Goal: Task Accomplishment & Management: Manage account settings

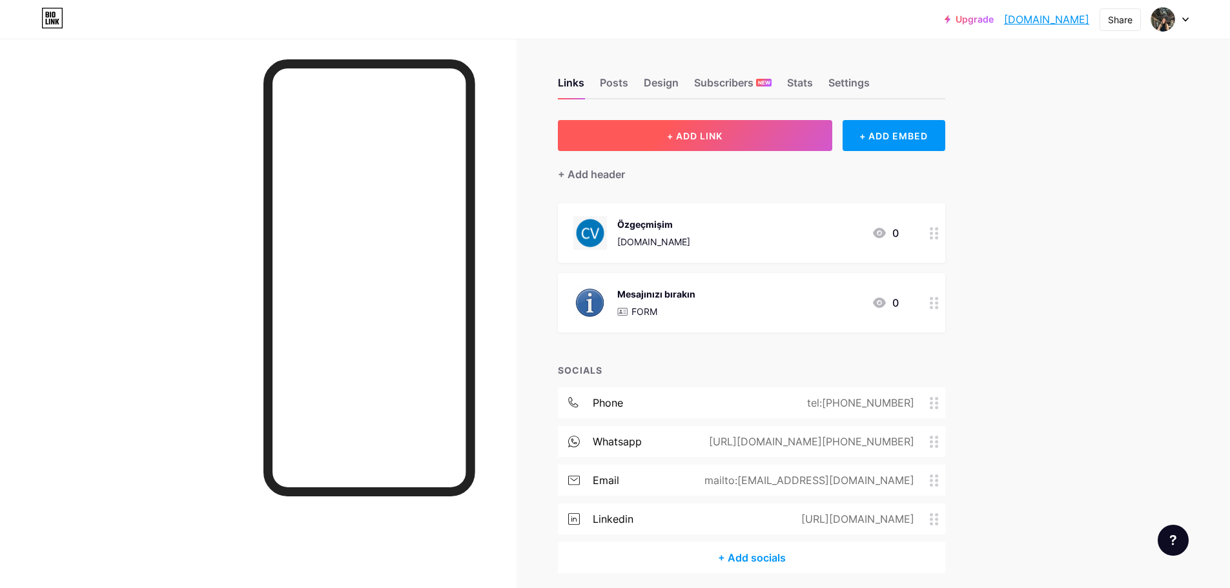
click at [681, 147] on button "+ ADD LINK" at bounding box center [695, 135] width 274 height 31
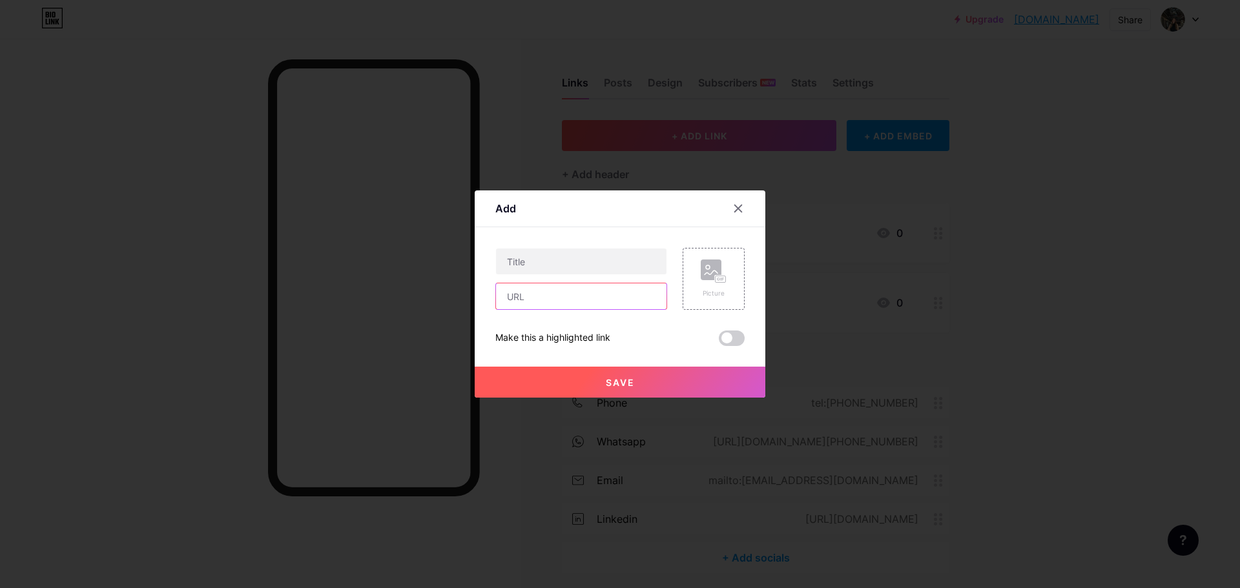
click at [522, 301] on input "text" at bounding box center [581, 296] width 170 height 26
paste input "https://heyzine.com/flip-book/67b32a8ce0.html#page/10"
type input "https://heyzine.com/flip-book/67b32a8ce0.html#page/10"
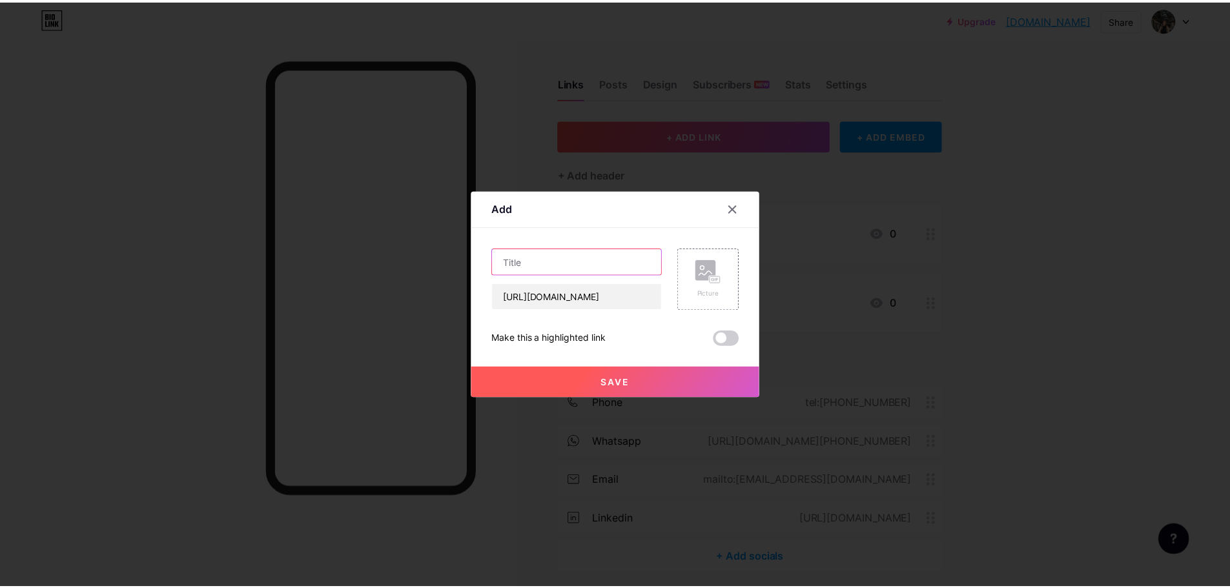
scroll to position [0, 0]
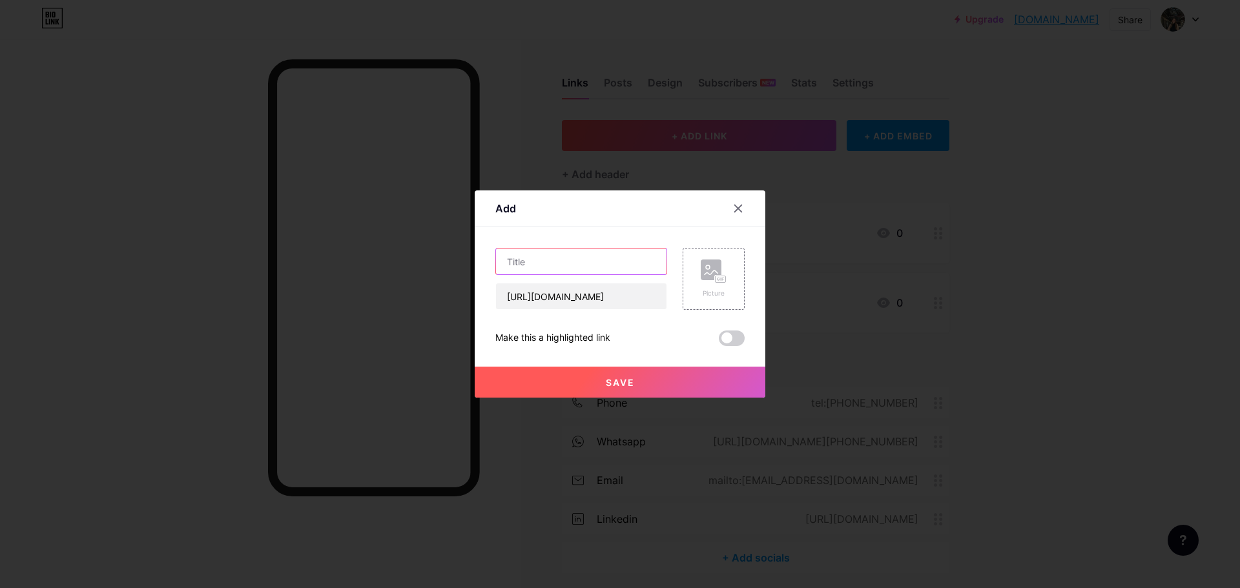
click at [539, 256] on input "text" at bounding box center [581, 262] width 170 height 26
paste input "portfolyo"
type input "Portfolyo"
click at [686, 280] on div "Picture" at bounding box center [713, 279] width 62 height 62
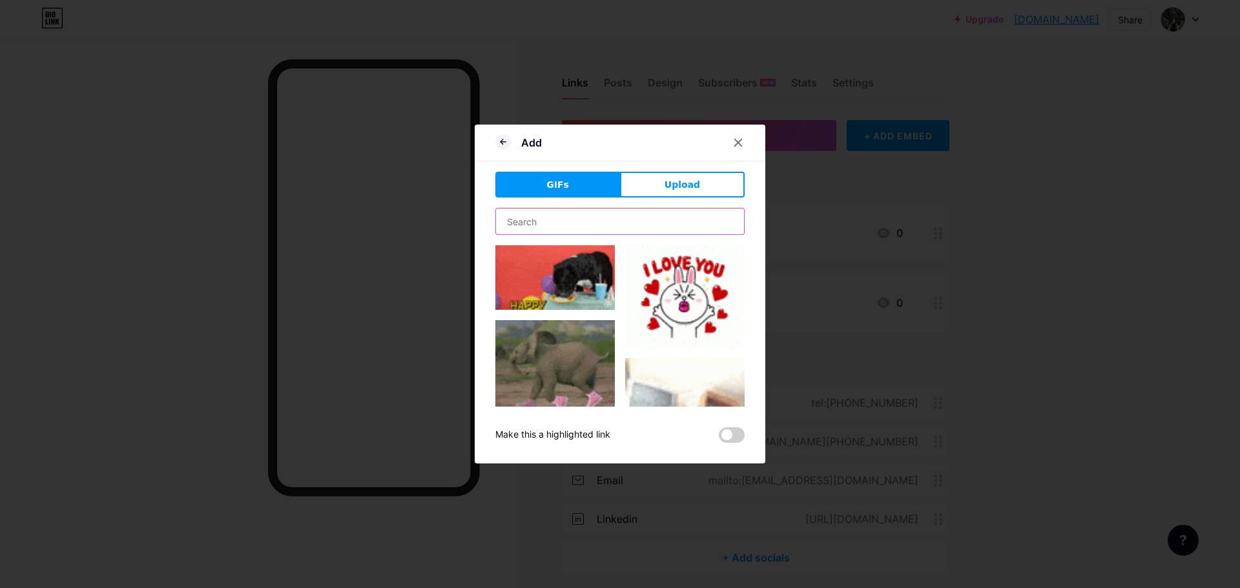
click at [520, 227] on input "text" at bounding box center [620, 222] width 248 height 26
paste input "portfolyo"
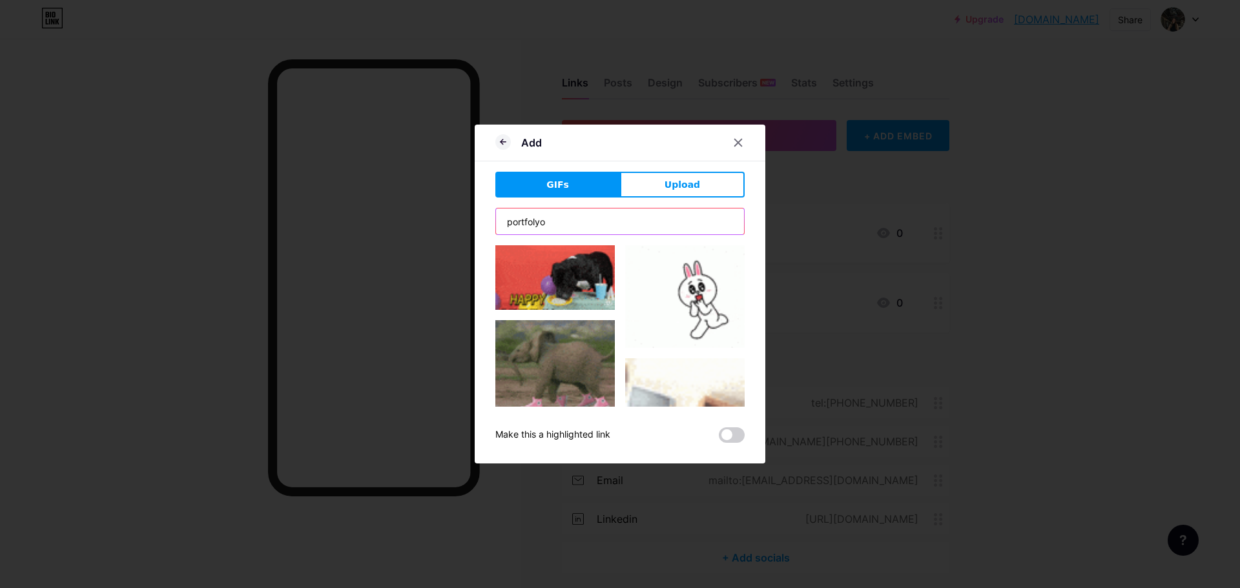
type input "portfolyo"
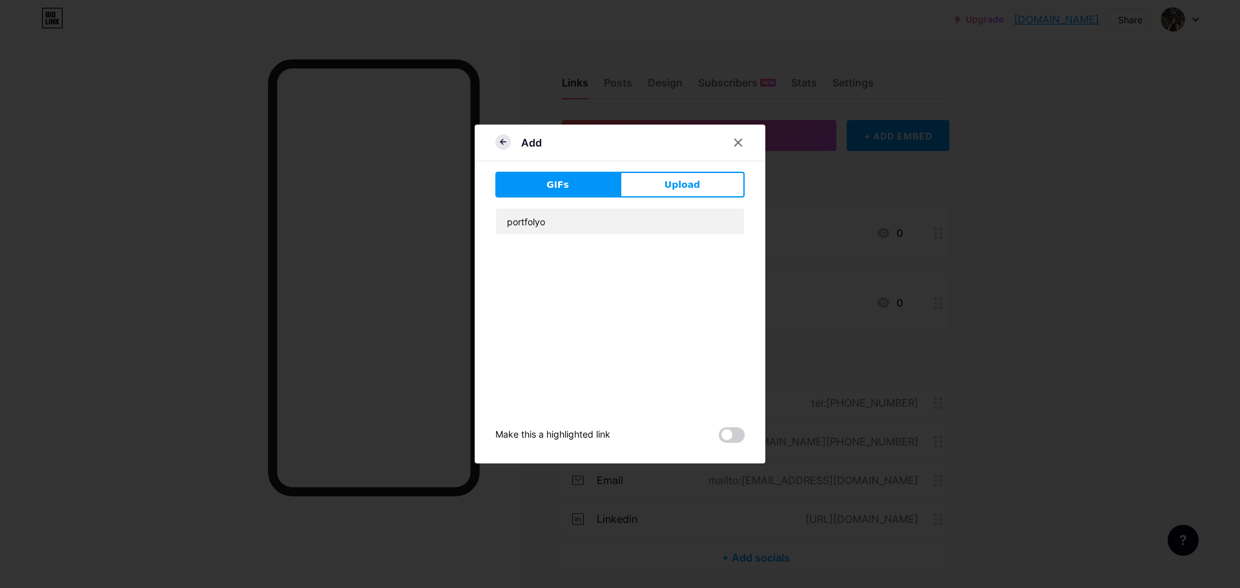
click at [500, 142] on icon at bounding box center [502, 142] width 5 height 0
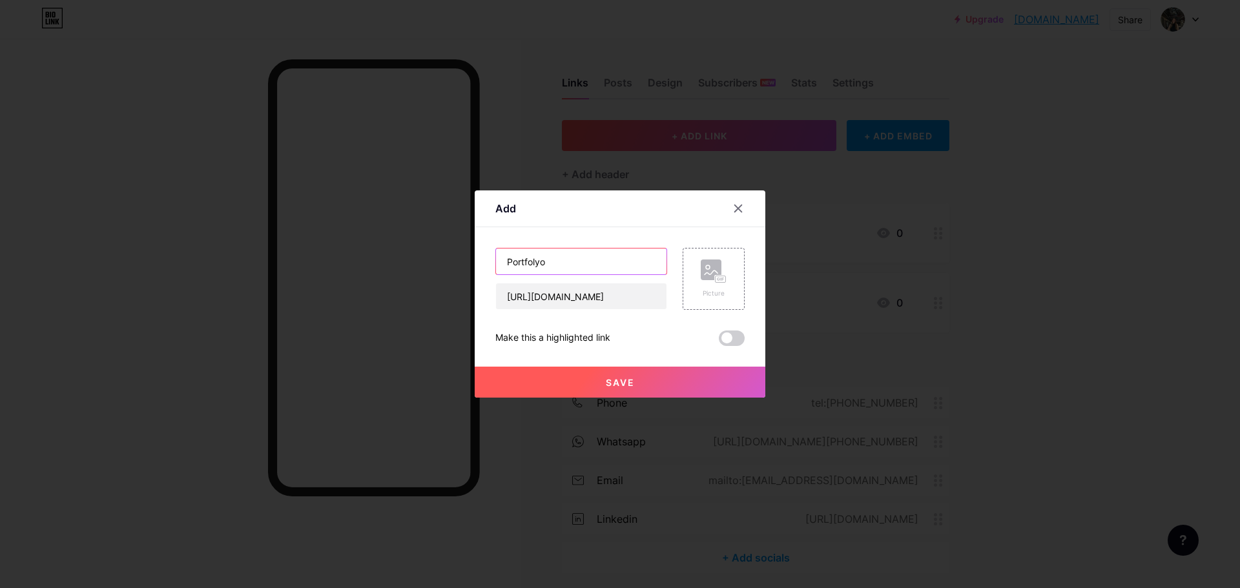
click at [553, 271] on input "Portfolyo" at bounding box center [581, 262] width 170 height 26
type input "Portfolyo - Minimax"
click at [591, 384] on button "Save" at bounding box center [620, 382] width 291 height 31
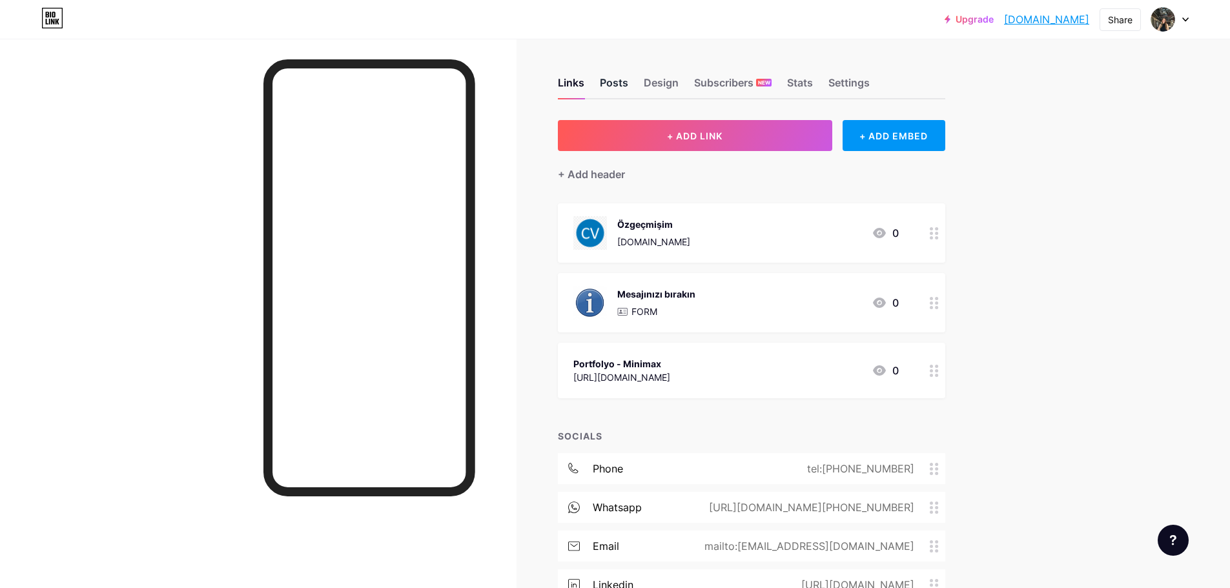
click at [616, 81] on div "Posts" at bounding box center [614, 86] width 28 height 23
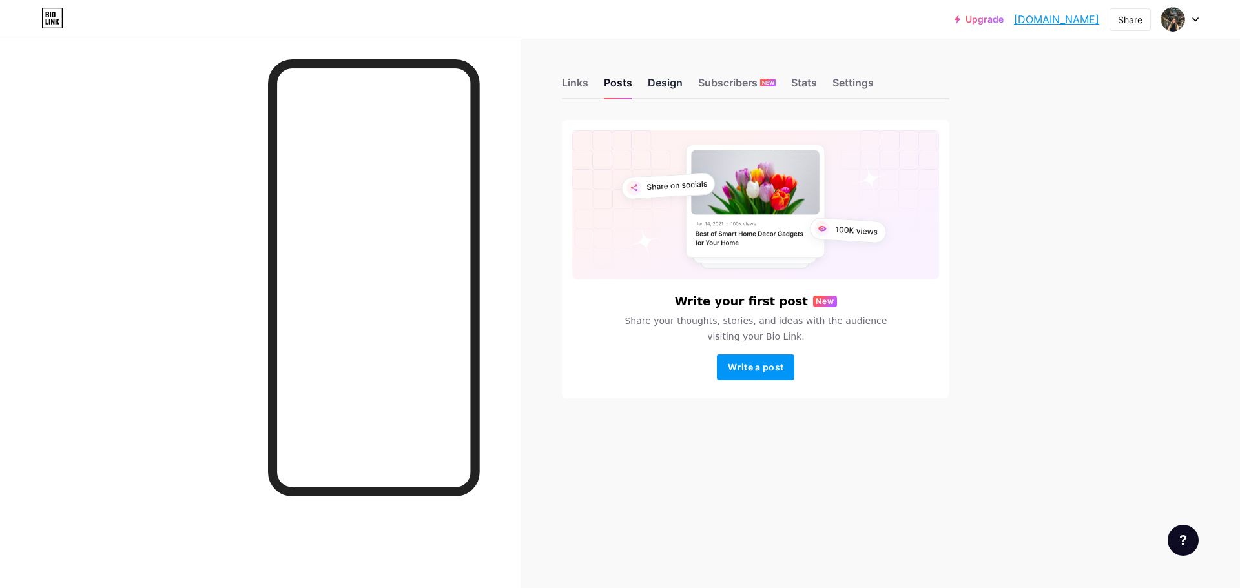
click at [652, 79] on div "Design" at bounding box center [665, 86] width 35 height 23
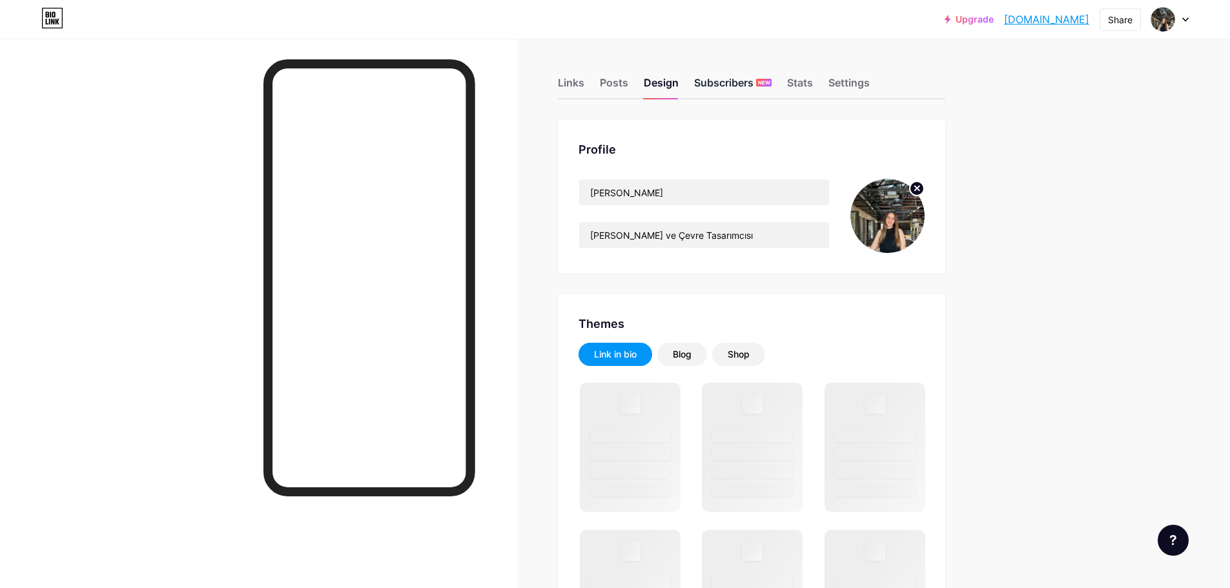
click at [722, 86] on div "Subscribers NEW" at bounding box center [732, 86] width 77 height 23
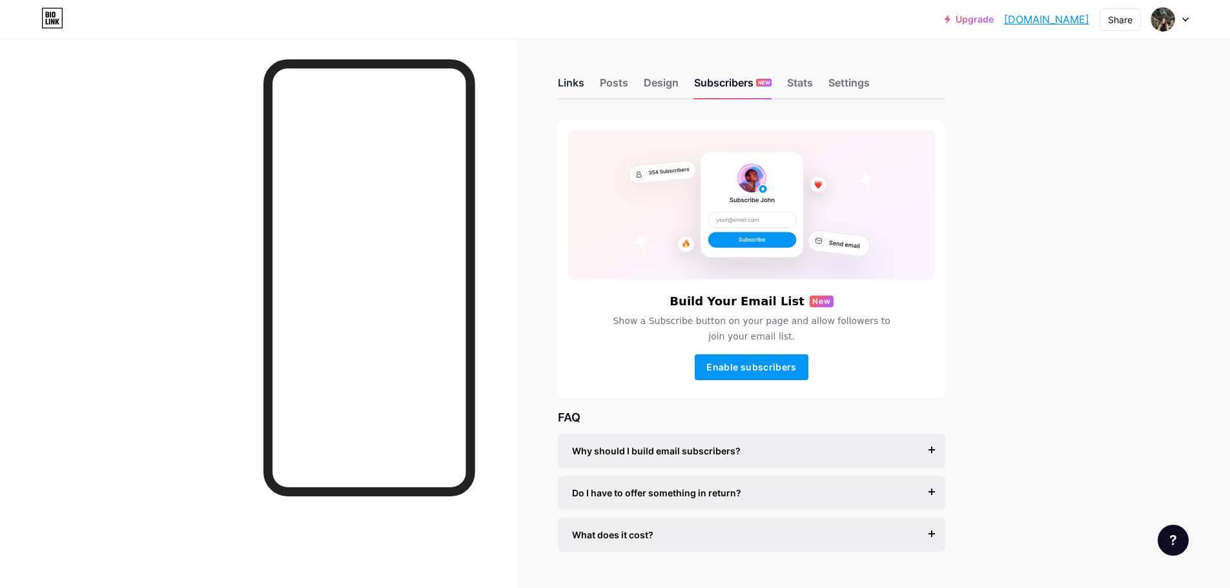
click at [567, 88] on div "Links" at bounding box center [571, 86] width 26 height 23
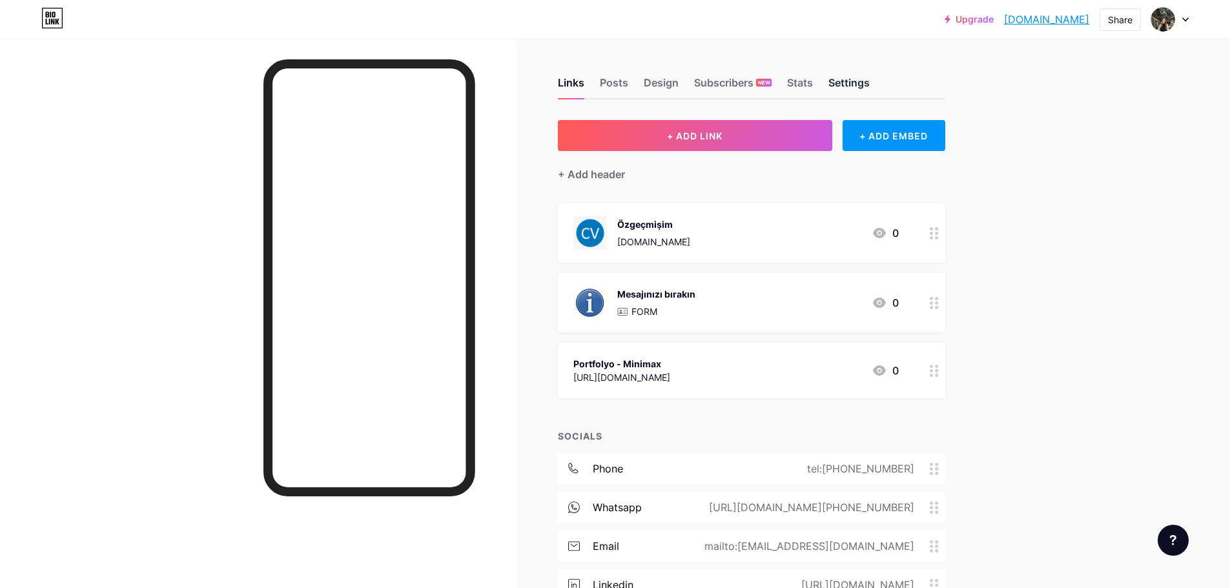
click at [846, 82] on div "Settings" at bounding box center [848, 86] width 41 height 23
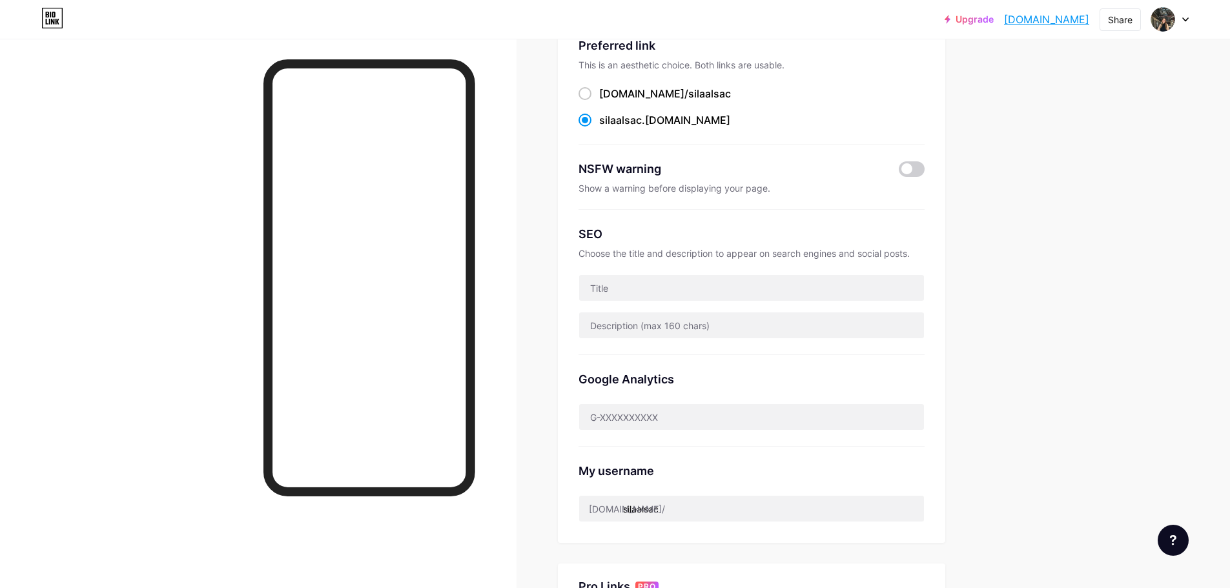
scroll to position [34, 0]
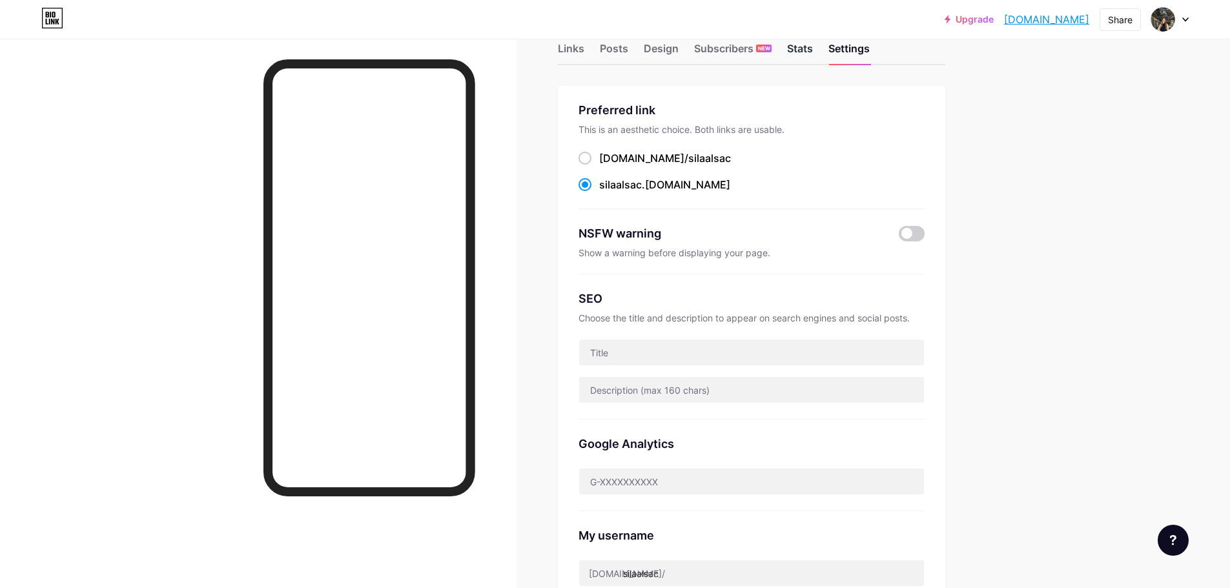
click at [792, 52] on div "Stats" at bounding box center [800, 52] width 26 height 23
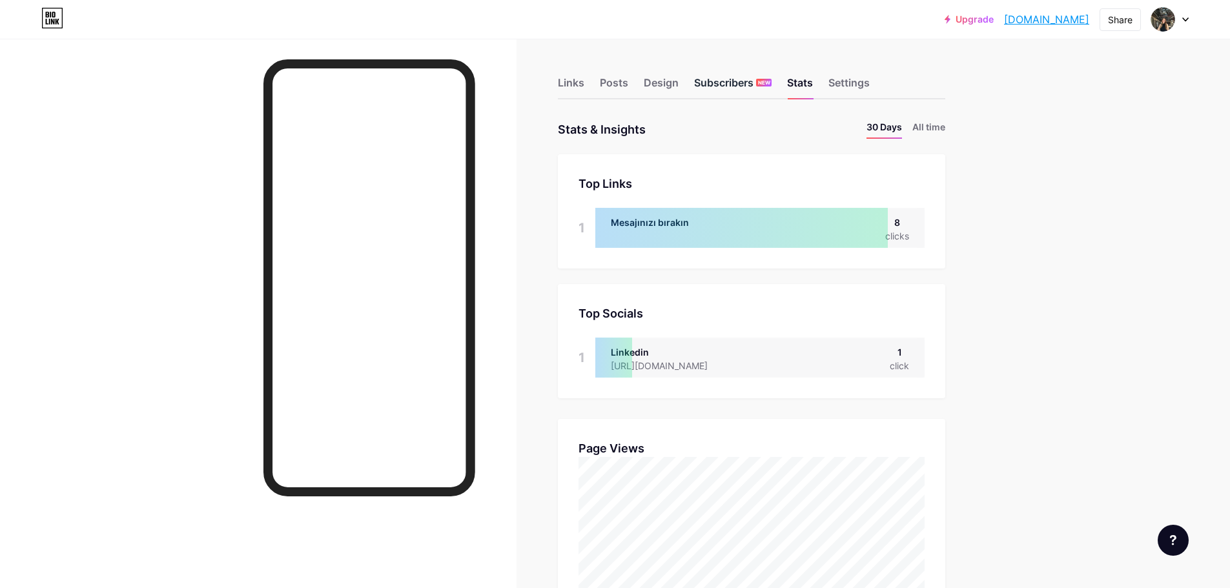
click at [729, 77] on div "Subscribers NEW" at bounding box center [732, 86] width 77 height 23
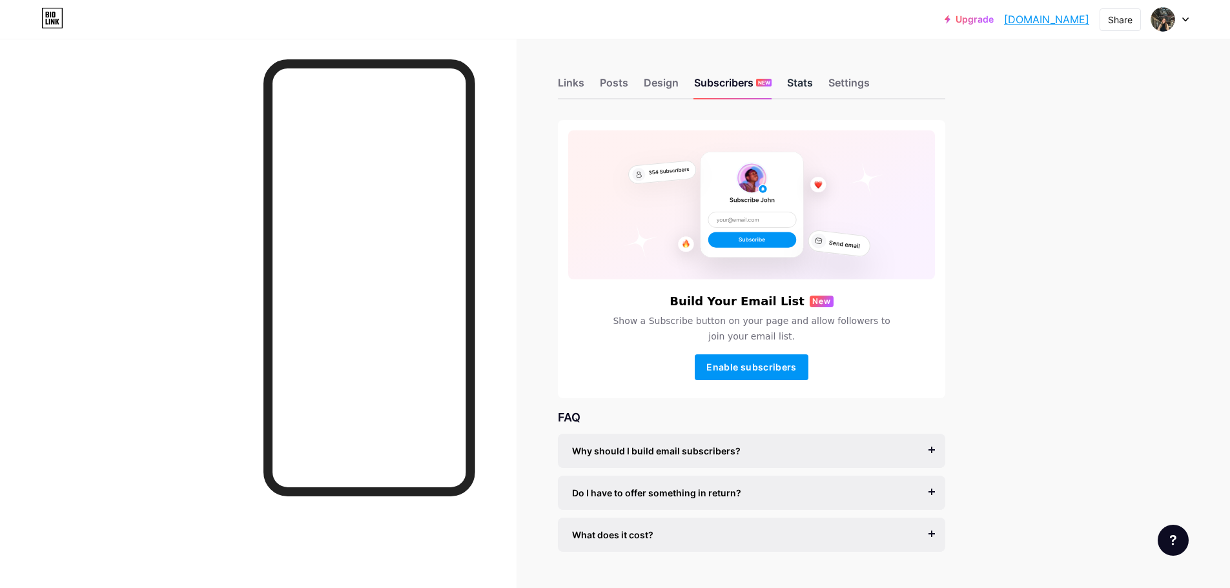
click at [808, 75] on div "Stats" at bounding box center [800, 86] width 26 height 23
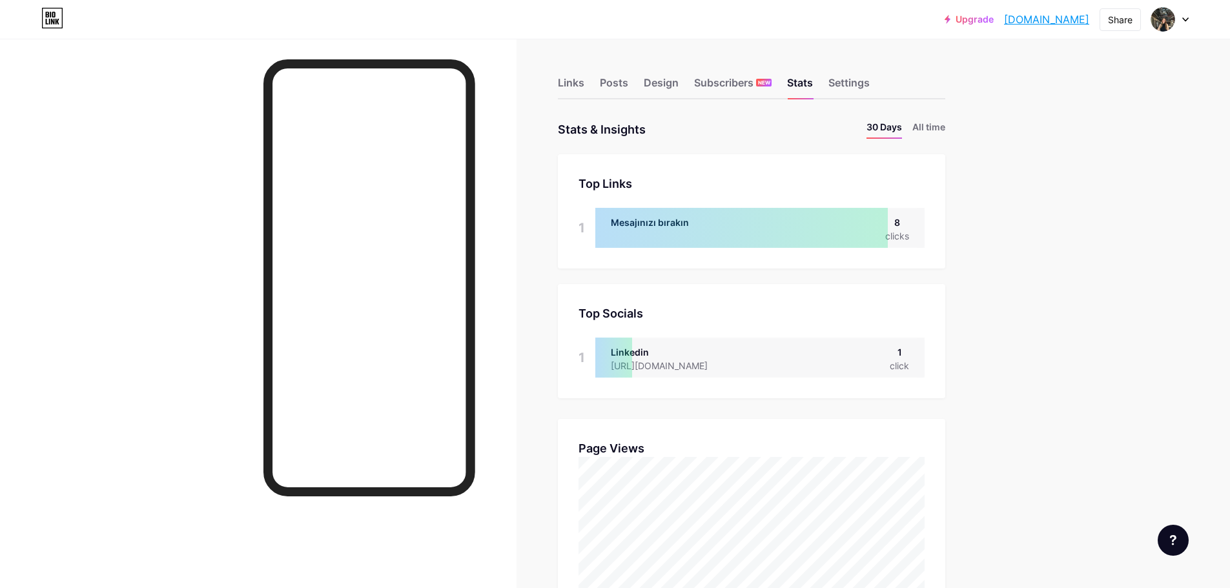
scroll to position [588, 1230]
click at [683, 81] on div "Links Posts Design Subscribers NEW Stats Settings" at bounding box center [751, 76] width 387 height 45
click at [688, 87] on div "Links Posts Design Subscribers NEW Stats Settings" at bounding box center [751, 76] width 387 height 45
click at [657, 79] on div "Design" at bounding box center [661, 86] width 35 height 23
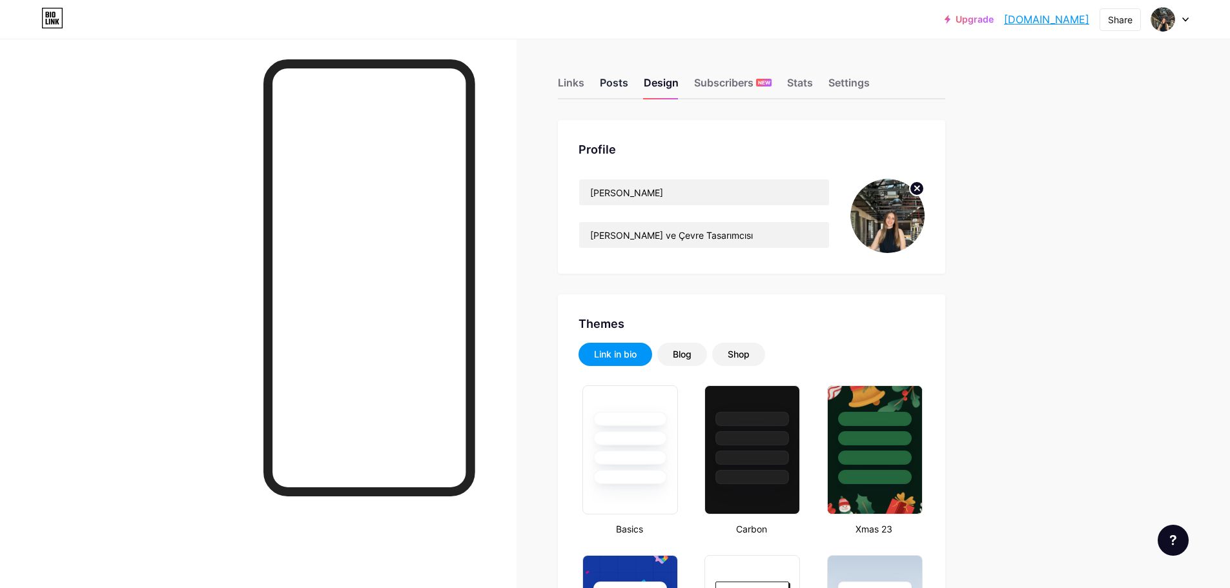
click at [608, 75] on div "Posts" at bounding box center [614, 86] width 28 height 23
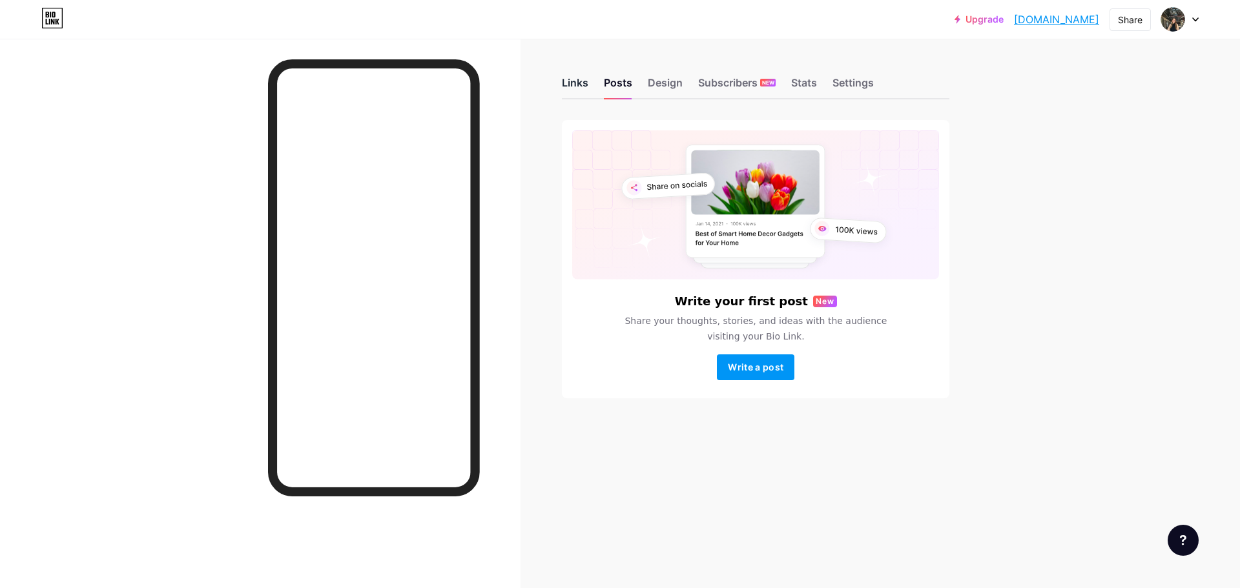
click at [571, 88] on div "Links" at bounding box center [575, 86] width 26 height 23
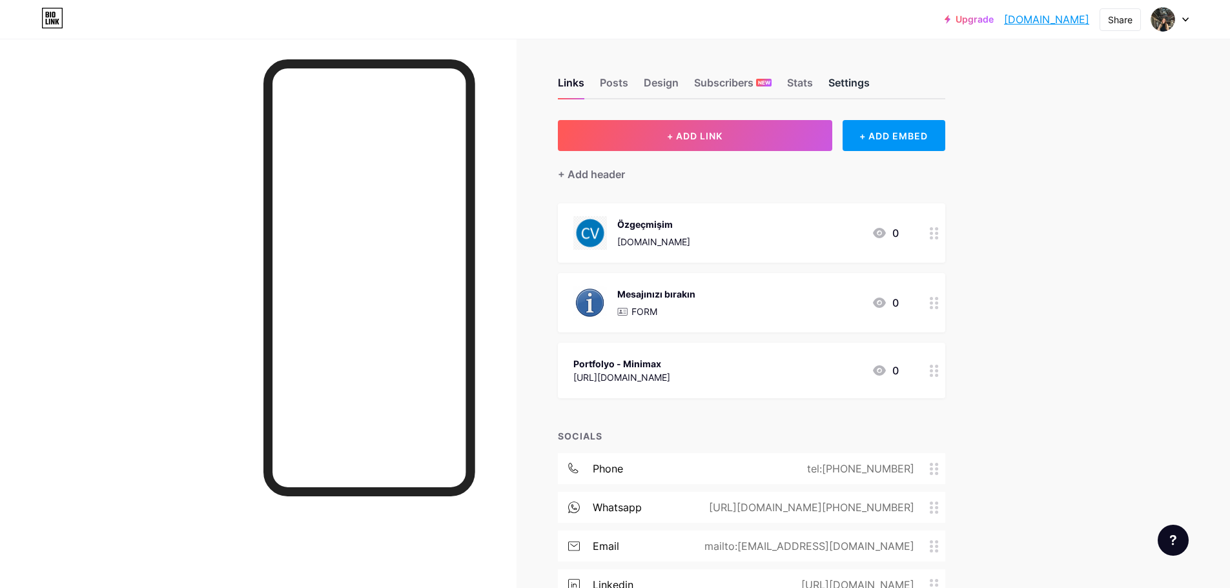
click at [853, 83] on div "Settings" at bounding box center [848, 86] width 41 height 23
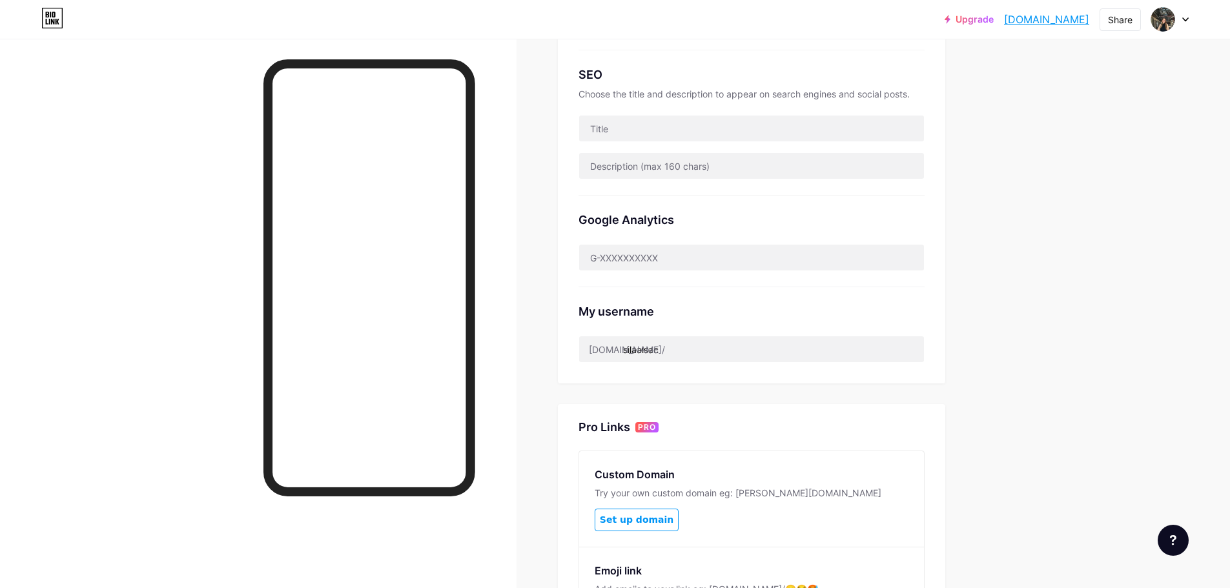
scroll to position [422, 0]
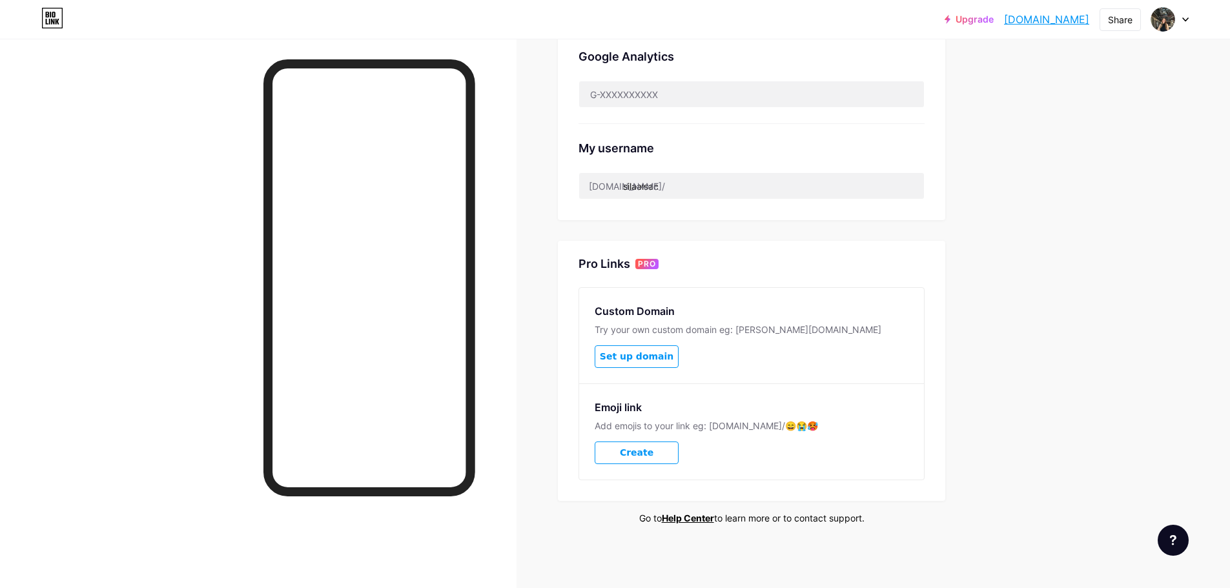
click at [0, 228] on div at bounding box center [258, 333] width 517 height 588
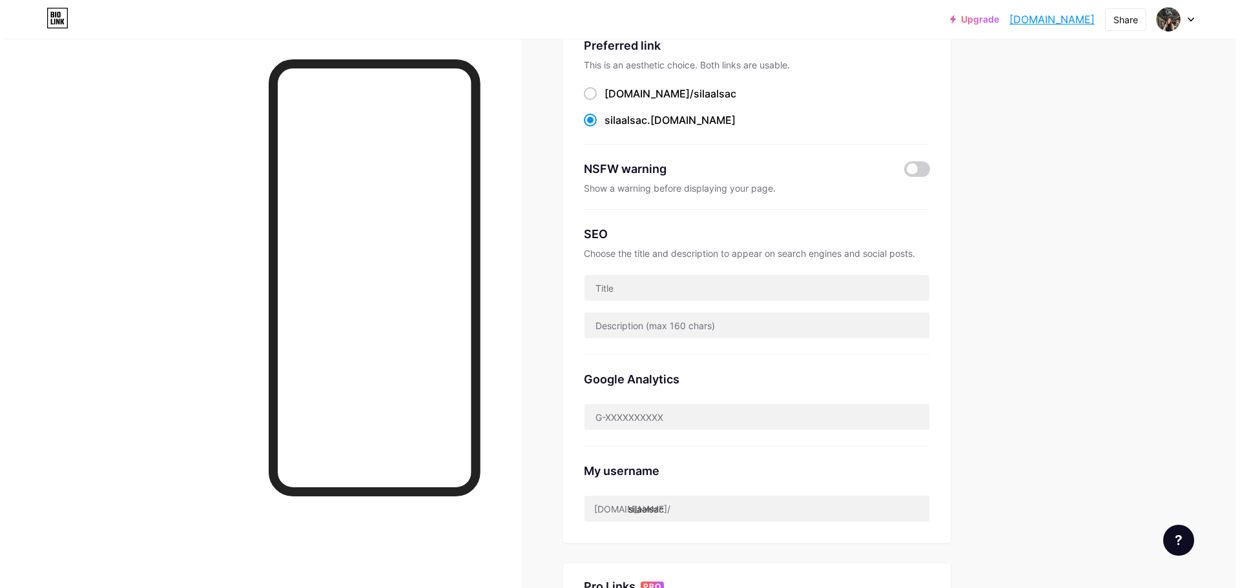
scroll to position [0, 0]
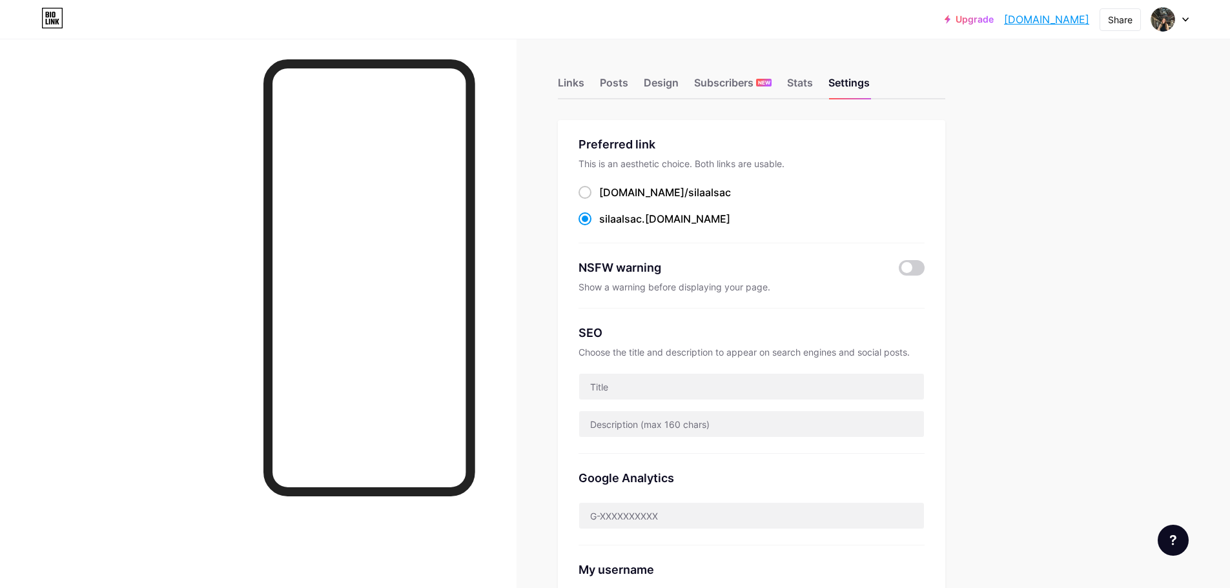
click at [561, 82] on div "Links Posts Design Subscribers NEW Stats Settings Preferred link This is an aes…" at bounding box center [499, 525] width 999 height 972
click at [566, 83] on div "Links" at bounding box center [571, 86] width 26 height 23
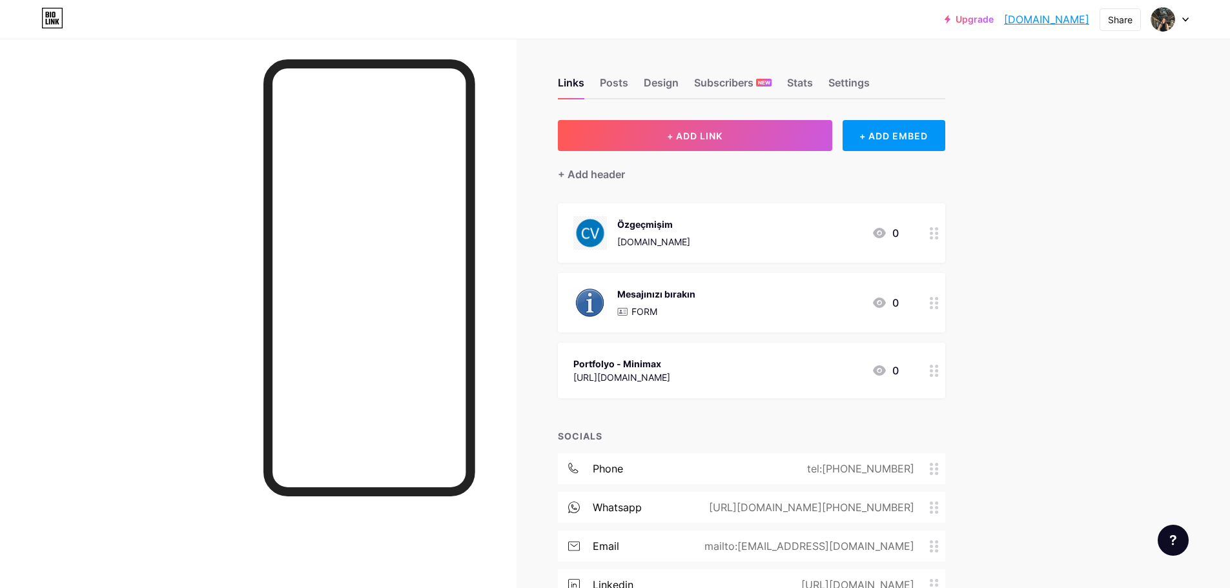
click at [670, 365] on div "Portfolyo - Minimax" at bounding box center [621, 364] width 97 height 14
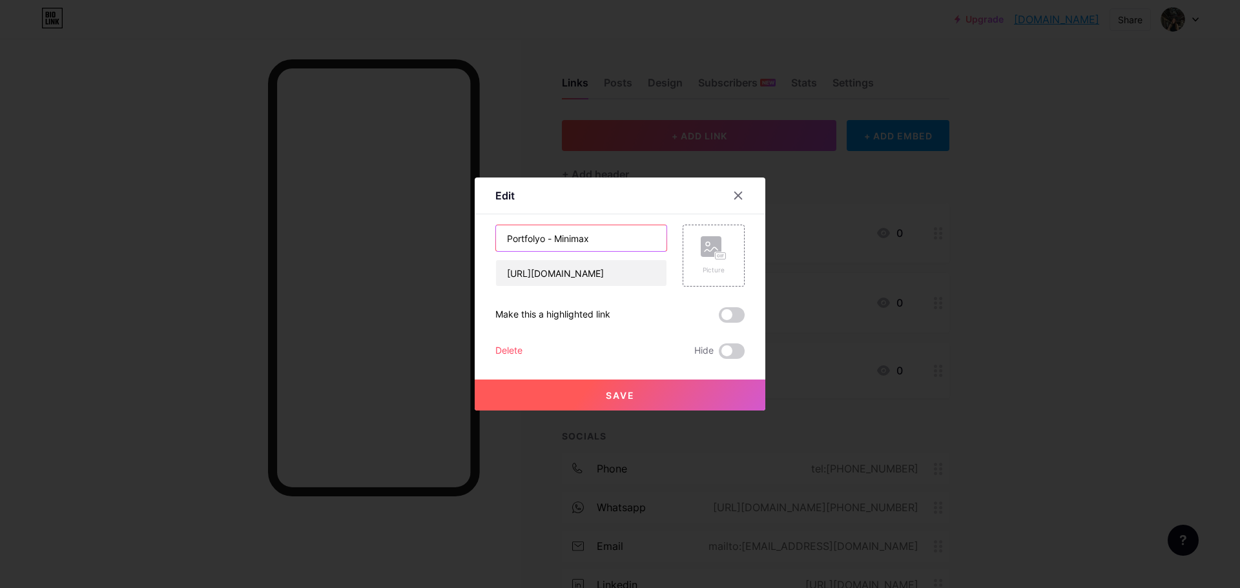
drag, startPoint x: 534, startPoint y: 241, endPoint x: 517, endPoint y: 241, distance: 17.4
click at [517, 241] on input "Portfolyo - Minimax" at bounding box center [581, 238] width 170 height 26
click at [526, 238] on input "Portfolyo - Minimax" at bounding box center [581, 238] width 170 height 26
click at [545, 237] on input "Portfolyo - Minimax" at bounding box center [581, 238] width 170 height 26
click at [549, 236] on input "Portfolyo - Minimax" at bounding box center [581, 238] width 170 height 26
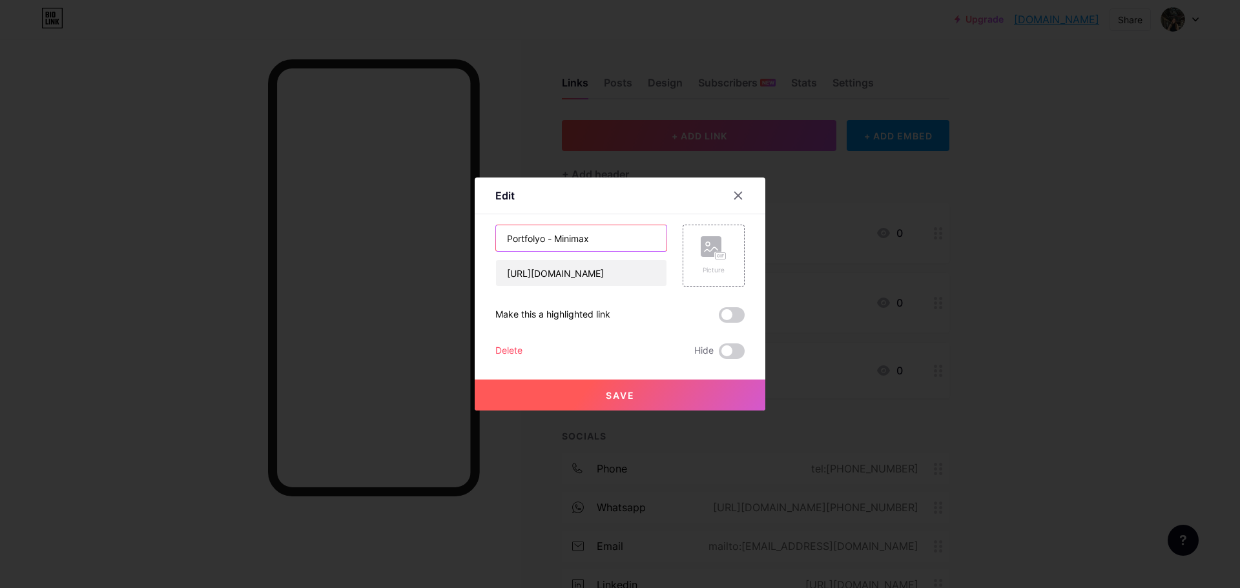
drag, startPoint x: 540, startPoint y: 237, endPoint x: 509, endPoint y: 238, distance: 31.7
click at [509, 238] on input "Portfolyo - Minimax" at bounding box center [581, 238] width 170 height 26
type input "Proje - Minimax"
click at [637, 401] on button "Save" at bounding box center [620, 395] width 291 height 31
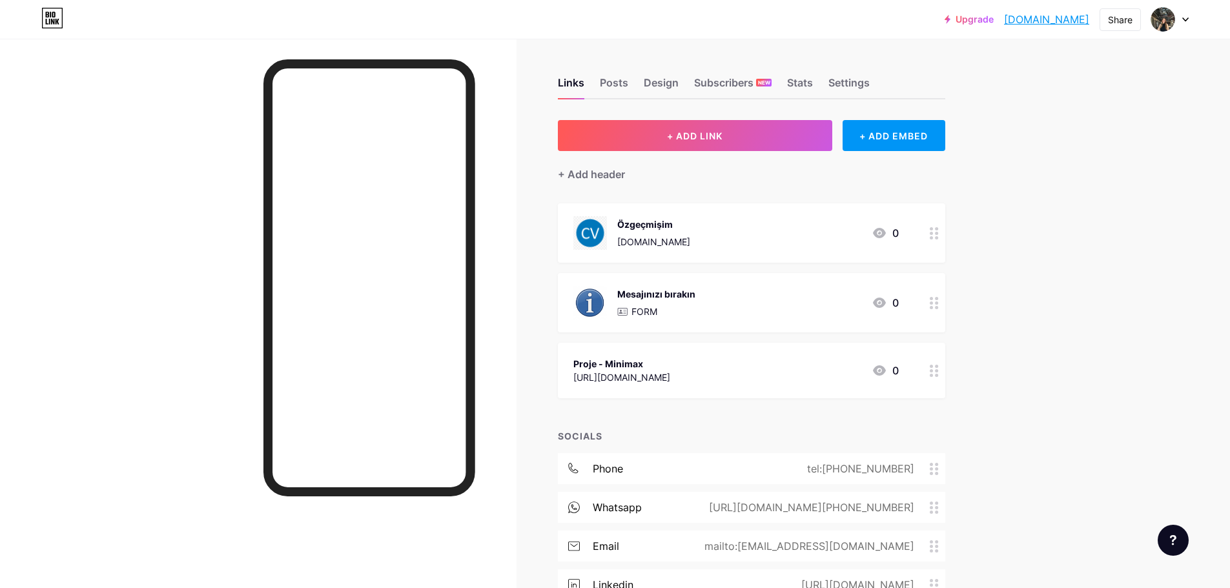
click at [629, 378] on div "https://heyzine.com/flip-book/67b32a8ce0.html#page/10" at bounding box center [621, 378] width 97 height 14
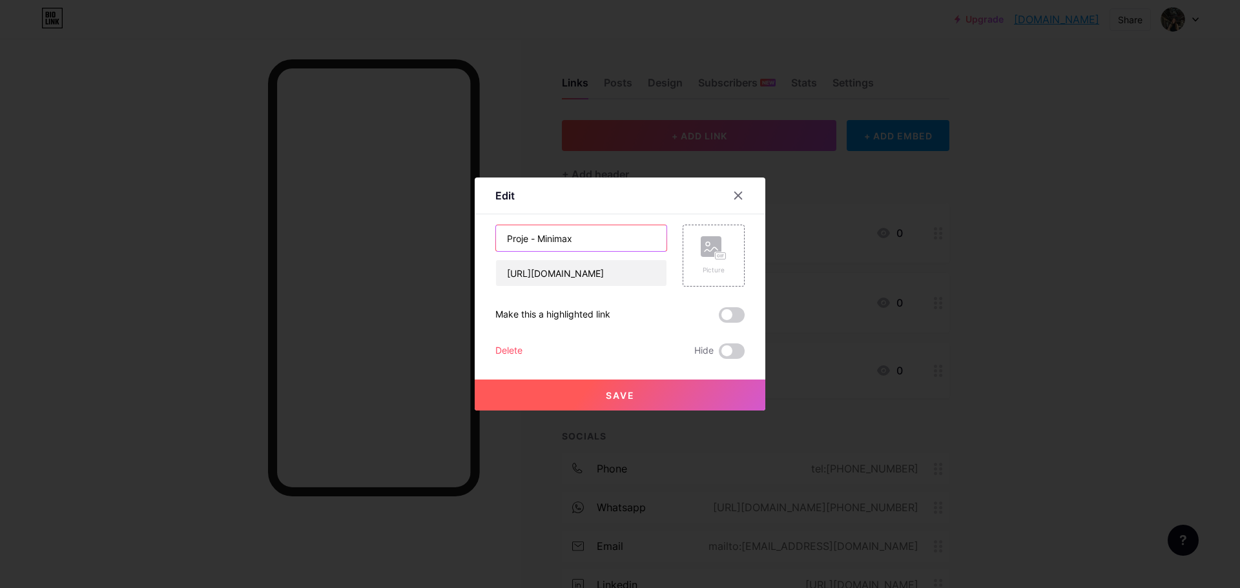
click at [519, 240] on input "Proje - Minimax" at bounding box center [581, 238] width 170 height 26
click at [524, 239] on input "Proje - Minimax" at bounding box center [581, 238] width 170 height 26
type input "Proje (1) - Minimax"
click at [733, 191] on icon at bounding box center [738, 195] width 10 height 10
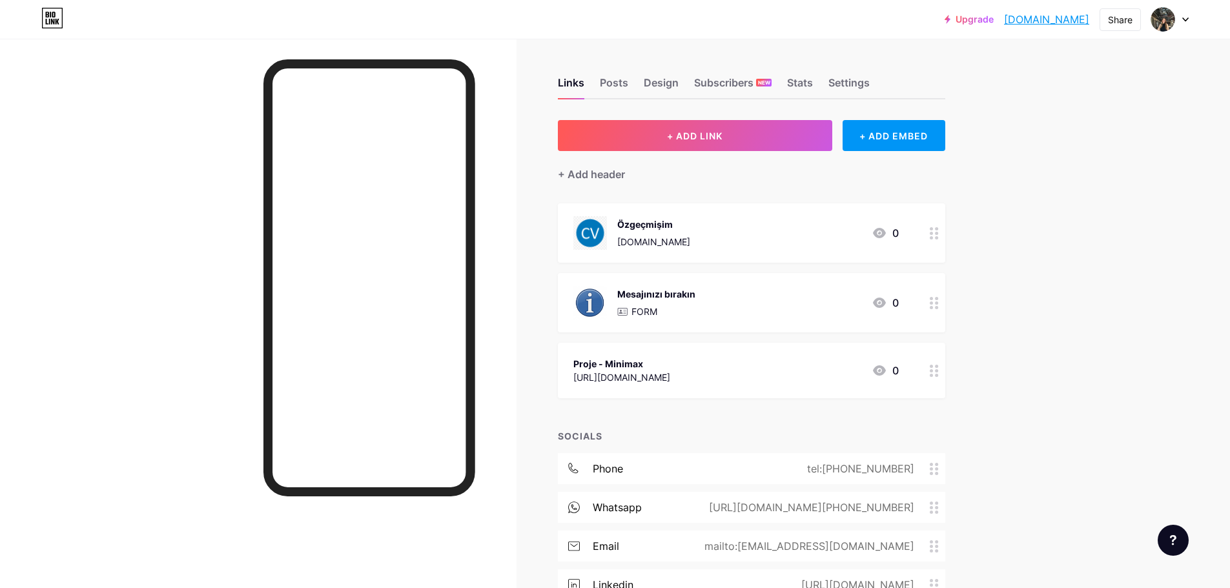
click at [616, 356] on div "Proje - Minimax https://heyzine.com/flip-book/67b32a8ce0.html#page/10" at bounding box center [621, 371] width 97 height 30
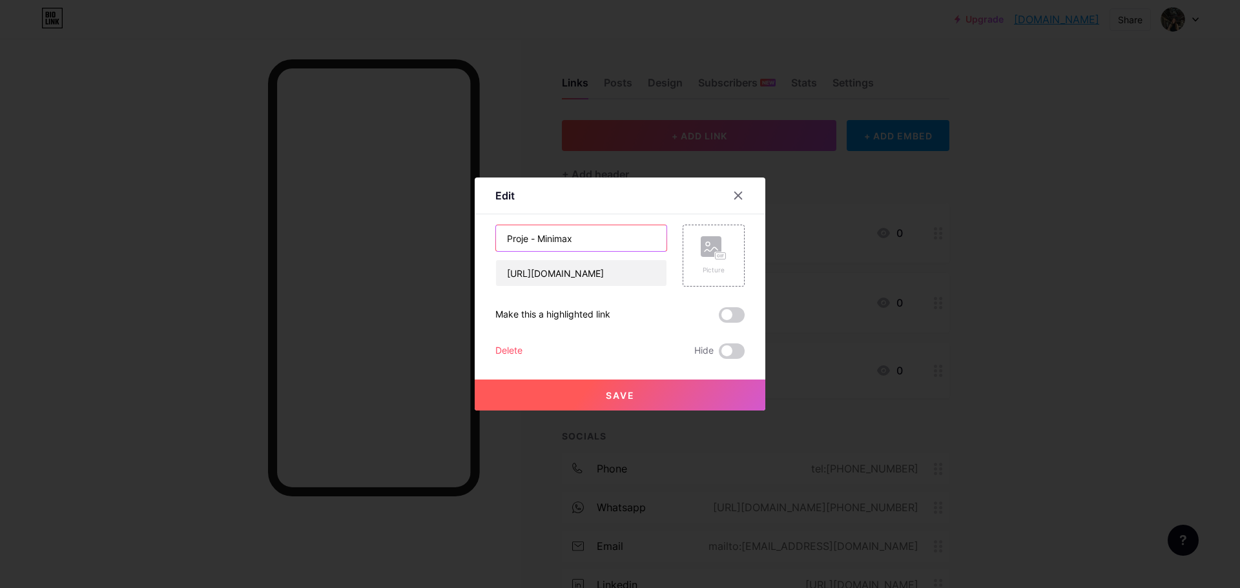
click at [524, 238] on input "Proje - Minimax" at bounding box center [581, 238] width 170 height 26
paste input "(1)"
type input "Proje (1) - Minimax"
click at [597, 396] on button "Save" at bounding box center [620, 395] width 291 height 31
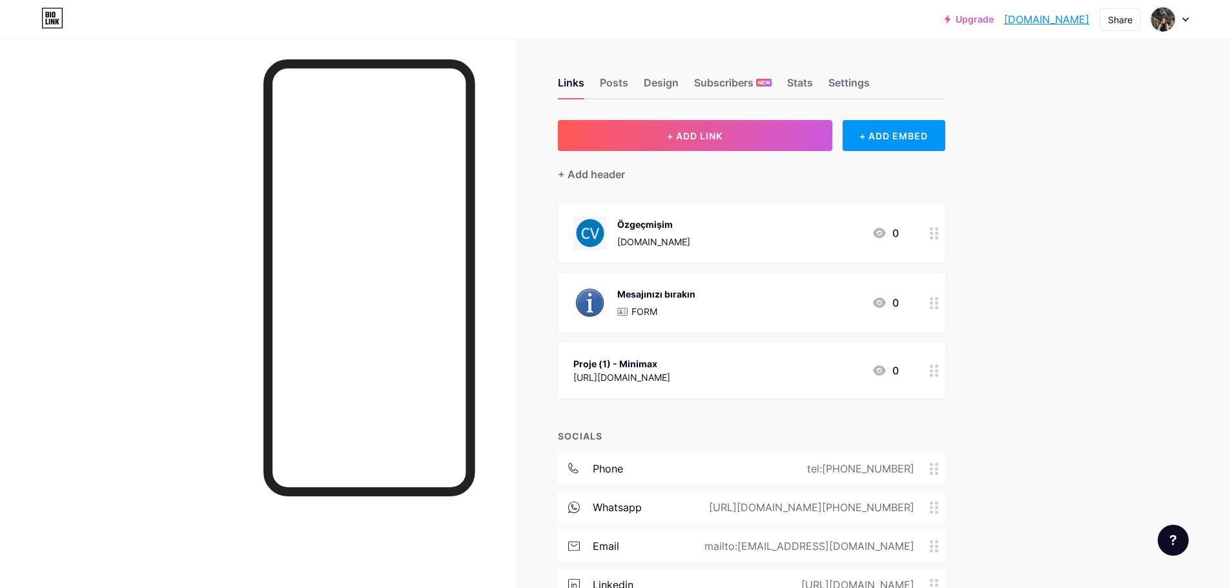
click at [632, 281] on div "Mesajınızı bırakın FORM 0" at bounding box center [751, 302] width 387 height 59
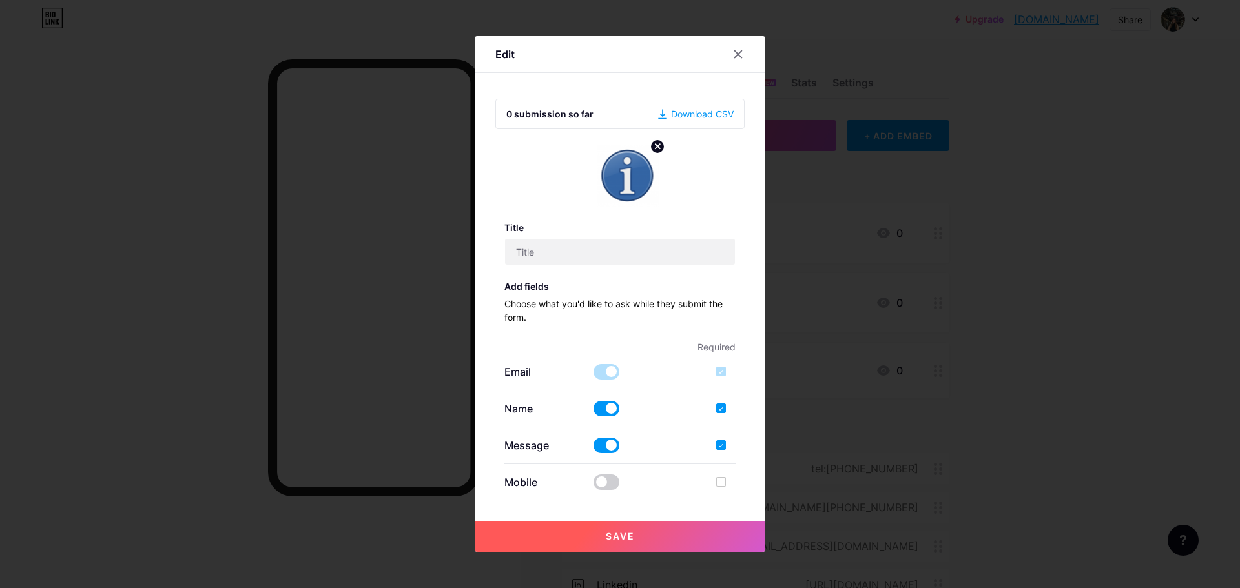
type input "Mesajınızı bırakın"
checkbox input "true"
type input "İletişime geçmek için lütfen mesajınızı buradan bırakın."
type textarea "Mesajınızı aldım. En kısa sürede sizinle iletişime geçeceğim."
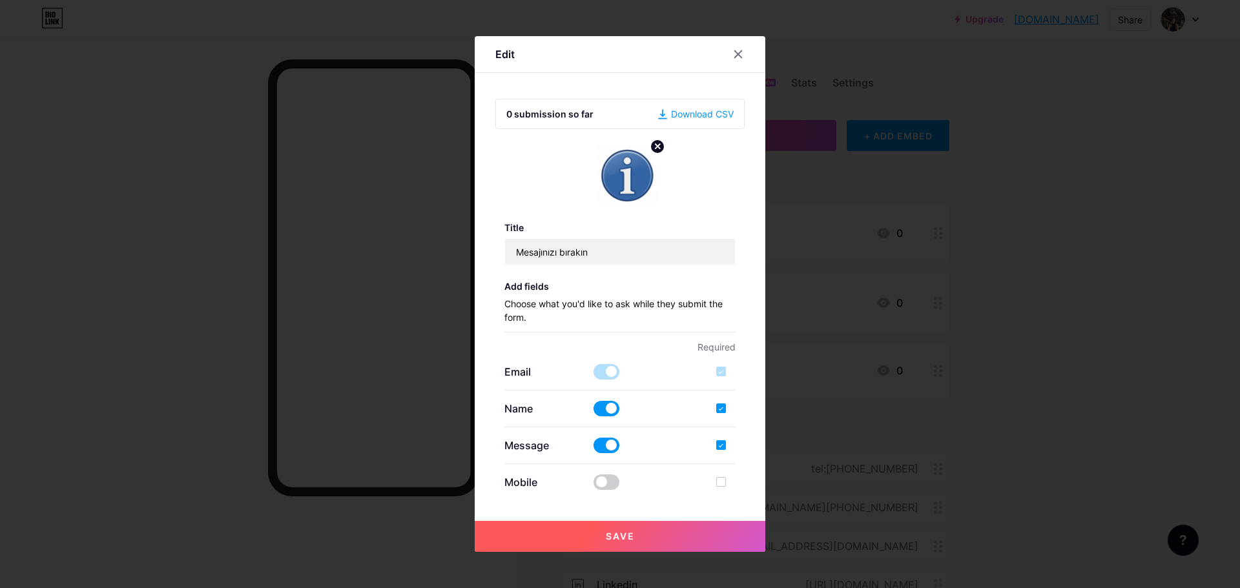
click at [905, 400] on div at bounding box center [620, 294] width 1240 height 588
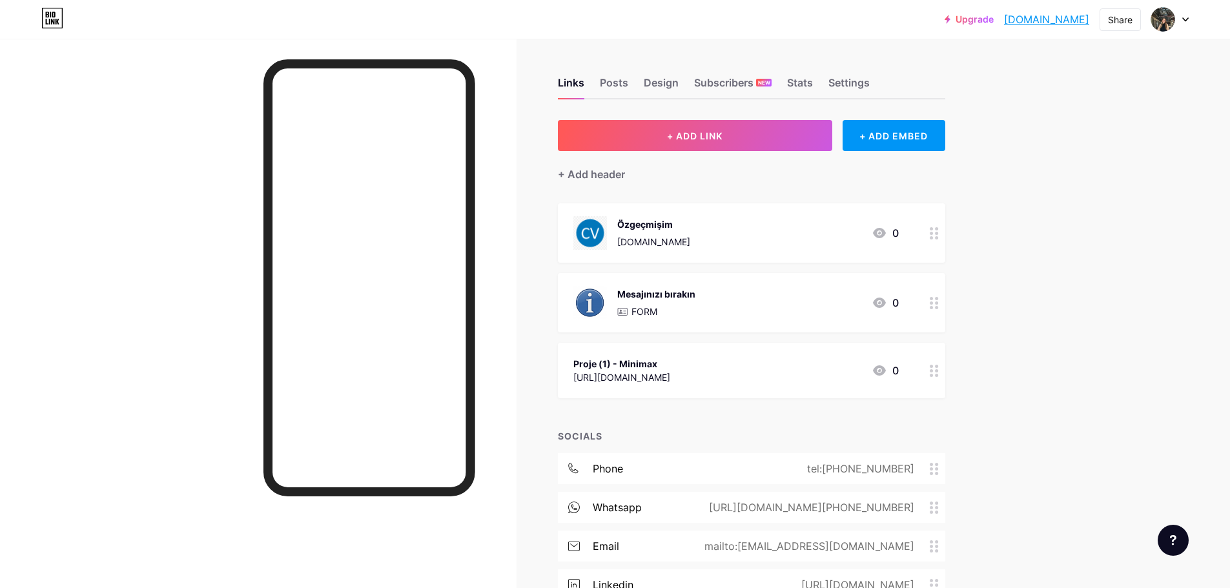
click at [670, 373] on div "https://heyzine.com/flip-book/67b32a8ce0.html#page/10" at bounding box center [621, 378] width 97 height 14
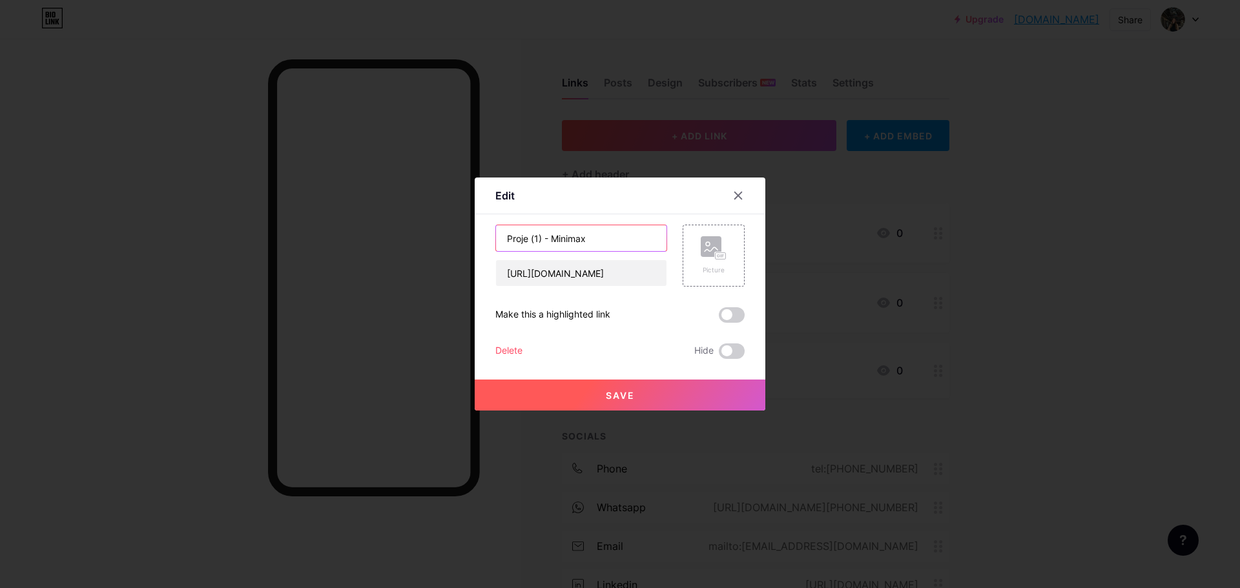
drag, startPoint x: 538, startPoint y: 235, endPoint x: 528, endPoint y: 237, distance: 10.5
click at [528, 237] on input "Proje (1) - Minimax" at bounding box center [581, 238] width 170 height 26
type input "1) Proje - Minimax"
click at [600, 399] on button "Save" at bounding box center [620, 395] width 291 height 31
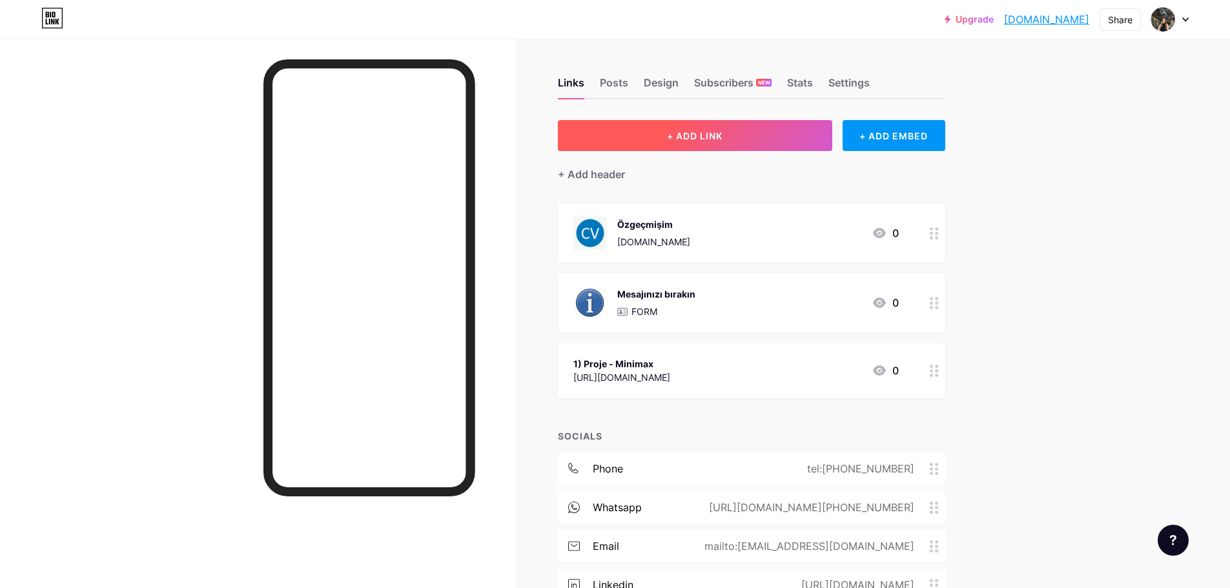
click at [793, 131] on button "+ ADD LINK" at bounding box center [695, 135] width 274 height 31
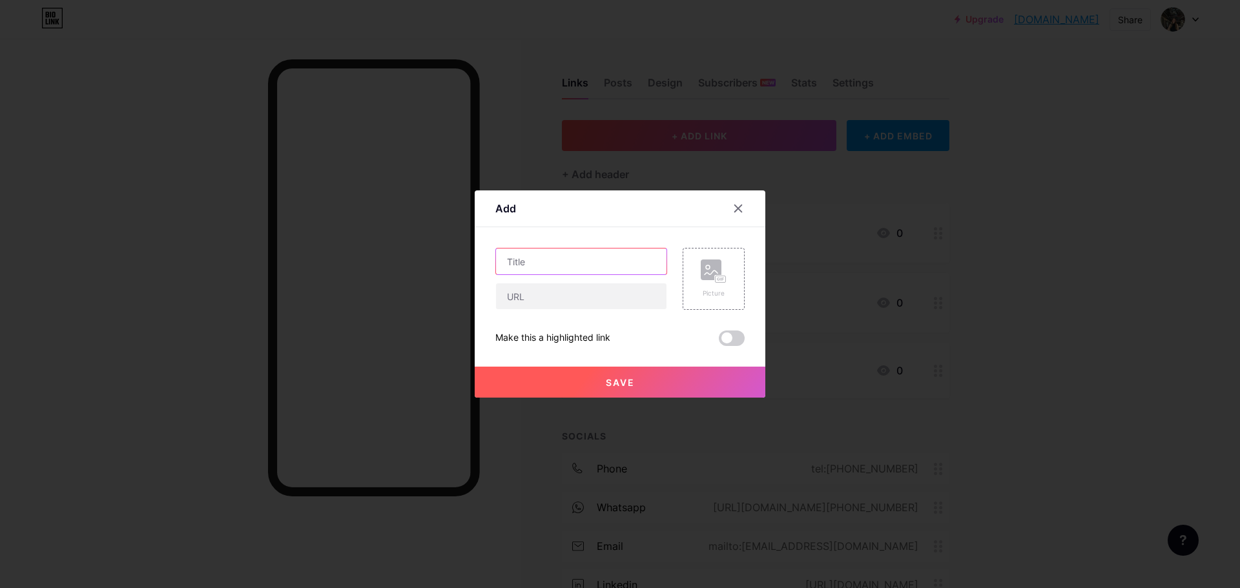
click at [534, 252] on input "text" at bounding box center [581, 262] width 170 height 26
paste input "1) Proje - Minimax"
drag, startPoint x: 506, startPoint y: 262, endPoint x: 493, endPoint y: 262, distance: 12.9
click at [496, 262] on input "1) Proje - Minimax" at bounding box center [581, 262] width 170 height 26
drag, startPoint x: 545, startPoint y: 260, endPoint x: 1129, endPoint y: 269, distance: 583.7
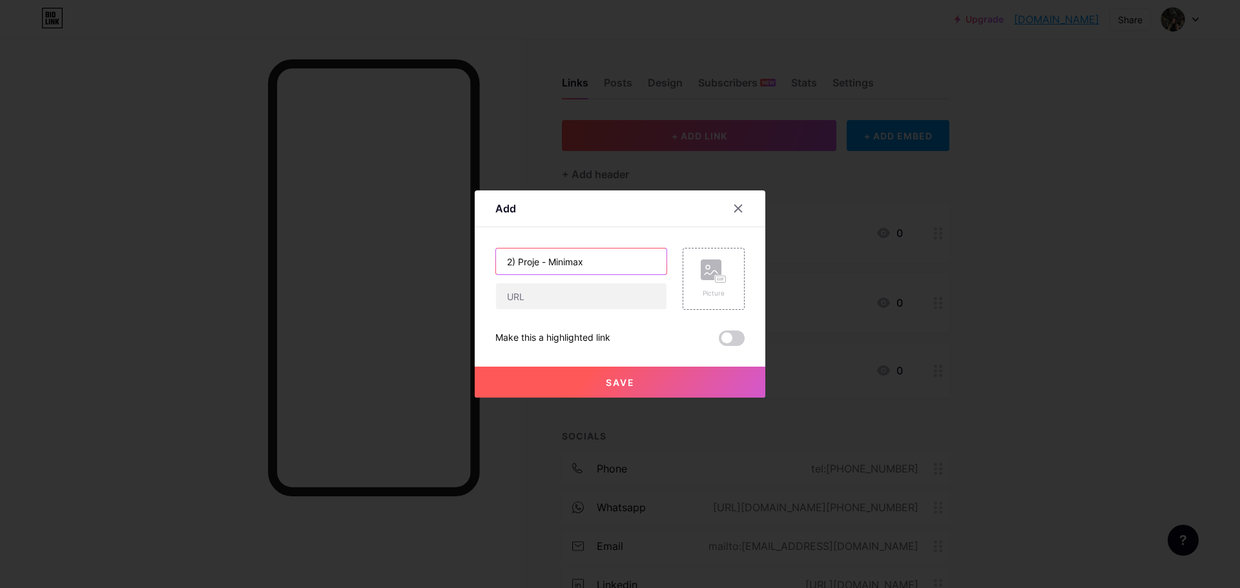
click at [966, 270] on div "Add Content YouTube Play YouTube video without leaving your page. ADD Vimeo Pla…" at bounding box center [620, 294] width 1240 height 588
type input "2) Proje - Level Up"
click at [583, 299] on input "text" at bounding box center [581, 296] width 170 height 26
paste input "https://www.yumpu.com/tr/document/view/69417373/level-up-sla-alsac-batuhan-aydo…"
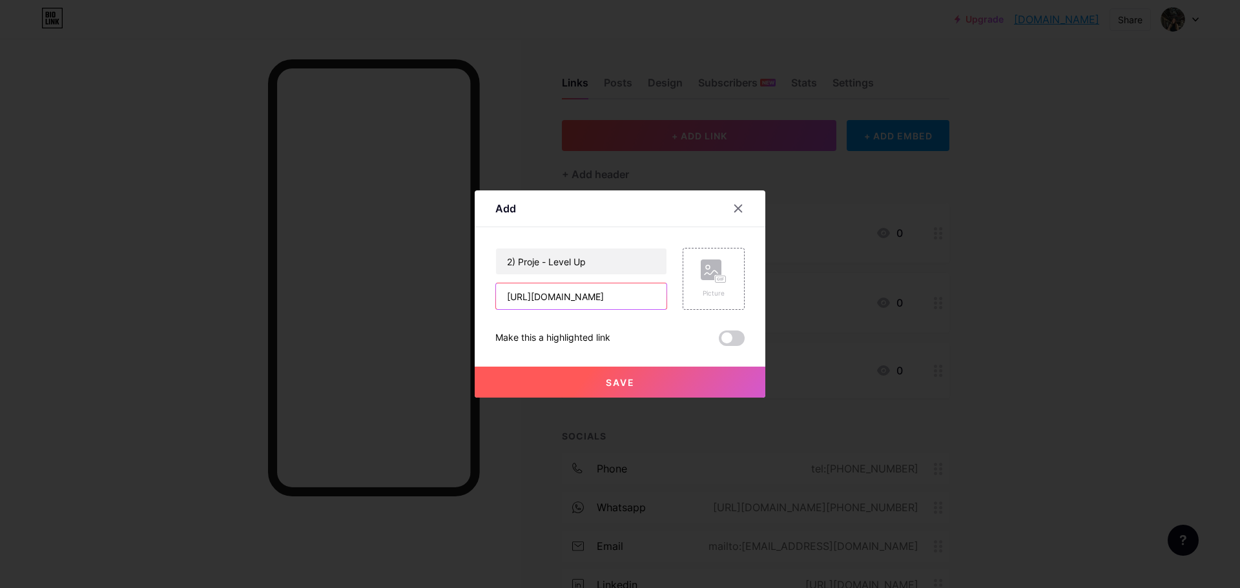
type input "https://www.yumpu.com/tr/document/view/69417373/level-up-sla-alsac-batuhan-aydo…"
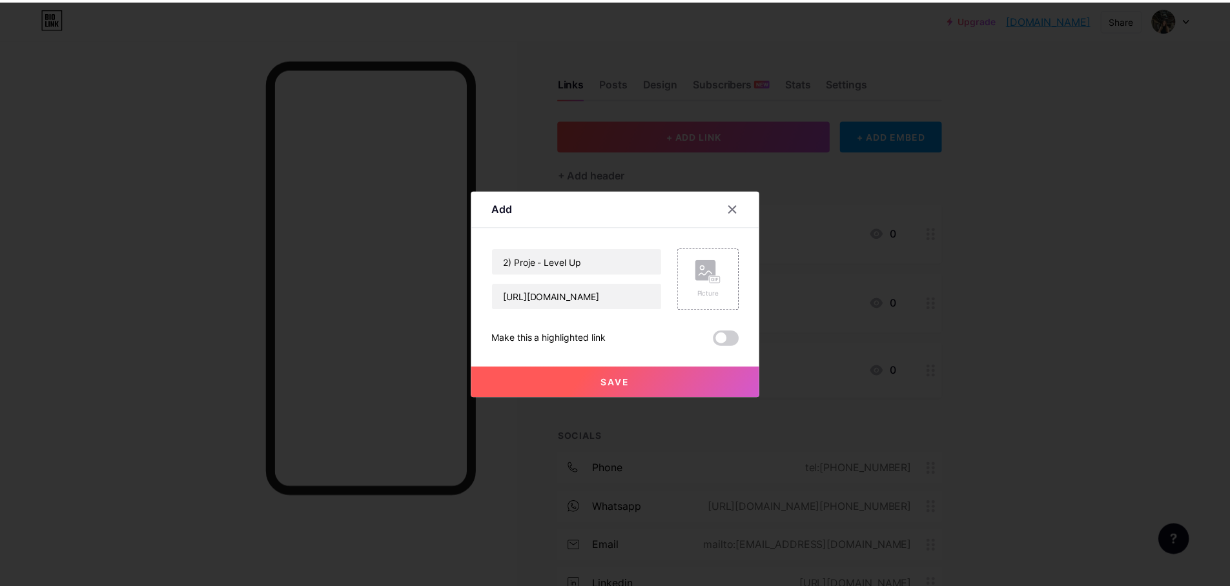
scroll to position [0, 0]
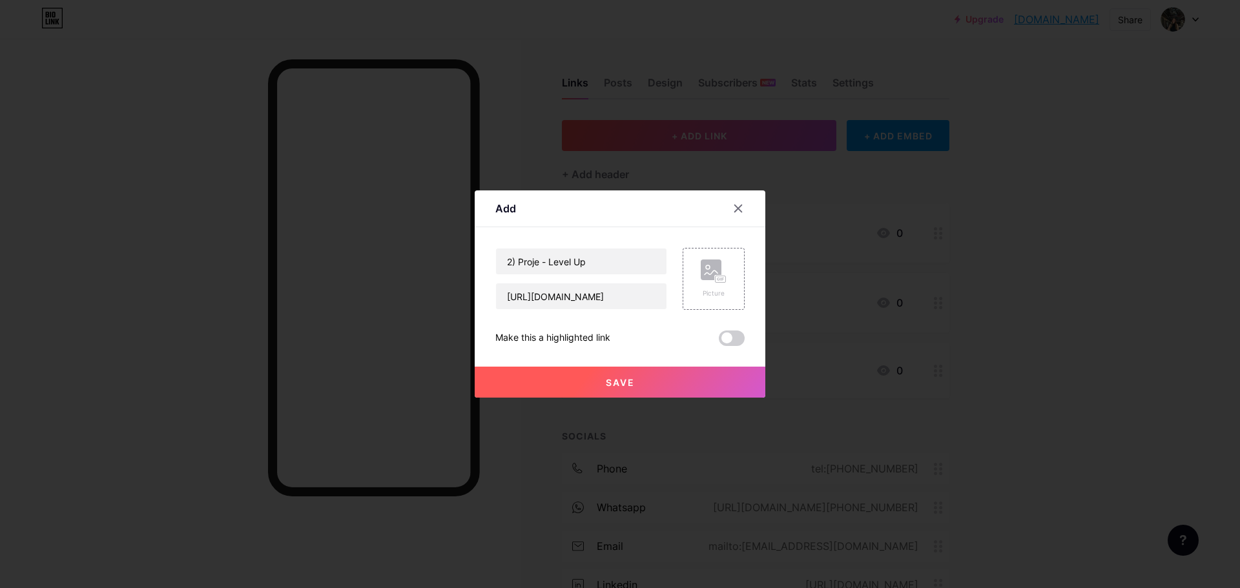
click at [685, 374] on button "Save" at bounding box center [620, 382] width 291 height 31
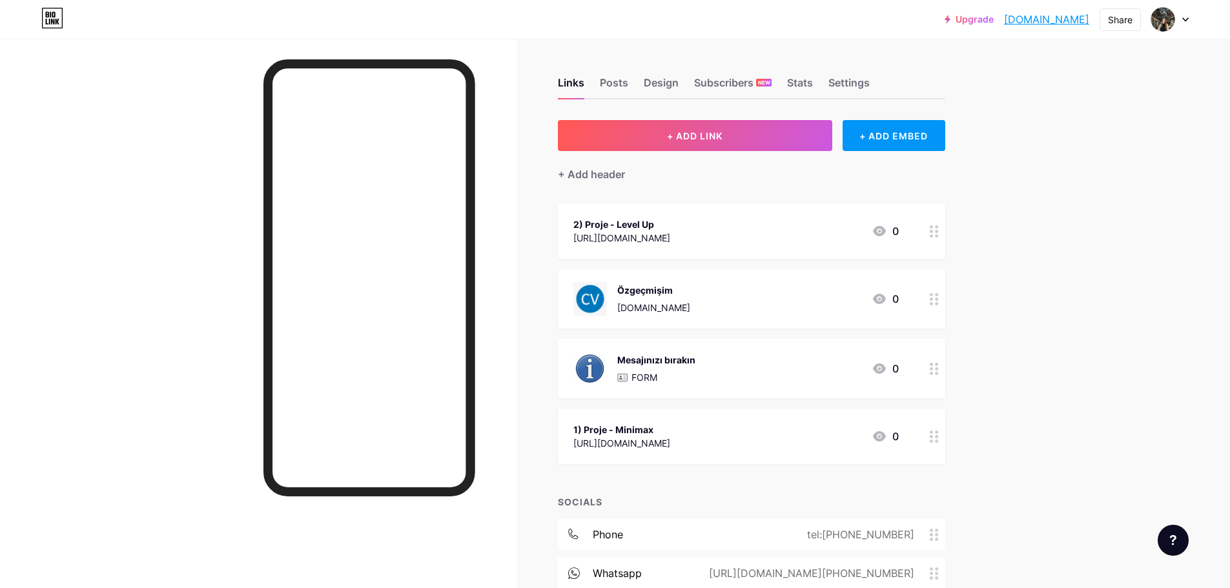
drag, startPoint x: 615, startPoint y: 213, endPoint x: 934, endPoint y: 276, distance: 325.8
click at [890, 296] on span "2) Proje - Level Up https://www.yumpu.com/tr/document/view/69417373/level-up-sl…" at bounding box center [751, 333] width 387 height 261
click at [634, 441] on div "https://heyzine.com/flip-book/67b32a8ce0.html#page/10" at bounding box center [621, 443] width 97 height 14
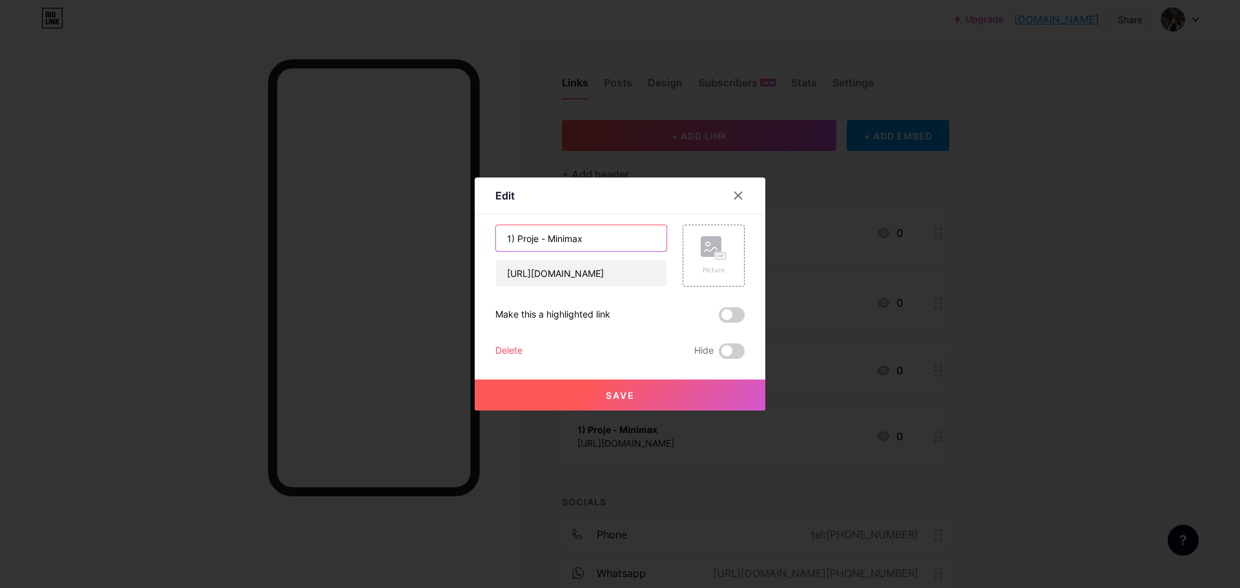
click at [505, 238] on input "1) Proje - Minimax" at bounding box center [581, 238] width 170 height 26
click at [1139, 373] on div at bounding box center [620, 294] width 1240 height 588
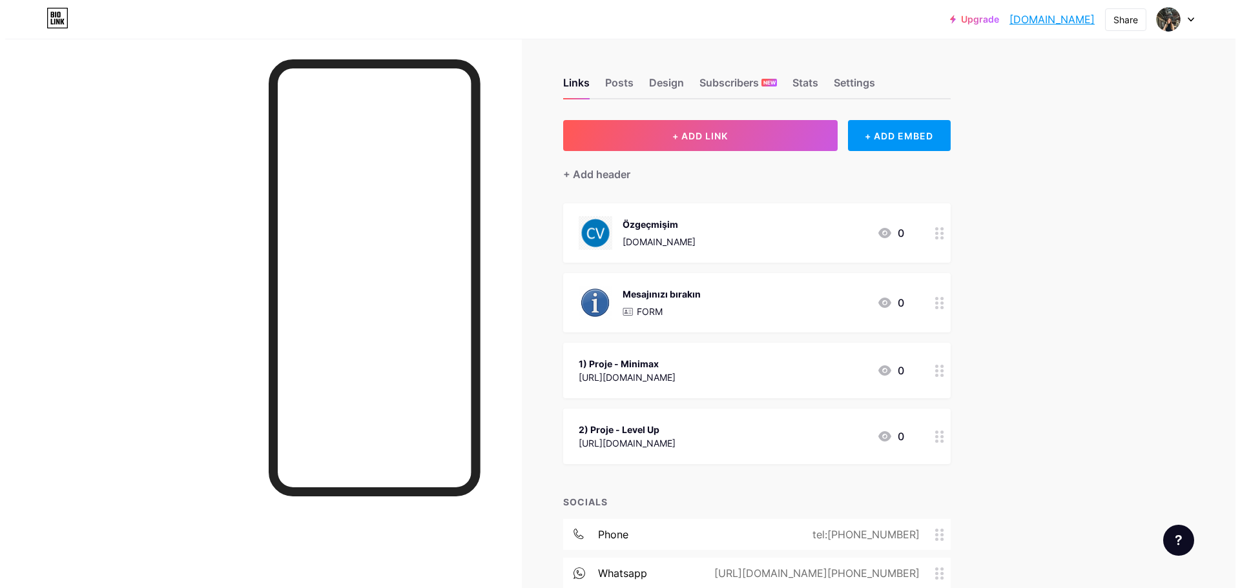
scroll to position [129, 0]
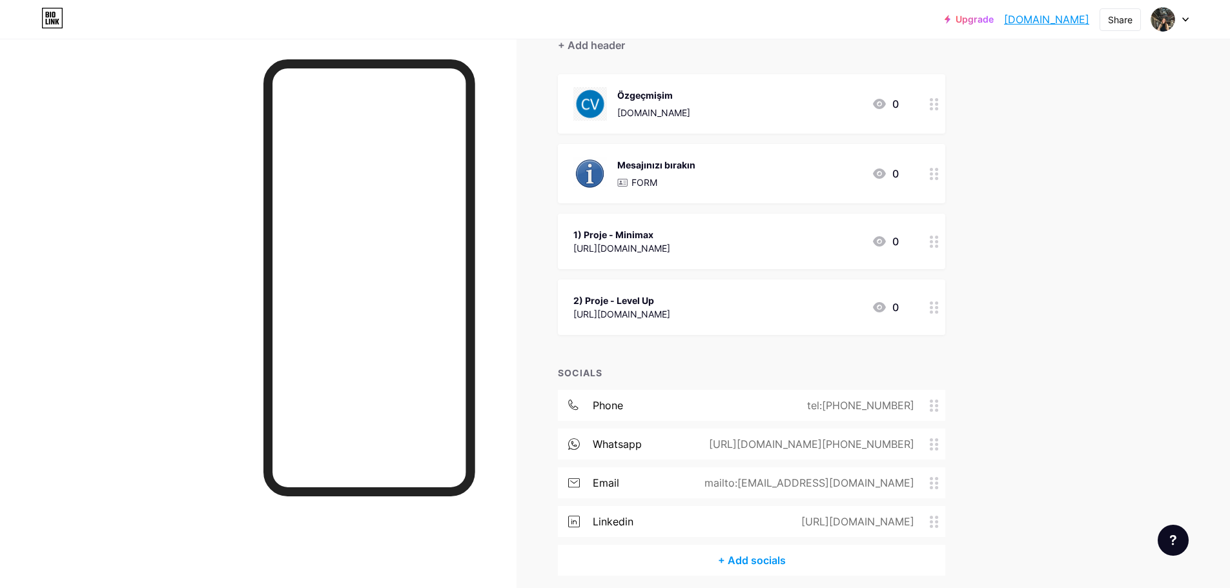
click at [670, 298] on div "2) Proje - Level Up" at bounding box center [621, 301] width 97 height 14
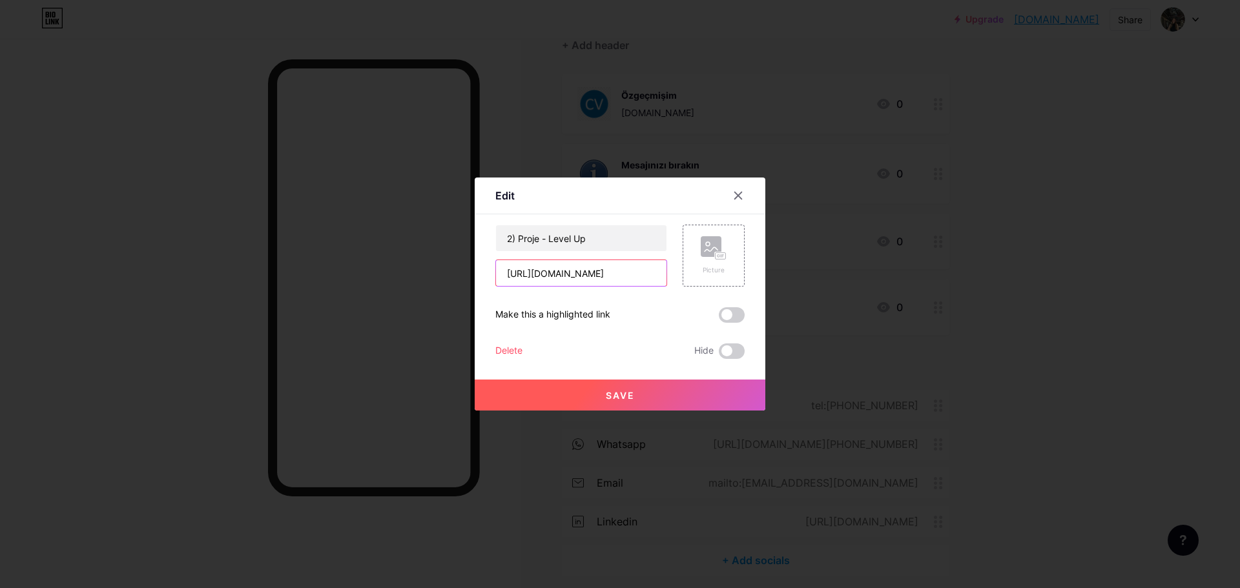
click at [606, 276] on input "https://www.yumpu.com/tr/document/view/69417373/level-up-sla-alsac-batuhan-aydo…" at bounding box center [581, 273] width 170 height 26
paste input "read"
type input "https://www.yumpu.com/tr/document/read/69417373/level-up-sla-alsac-batuhan-aydo…"
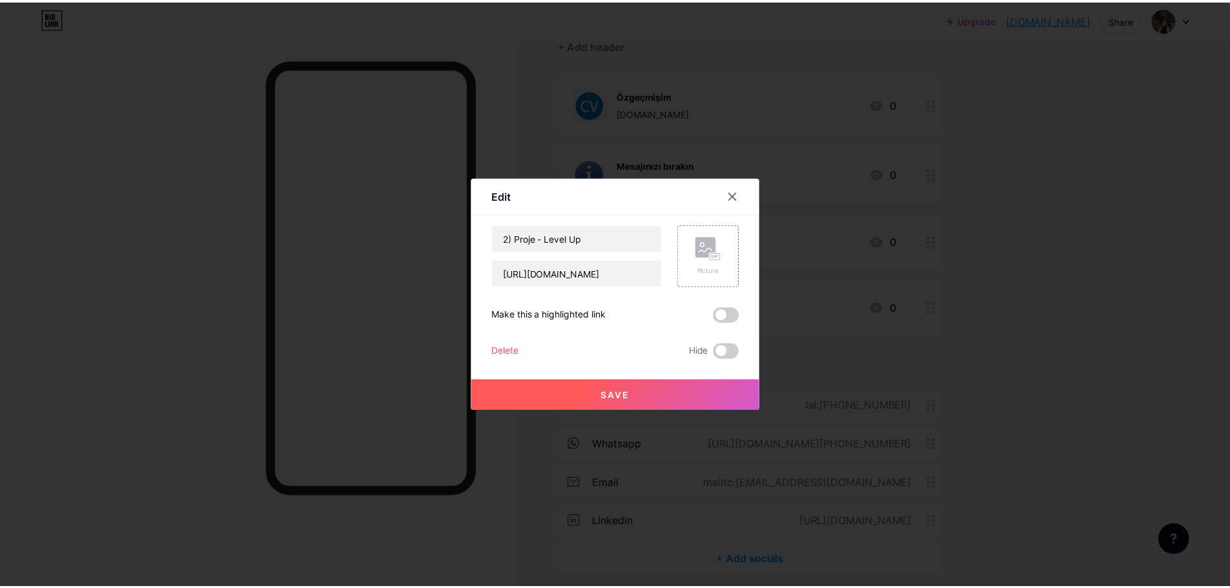
scroll to position [0, 0]
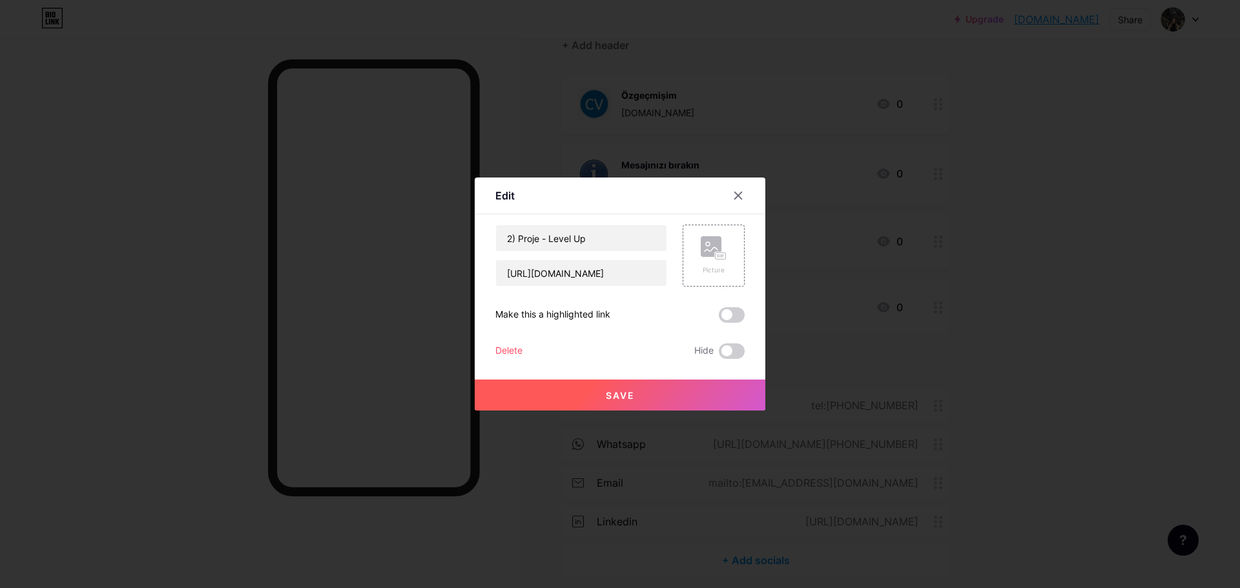
click at [640, 394] on button "Save" at bounding box center [620, 395] width 291 height 31
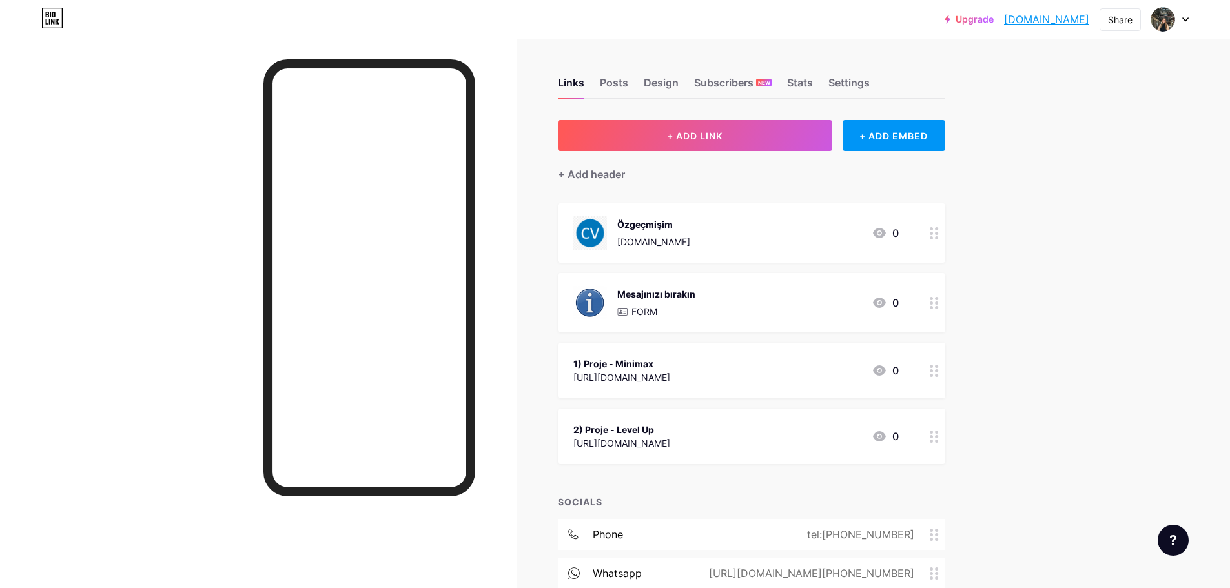
click at [1181, 19] on div at bounding box center [1169, 19] width 37 height 23
click at [1072, 148] on link "Account settings" at bounding box center [1108, 146] width 160 height 35
click at [611, 81] on div "Posts" at bounding box center [614, 86] width 28 height 23
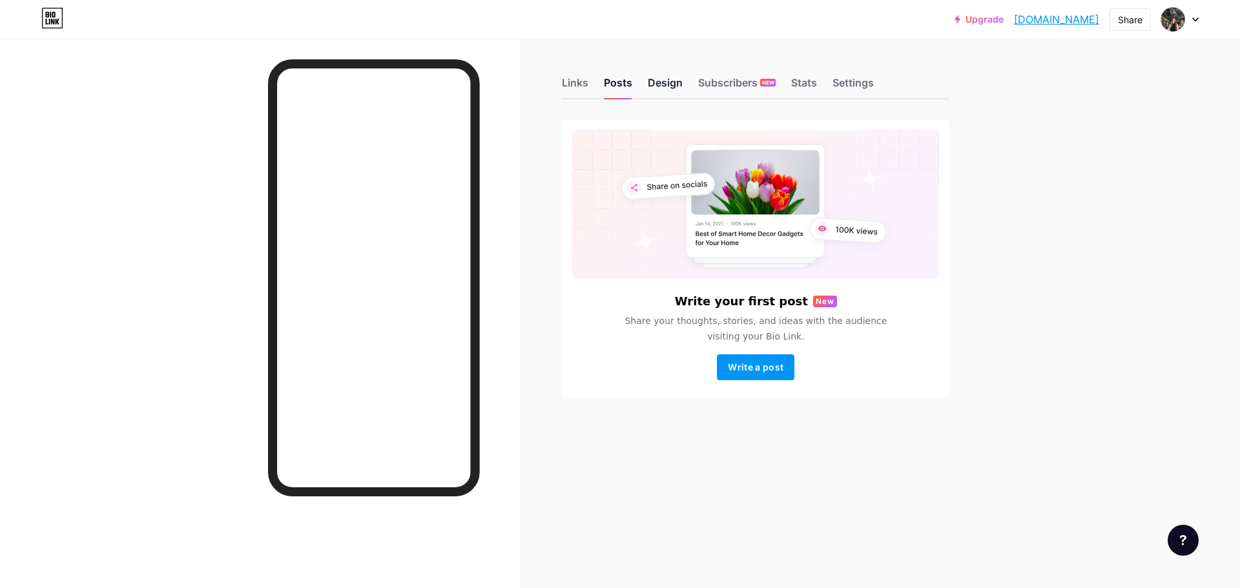
click at [677, 76] on div "Design" at bounding box center [665, 86] width 35 height 23
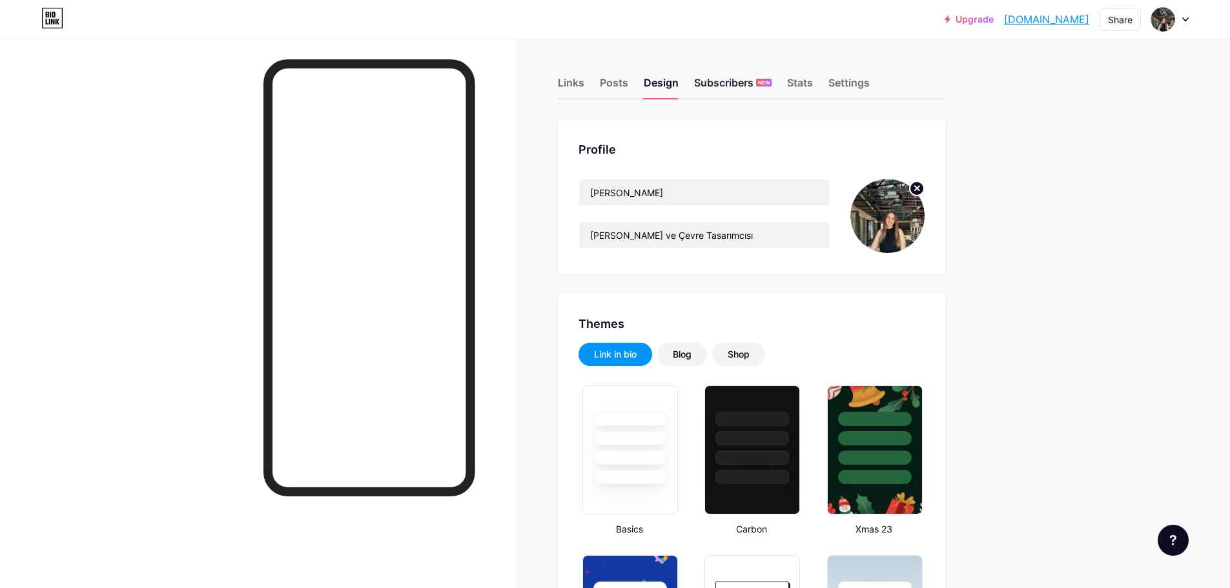
click at [717, 78] on div "Subscribers NEW" at bounding box center [732, 86] width 77 height 23
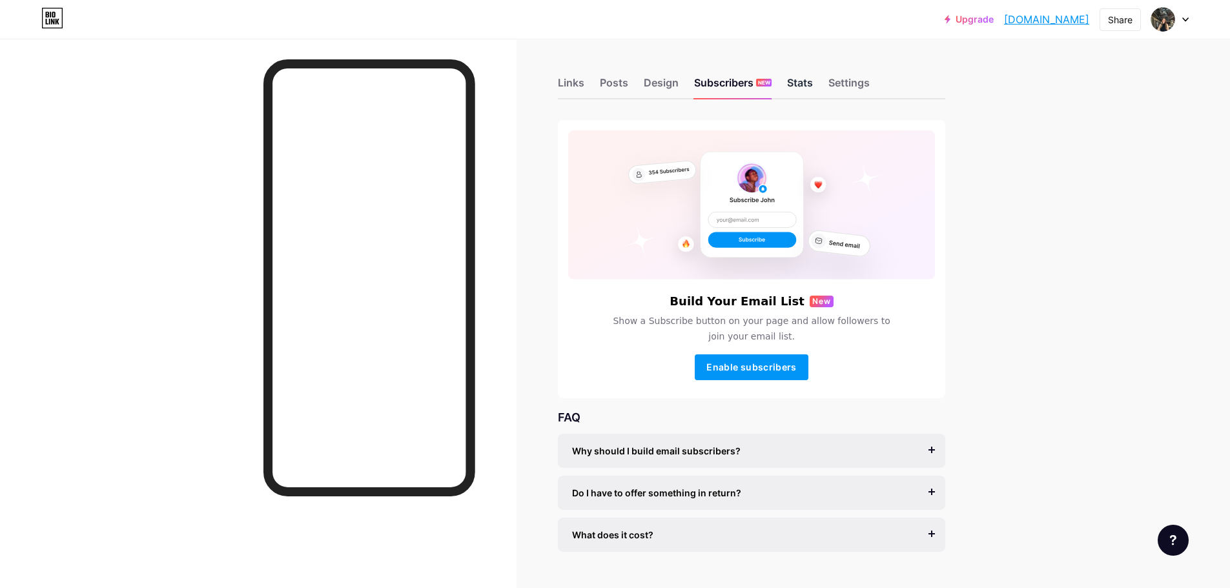
click at [797, 85] on div "Stats" at bounding box center [800, 86] width 26 height 23
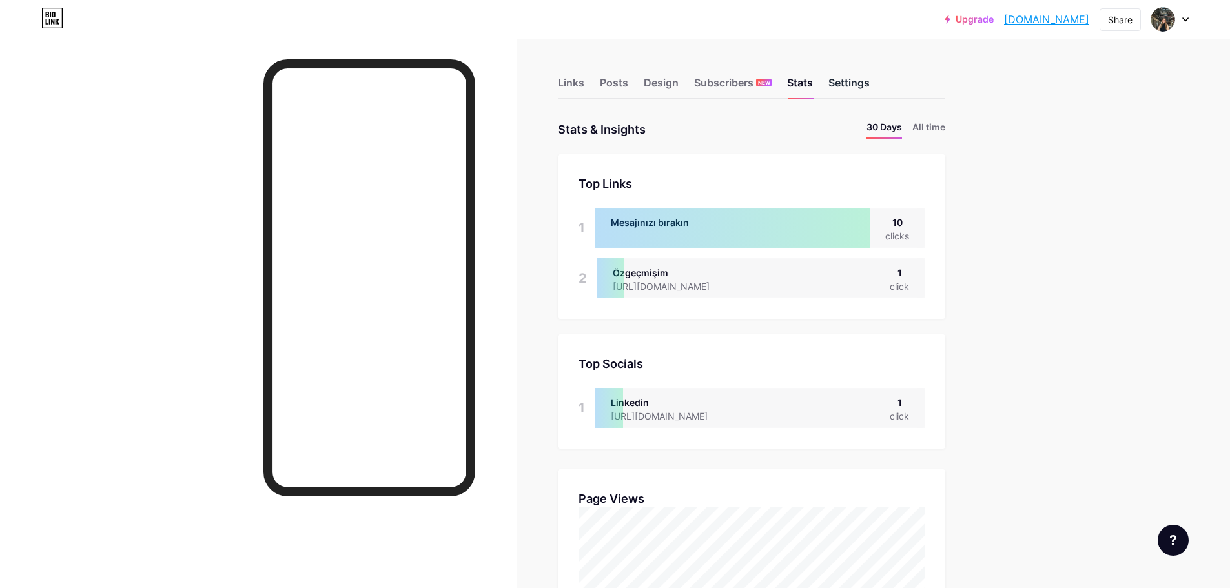
click at [845, 89] on div "Settings" at bounding box center [848, 86] width 41 height 23
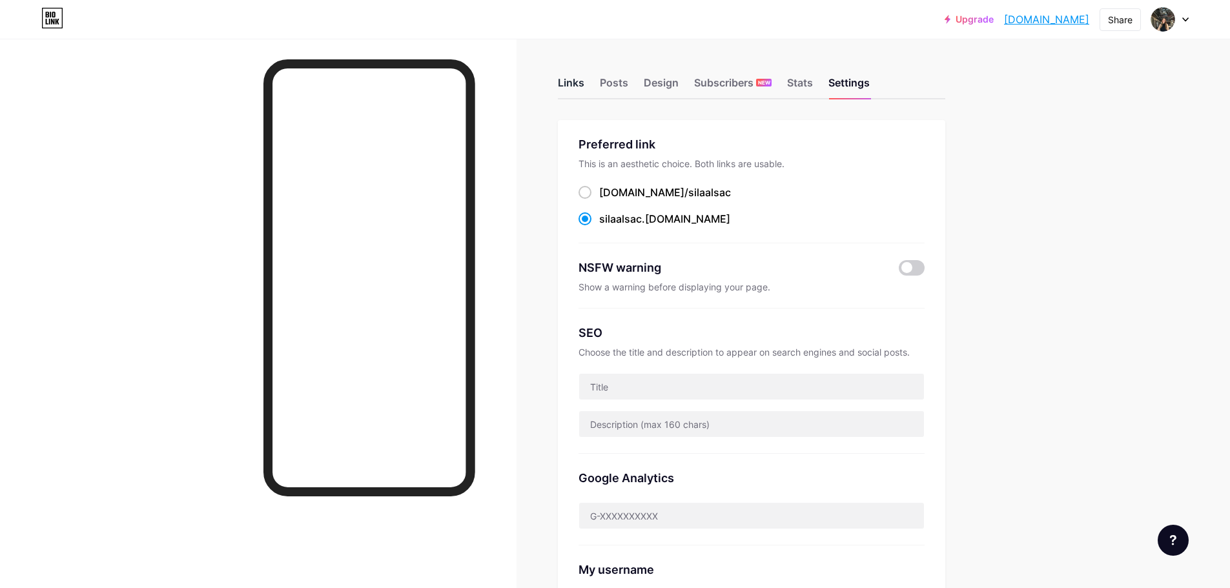
click at [569, 84] on div "Links" at bounding box center [571, 86] width 26 height 23
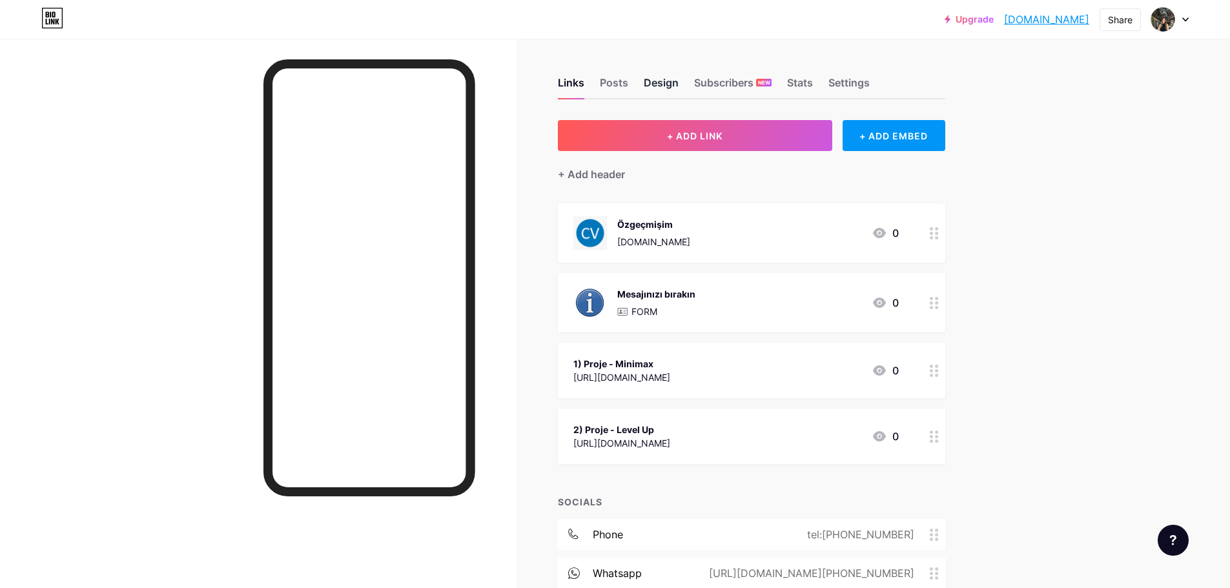
click at [657, 82] on div "Design" at bounding box center [661, 86] width 35 height 23
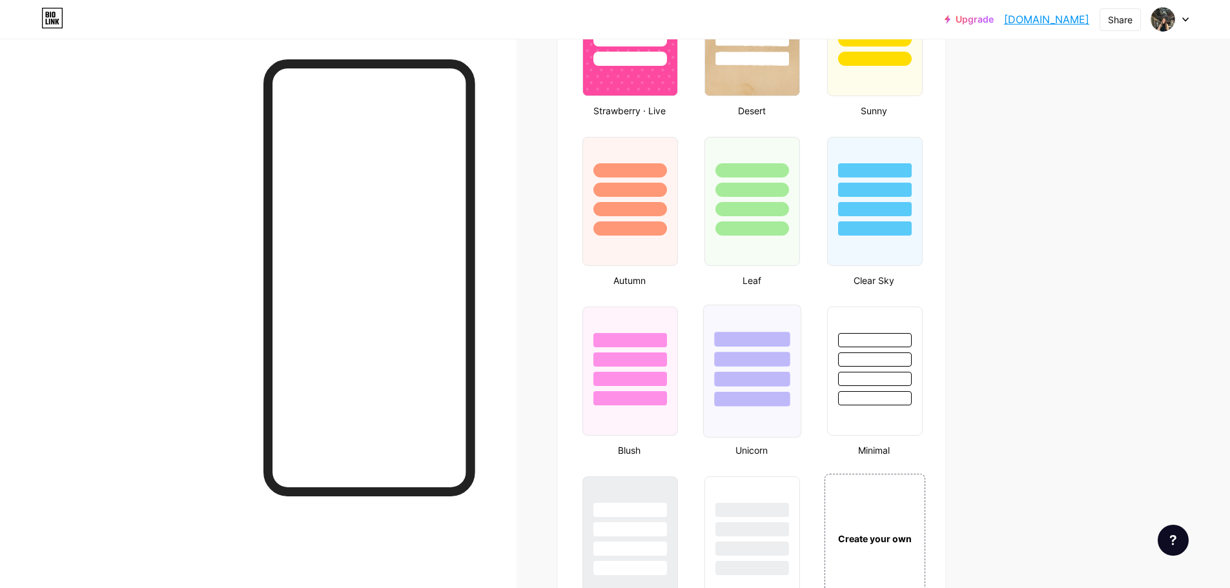
scroll to position [1605, 0]
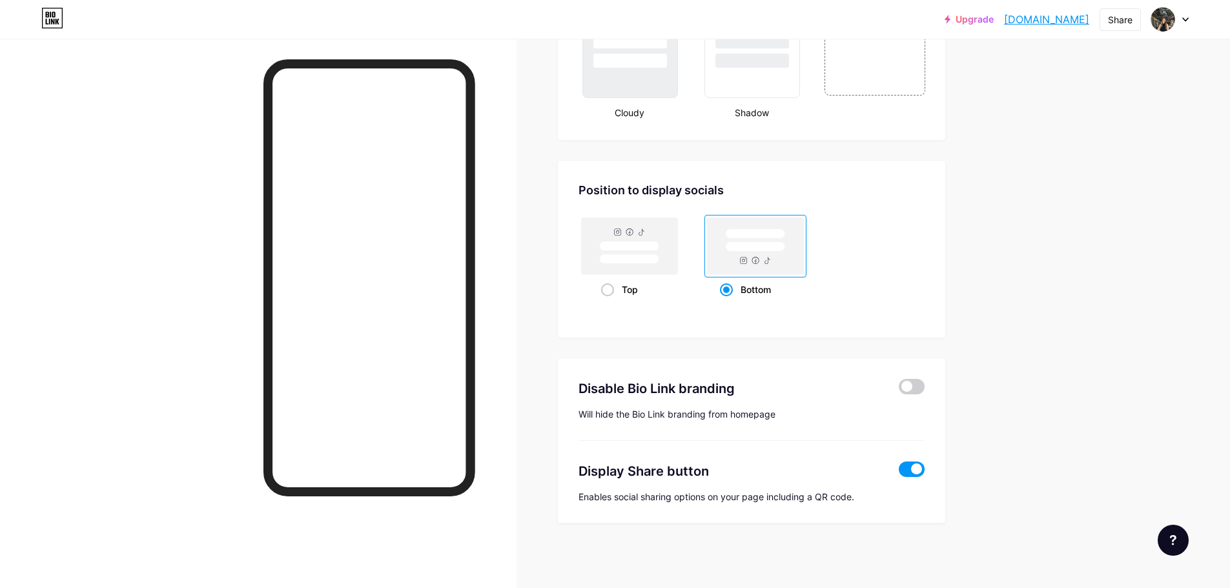
click at [918, 470] on span at bounding box center [912, 469] width 26 height 15
click at [899, 473] on input "checkbox" at bounding box center [899, 473] width 0 height 0
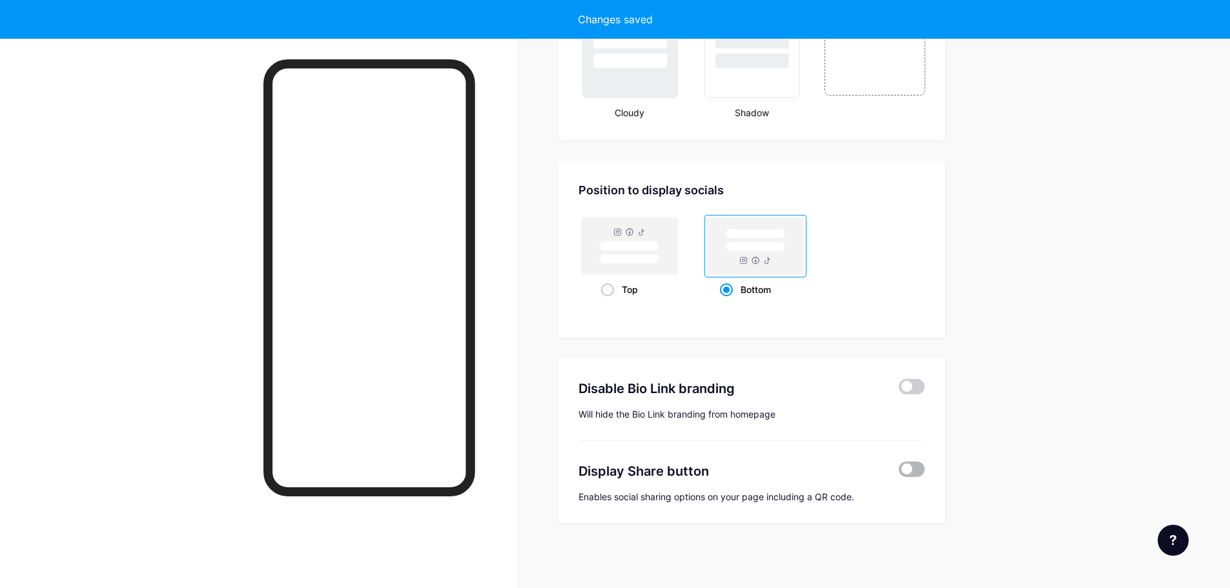
click at [916, 470] on span at bounding box center [912, 469] width 26 height 15
click at [899, 473] on input "checkbox" at bounding box center [899, 473] width 0 height 0
click at [614, 289] on span at bounding box center [607, 289] width 13 height 13
click at [609, 302] on input "Top" at bounding box center [605, 306] width 8 height 8
radio input "true"
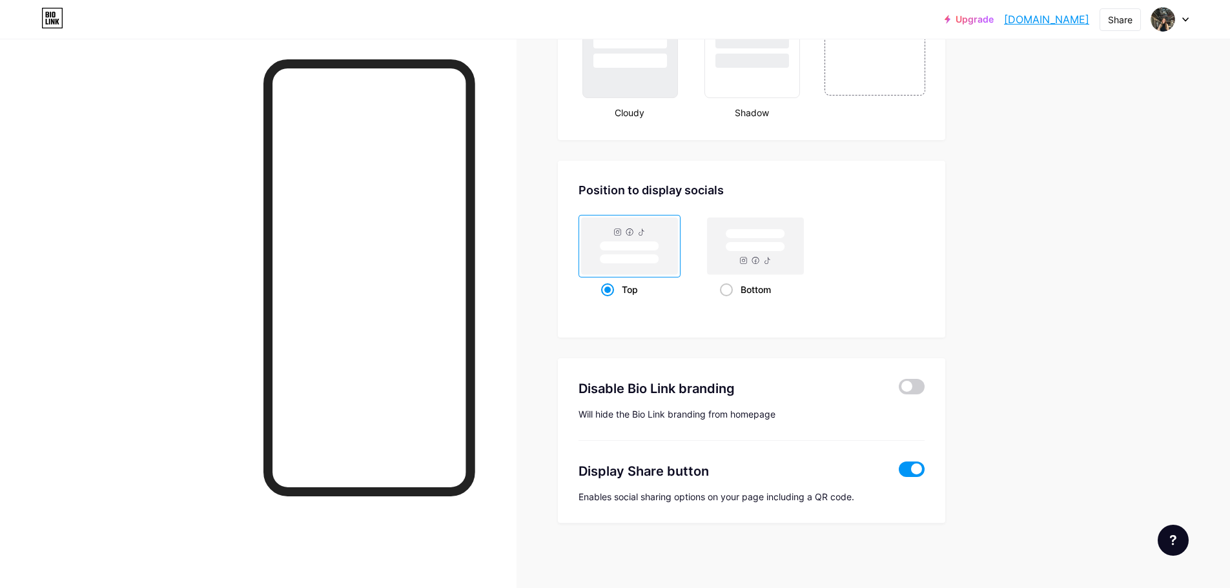
click at [917, 473] on span at bounding box center [912, 469] width 26 height 15
click at [899, 473] on input "checkbox" at bounding box center [899, 473] width 0 height 0
click at [917, 473] on span at bounding box center [912, 469] width 26 height 15
click at [899, 473] on input "checkbox" at bounding box center [899, 473] width 0 height 0
click at [923, 384] on span at bounding box center [912, 386] width 26 height 15
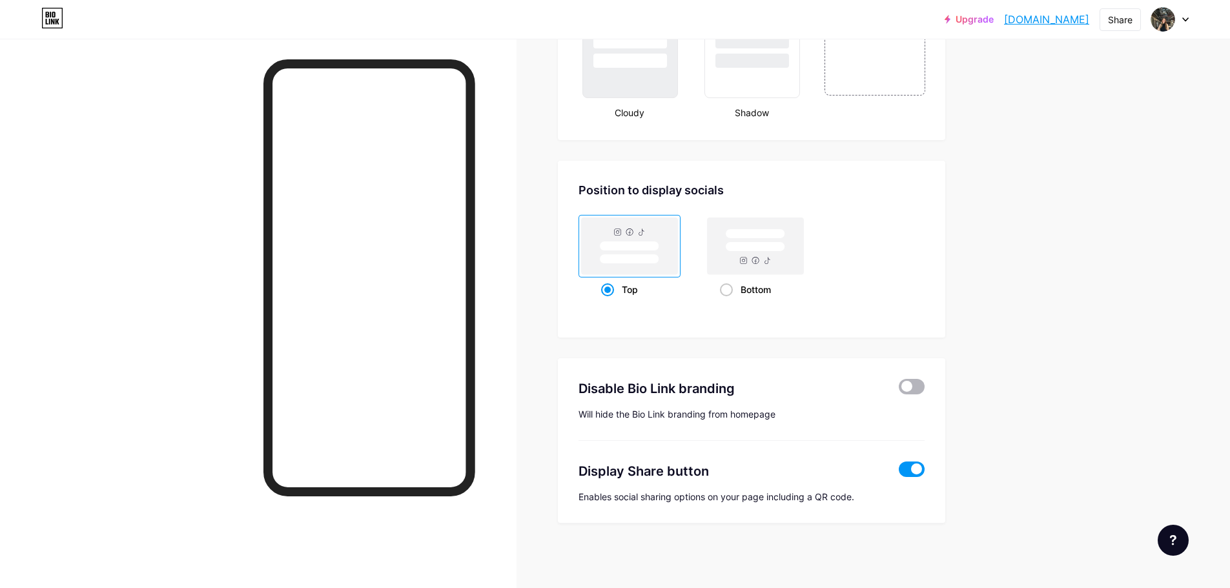
click at [899, 390] on input "checkbox" at bounding box center [899, 390] width 0 height 0
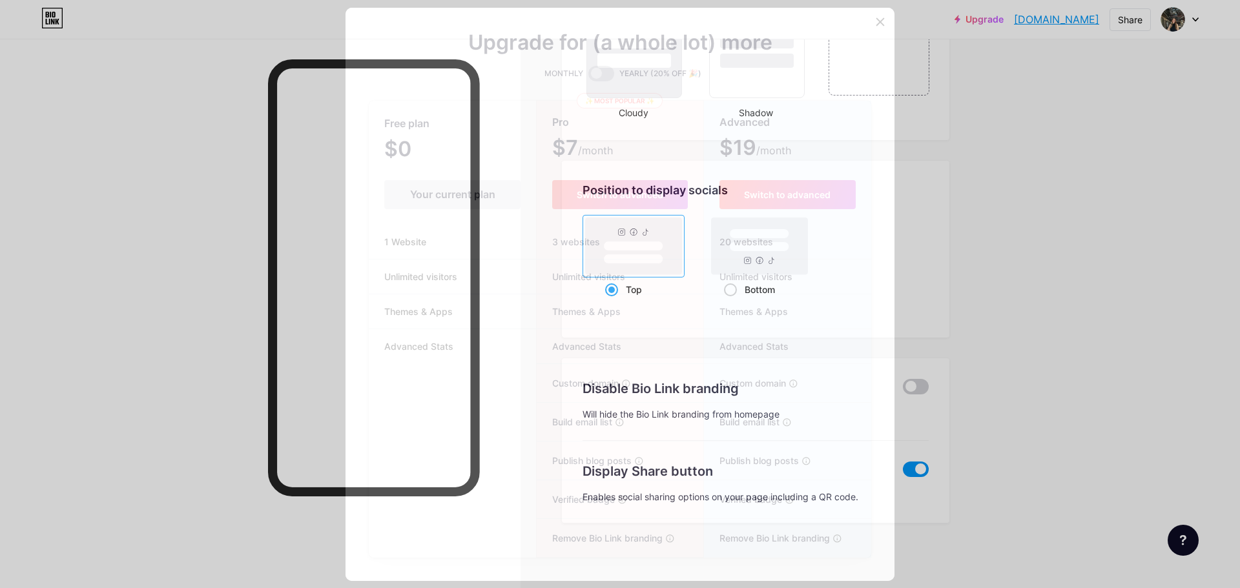
click at [875, 23] on icon at bounding box center [880, 22] width 10 height 10
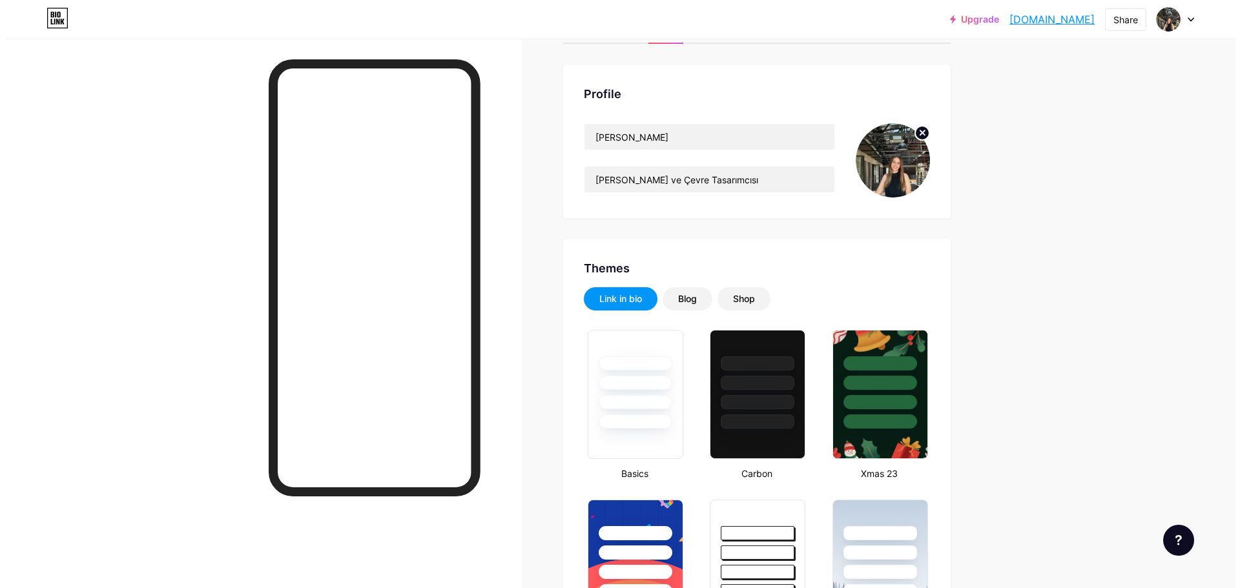
scroll to position [0, 0]
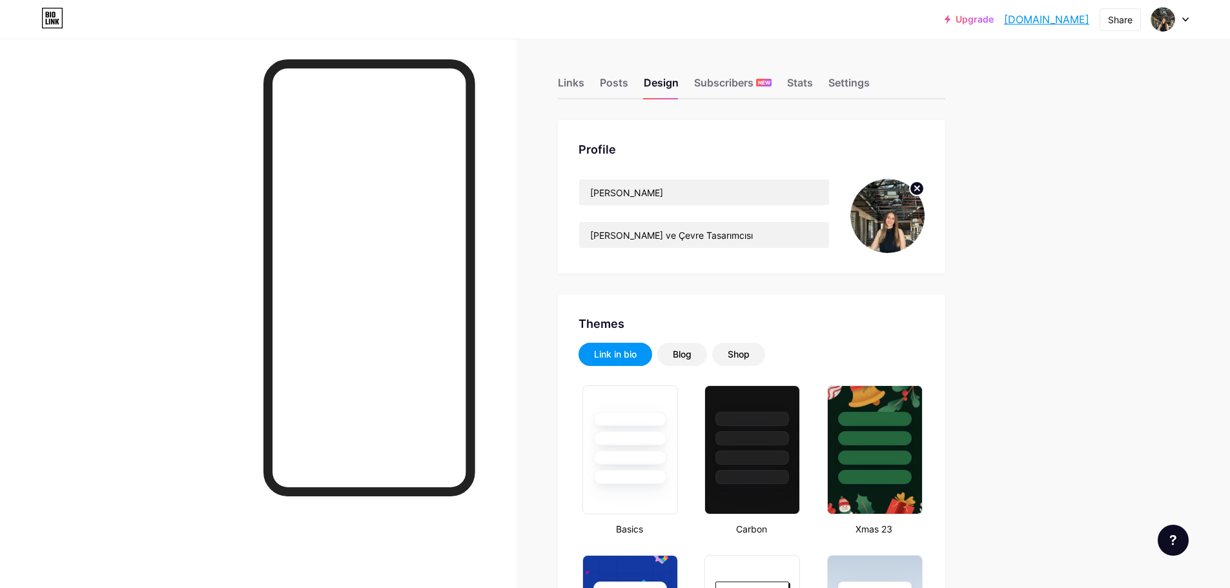
click at [697, 85] on div "Links Posts Design Subscribers NEW Stats Settings" at bounding box center [751, 76] width 387 height 45
click at [697, 86] on div "Links Posts Design Subscribers NEW Stats Settings" at bounding box center [751, 76] width 387 height 45
click at [712, 87] on div "Subscribers NEW" at bounding box center [732, 86] width 77 height 23
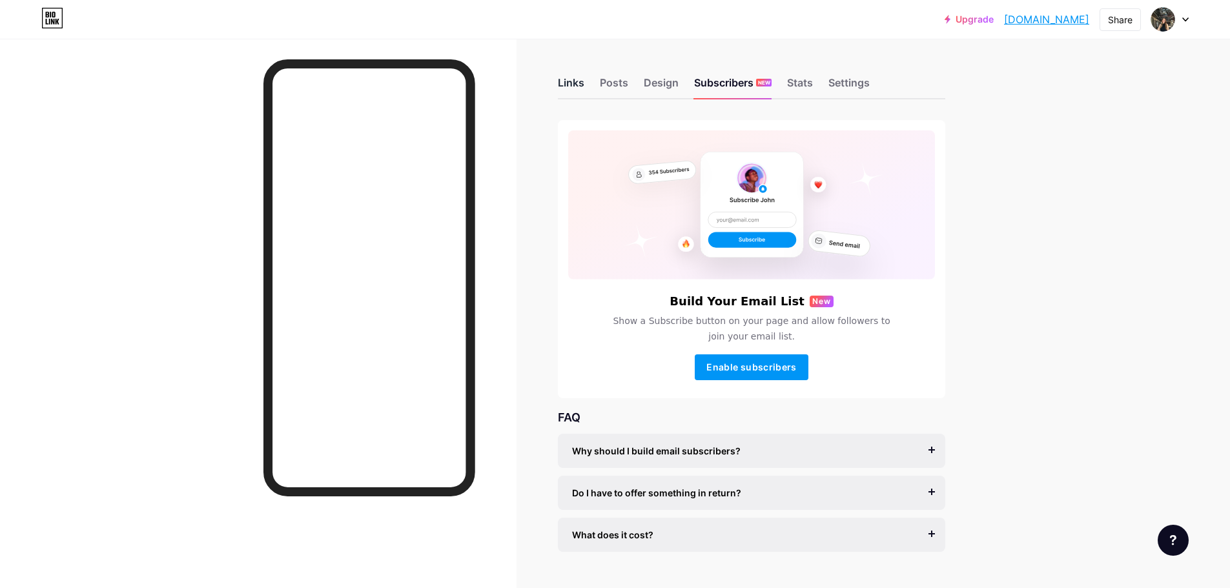
click at [574, 87] on div "Links" at bounding box center [571, 86] width 26 height 23
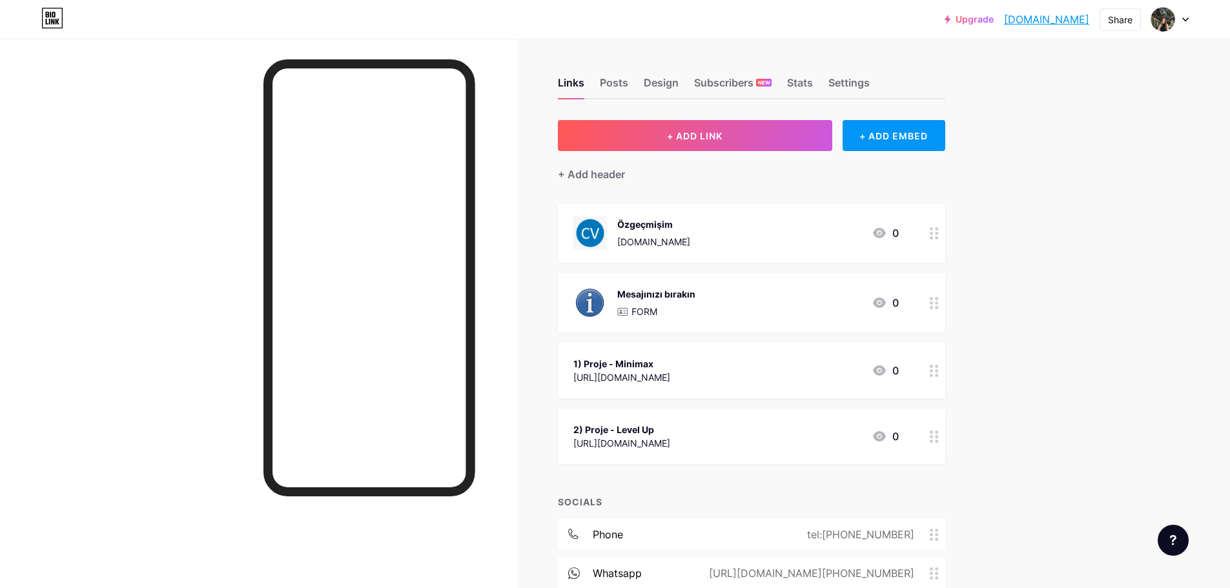
click at [698, 354] on div "1) Proje - Minimax https://heyzine.com/flip-book/67b32a8ce0.html#page/10 0" at bounding box center [751, 371] width 387 height 56
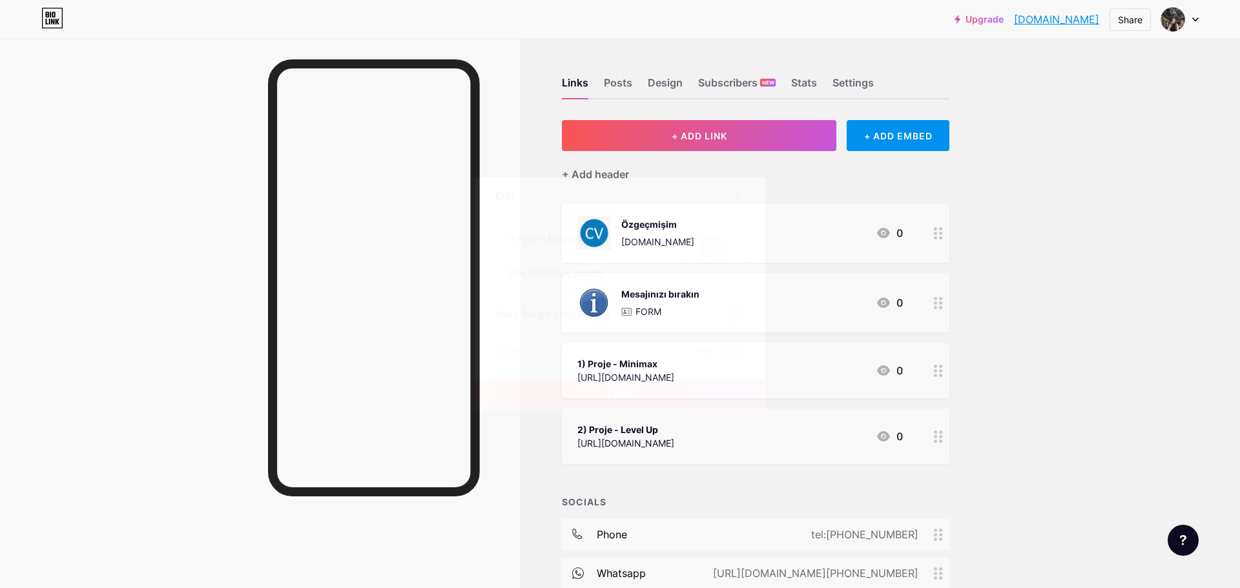
click at [693, 240] on div "Picture" at bounding box center [713, 256] width 62 height 62
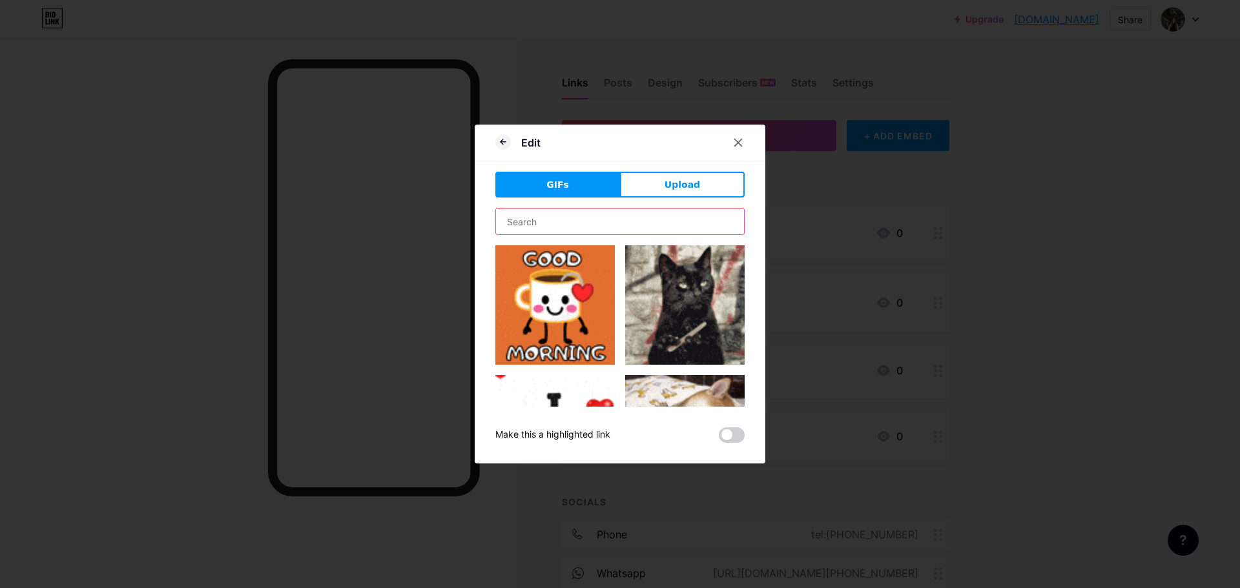
click at [561, 230] on input "text" at bounding box center [620, 222] width 248 height 26
type input "mimar"
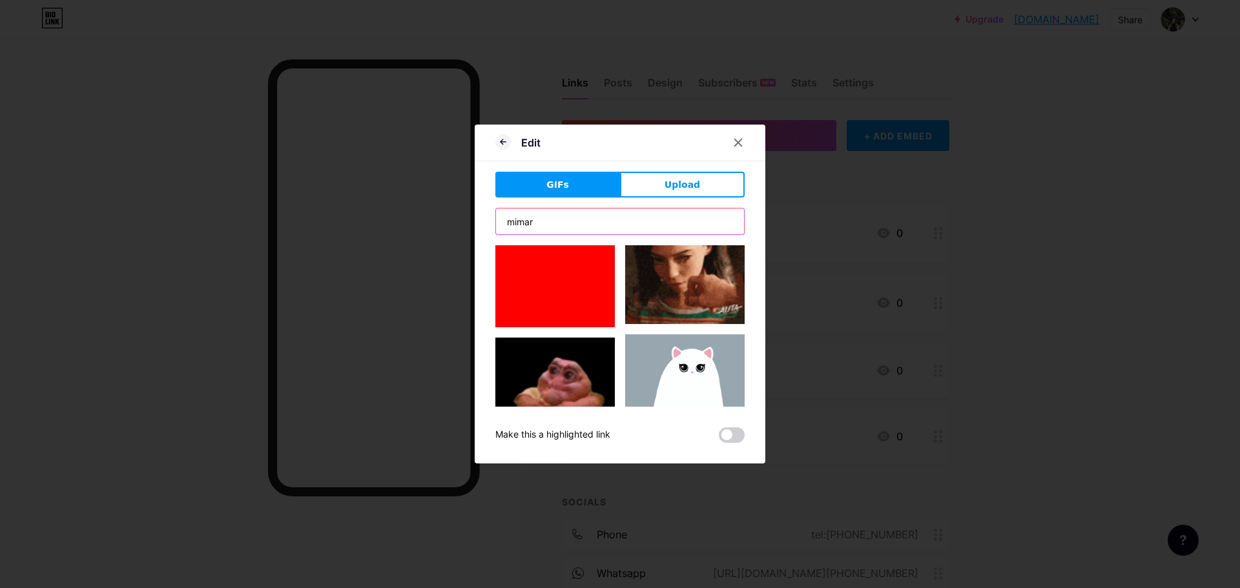
scroll to position [710, 0]
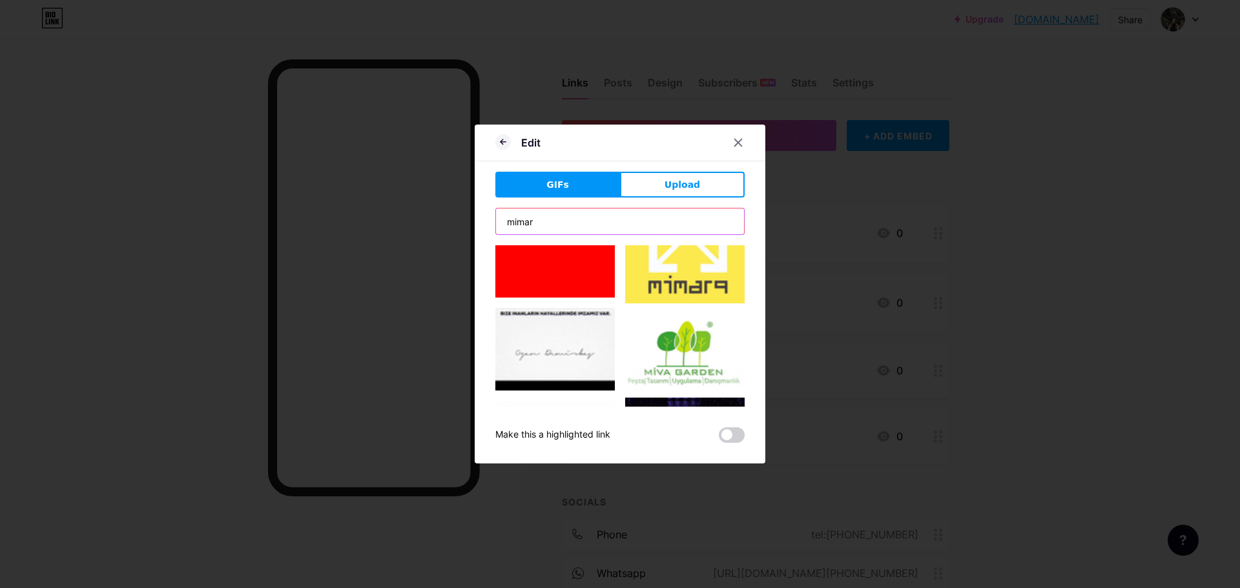
drag, startPoint x: 559, startPoint y: 228, endPoint x: 478, endPoint y: 223, distance: 80.9
click at [479, 223] on div "Edit GIFs Upload Content YouTube Play YouTube video without leaving your page. …" at bounding box center [620, 294] width 291 height 339
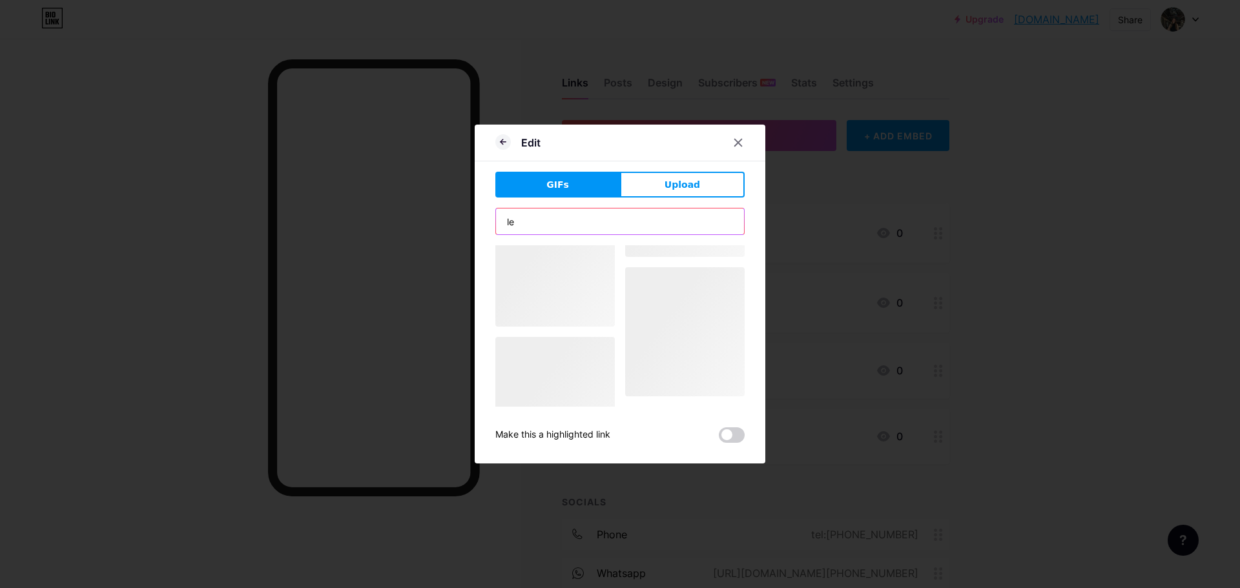
scroll to position [187, 0]
type input "l"
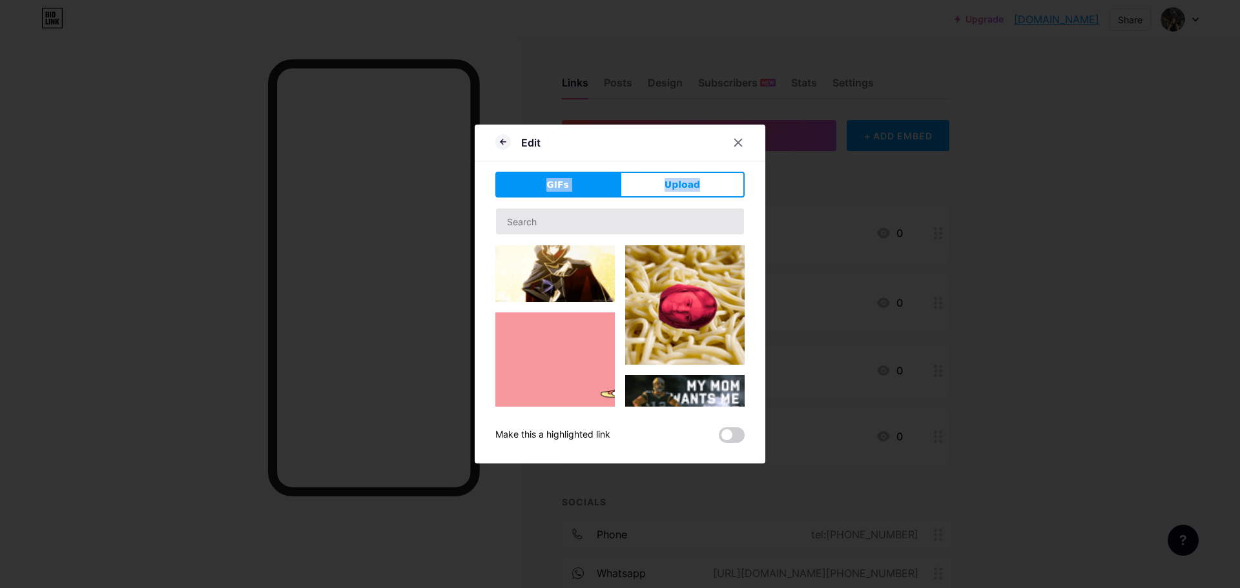
drag, startPoint x: 732, startPoint y: 141, endPoint x: 571, endPoint y: 214, distance: 176.3
click at [571, 214] on div "Edit GIFs Upload Content YouTube Play YouTube video without leaving your page. …" at bounding box center [620, 294] width 291 height 339
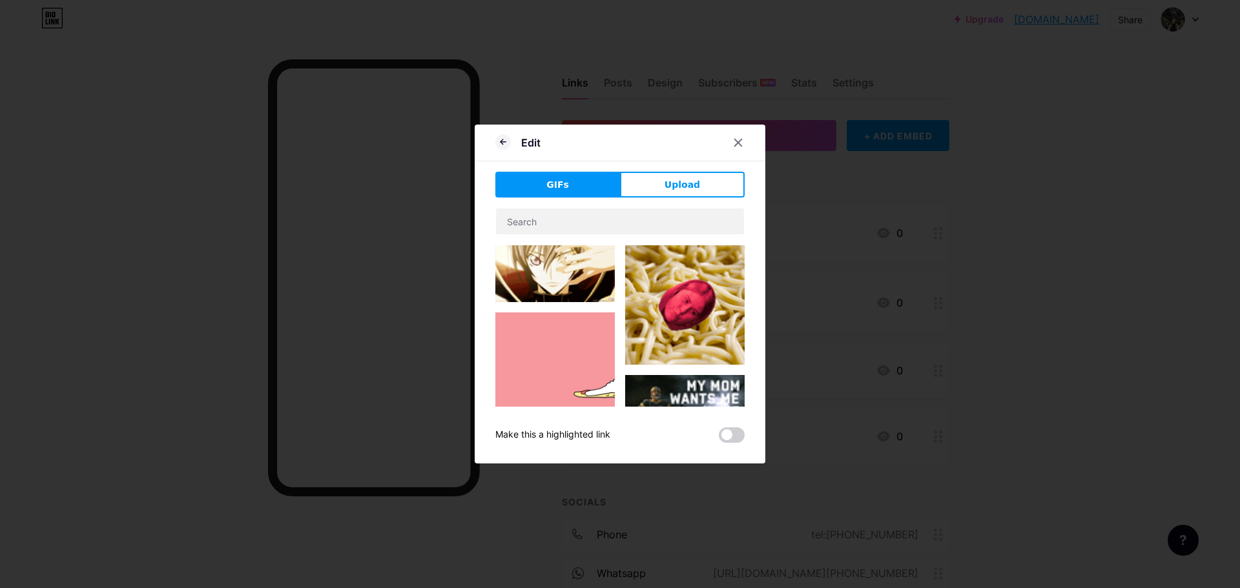
click at [719, 142] on div "Edit" at bounding box center [620, 146] width 291 height 30
click at [750, 146] on div at bounding box center [745, 142] width 39 height 23
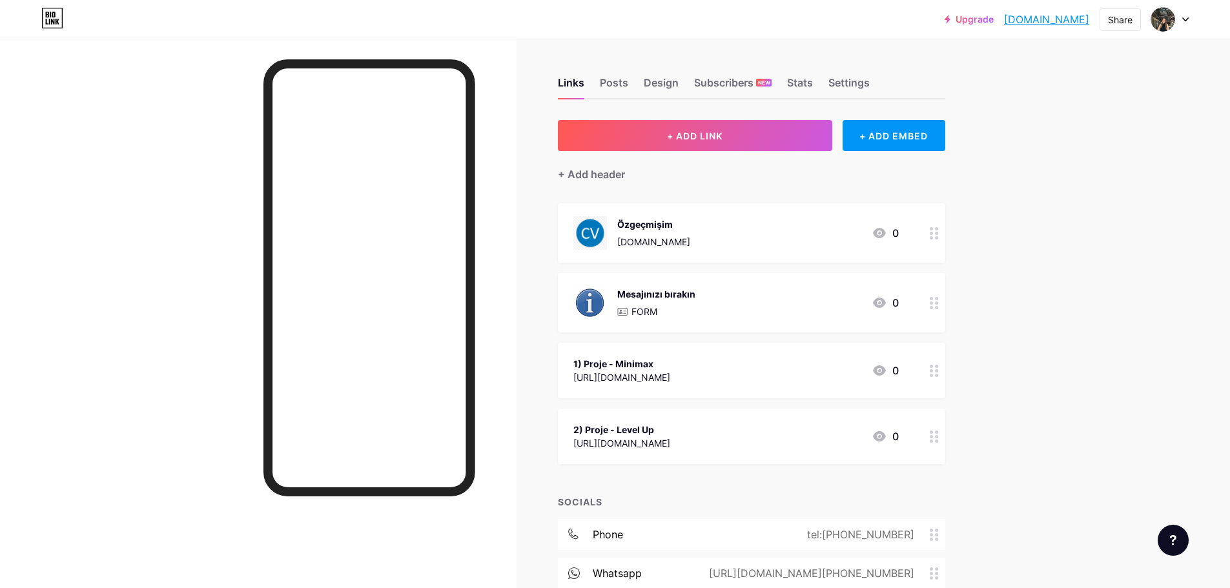
click at [684, 235] on div "www.google.com.tr" at bounding box center [653, 242] width 73 height 14
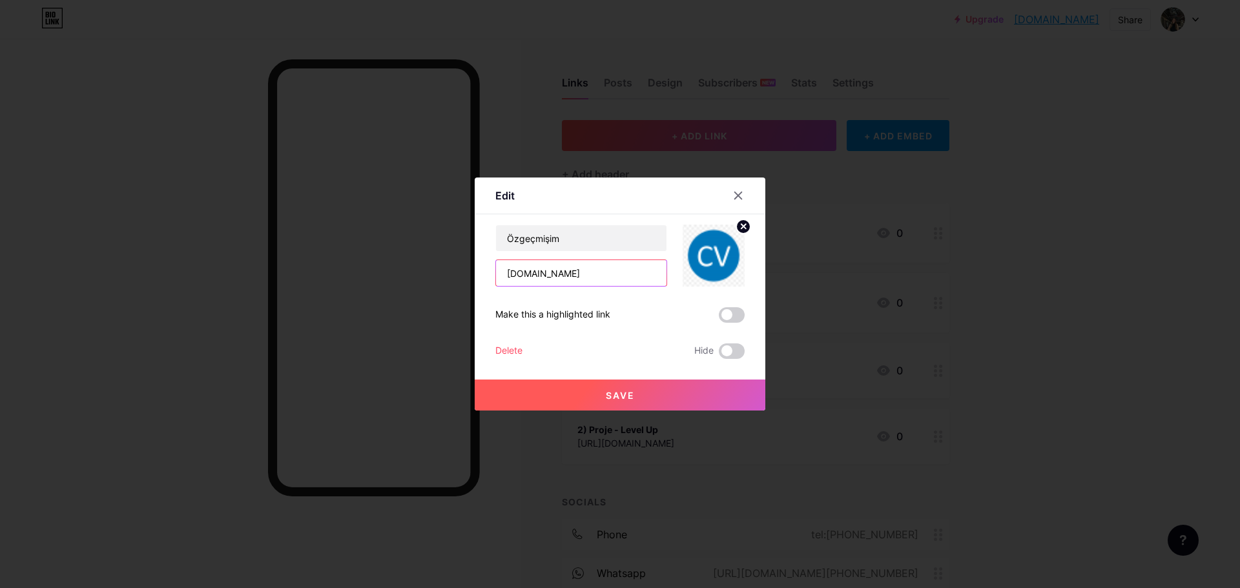
click at [586, 274] on input "www.google.com.tr" at bounding box center [581, 273] width 170 height 26
paste input "https://drive.google.com/file/d/1DMDg7i5jlHE8_YBiUE2n3nCwNYf5biU0/view?usp=shar…"
drag, startPoint x: 595, startPoint y: 275, endPoint x: 1176, endPoint y: 283, distance: 581.1
click at [1085, 281] on div "Edit Content YouTube Play YouTube video without leaving your page. ADD Vimeo Pl…" at bounding box center [620, 294] width 1240 height 588
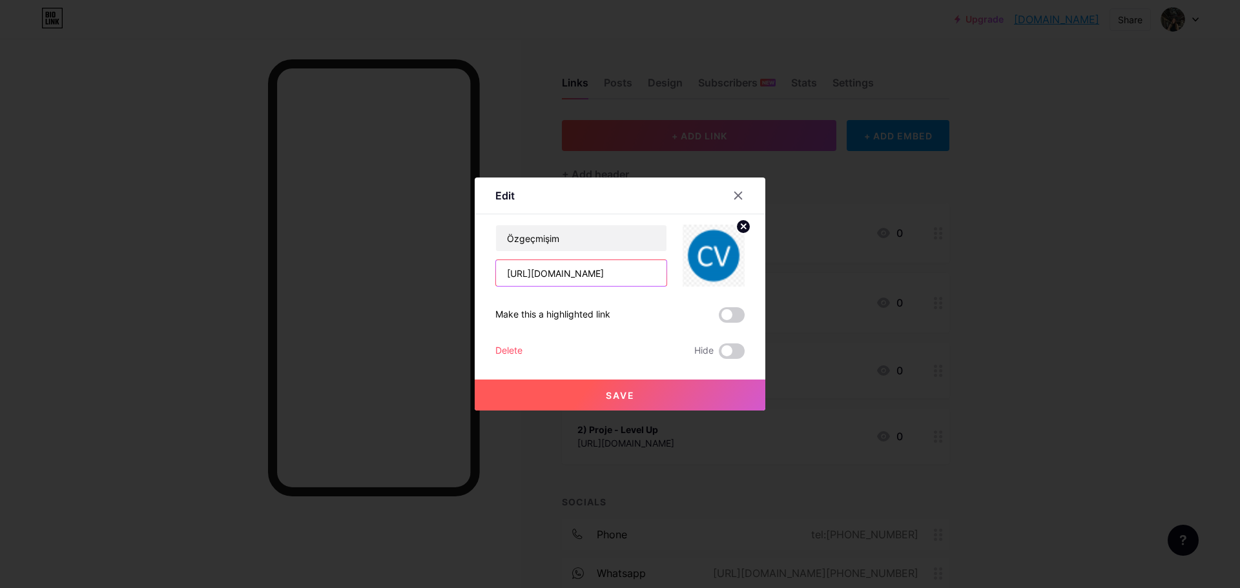
scroll to position [0, 181]
type input "https://drive.google.com/file/d/1DMDg7i5jlHE8_YBiUE2n3nCwNYf5biU0/view"
click at [593, 387] on button "Save" at bounding box center [620, 395] width 291 height 31
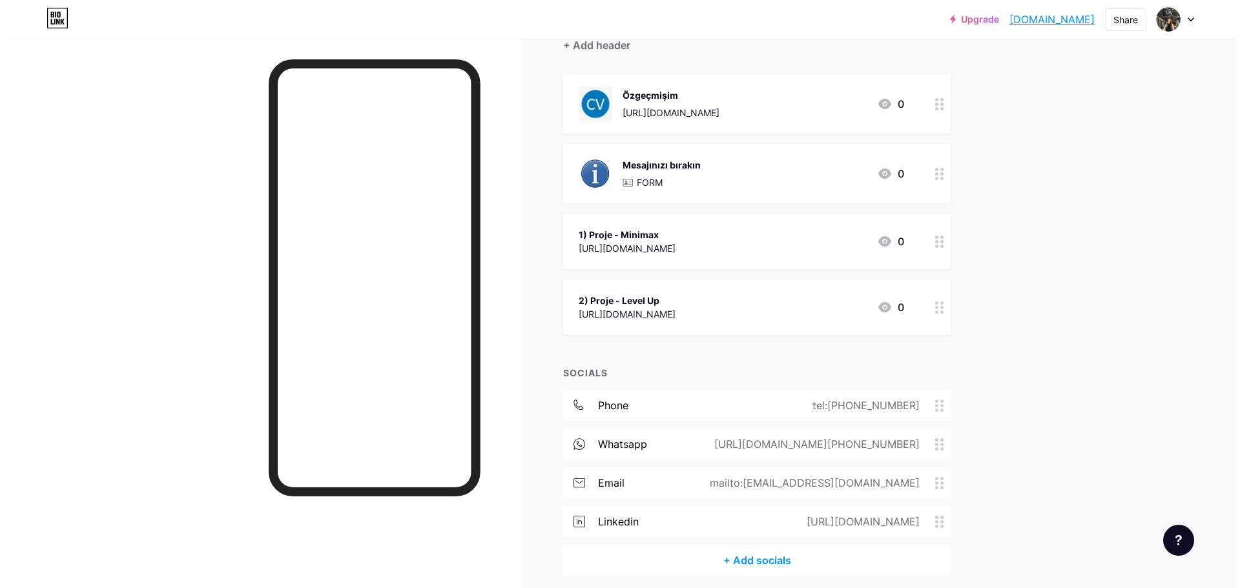
scroll to position [181, 0]
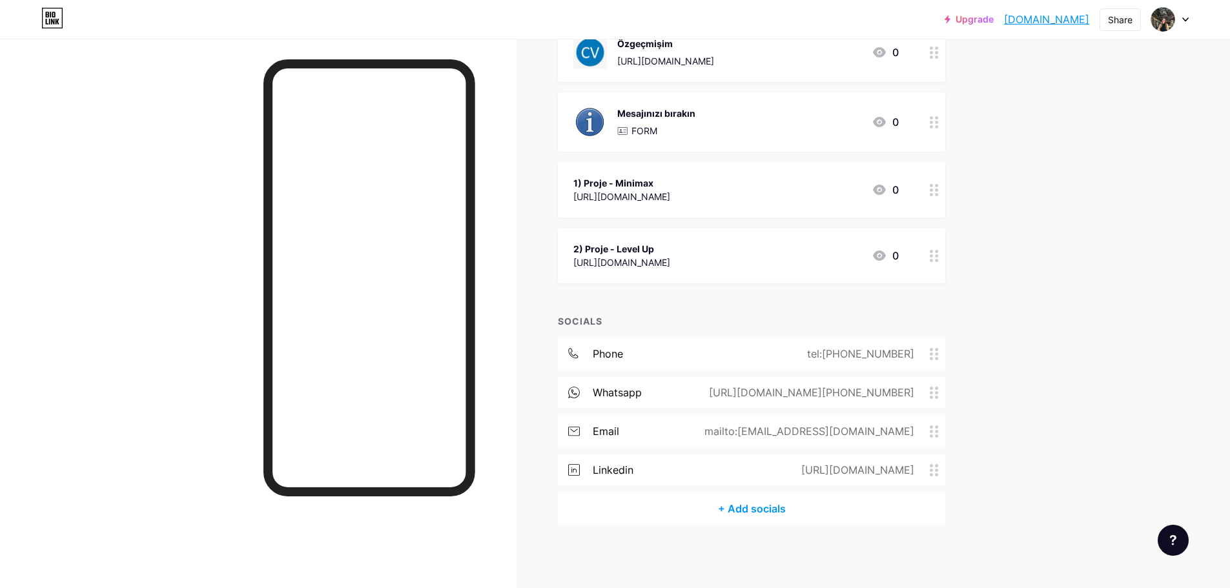
click at [786, 517] on div "+ Add socials" at bounding box center [751, 508] width 387 height 31
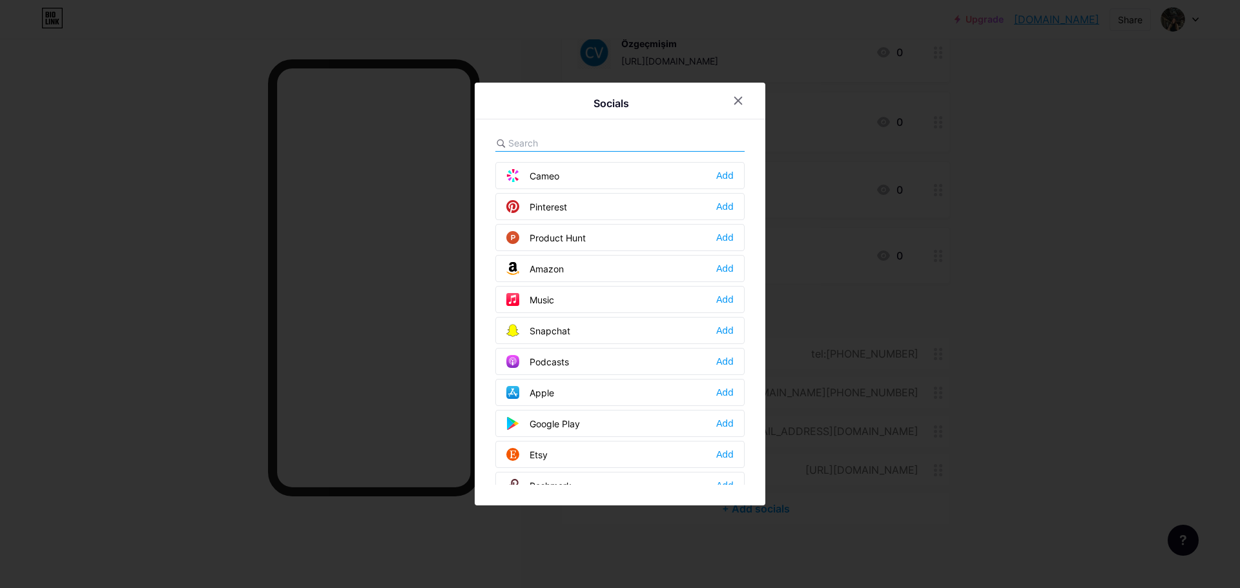
scroll to position [839, 0]
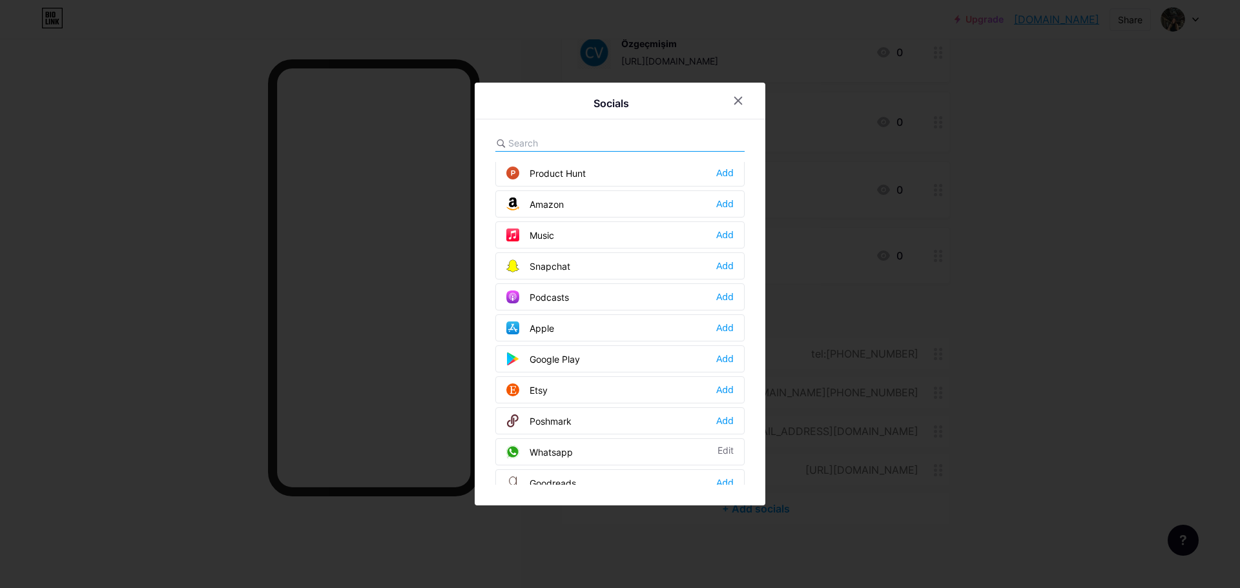
click at [549, 325] on div "Apple Add" at bounding box center [619, 327] width 249 height 27
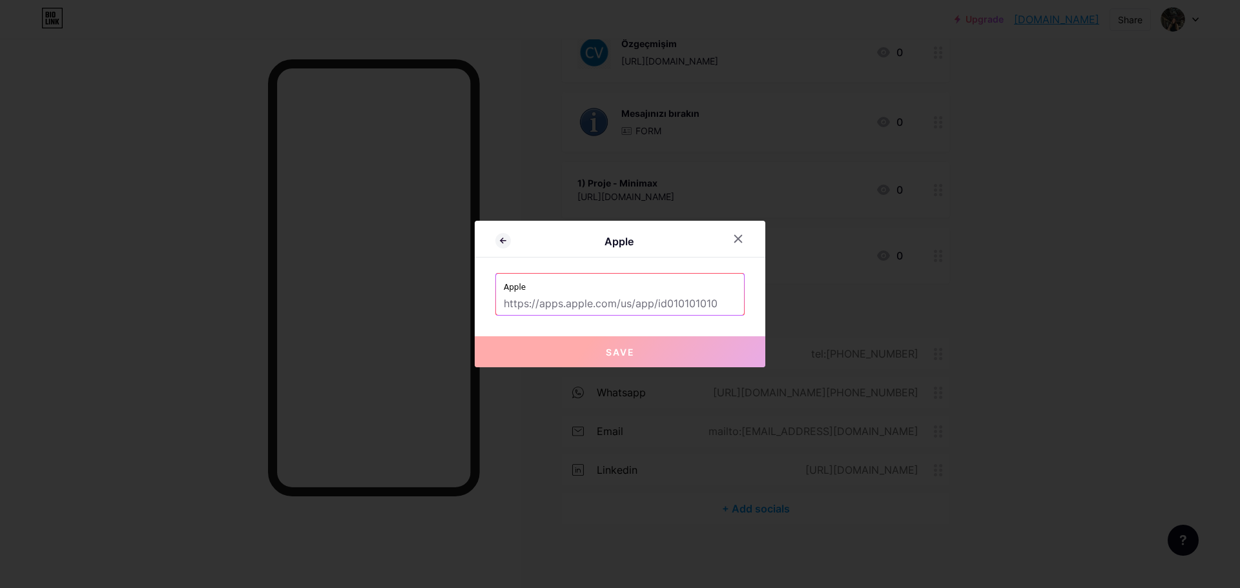
click at [570, 305] on input "text" at bounding box center [620, 304] width 232 height 22
click at [500, 247] on icon at bounding box center [502, 240] width 15 height 15
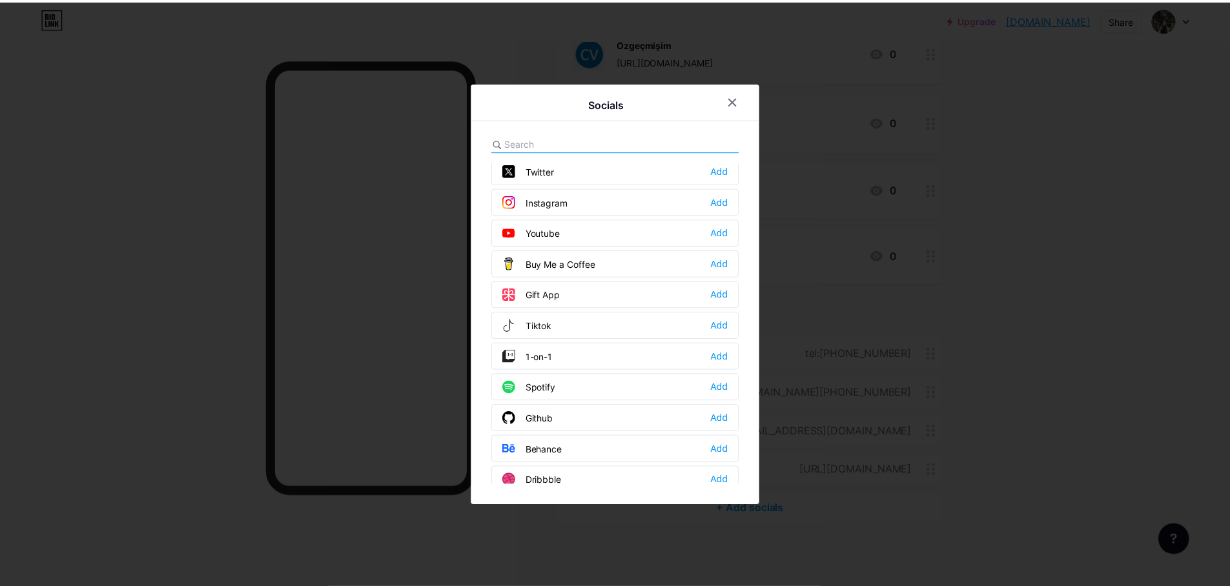
scroll to position [0, 0]
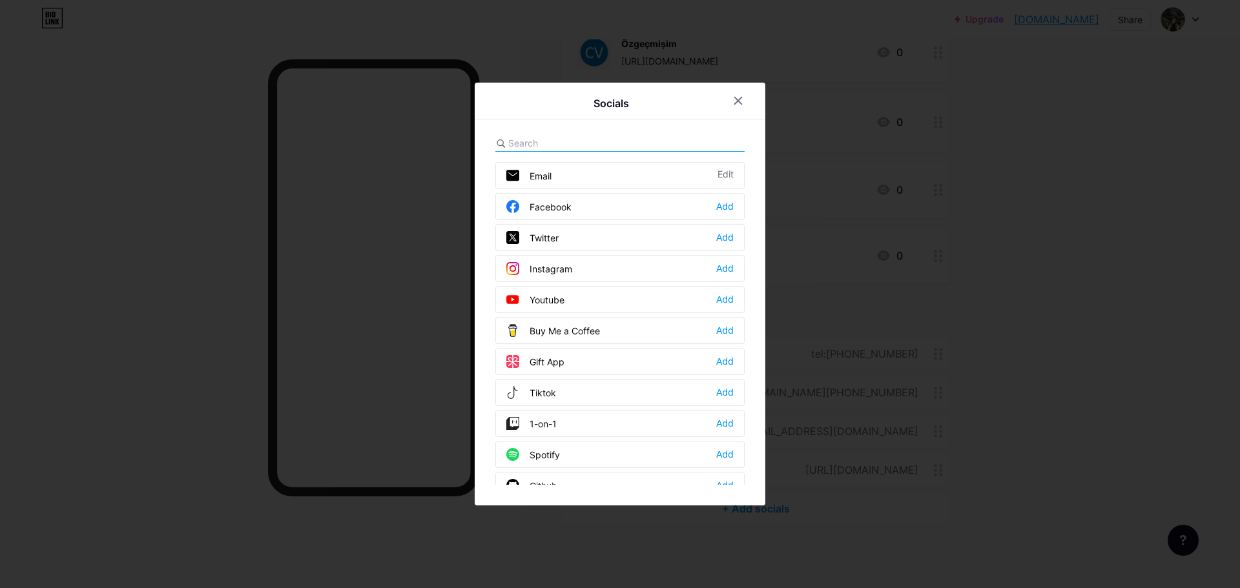
click at [538, 139] on input "text" at bounding box center [579, 143] width 143 height 14
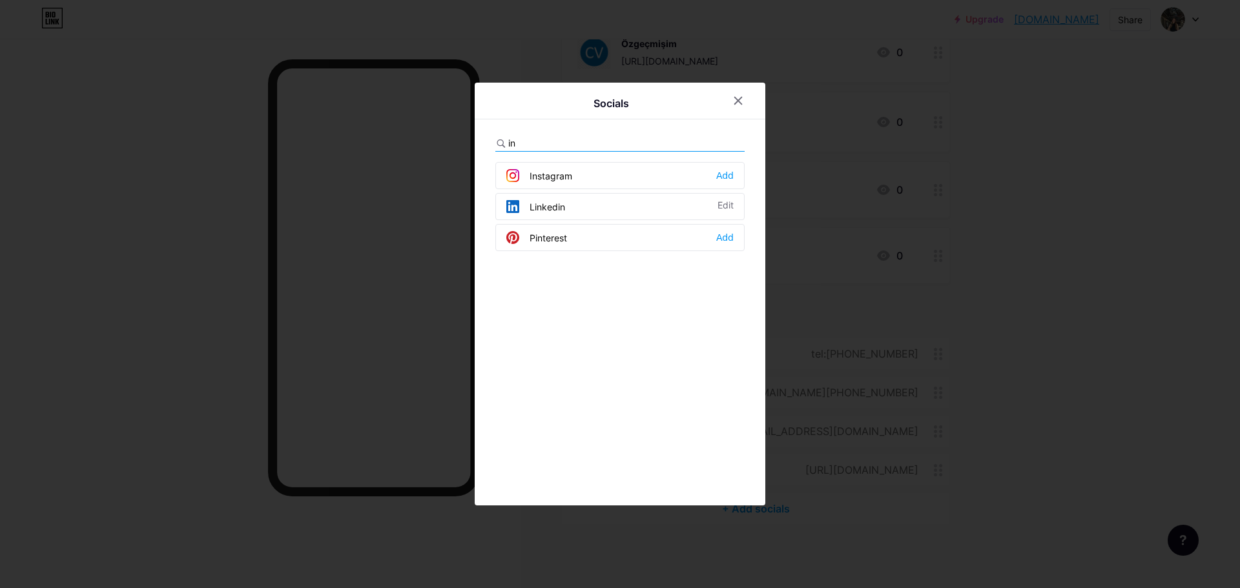
type input "in"
click at [541, 178] on div "Instagram" at bounding box center [539, 175] width 66 height 13
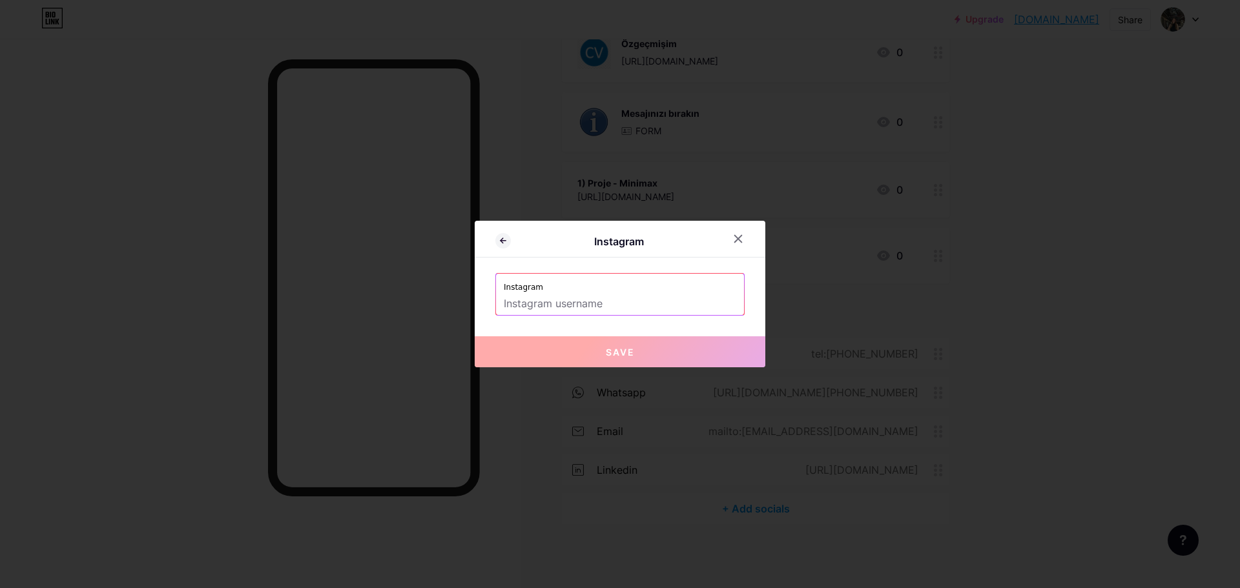
click at [555, 300] on input "text" at bounding box center [620, 304] width 232 height 22
paste input "https://www.instagram.com/sila_alsac/"
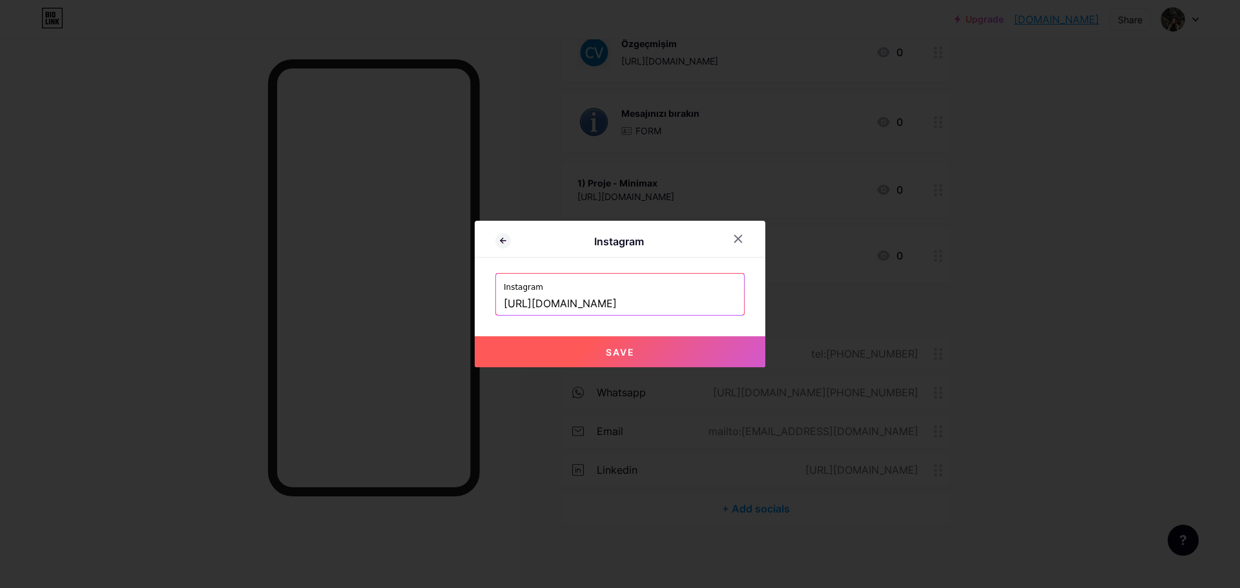
click at [616, 345] on button "Save" at bounding box center [620, 351] width 291 height 31
type input "https://instagram.com/https://www.instagram.com/sila_alsac"
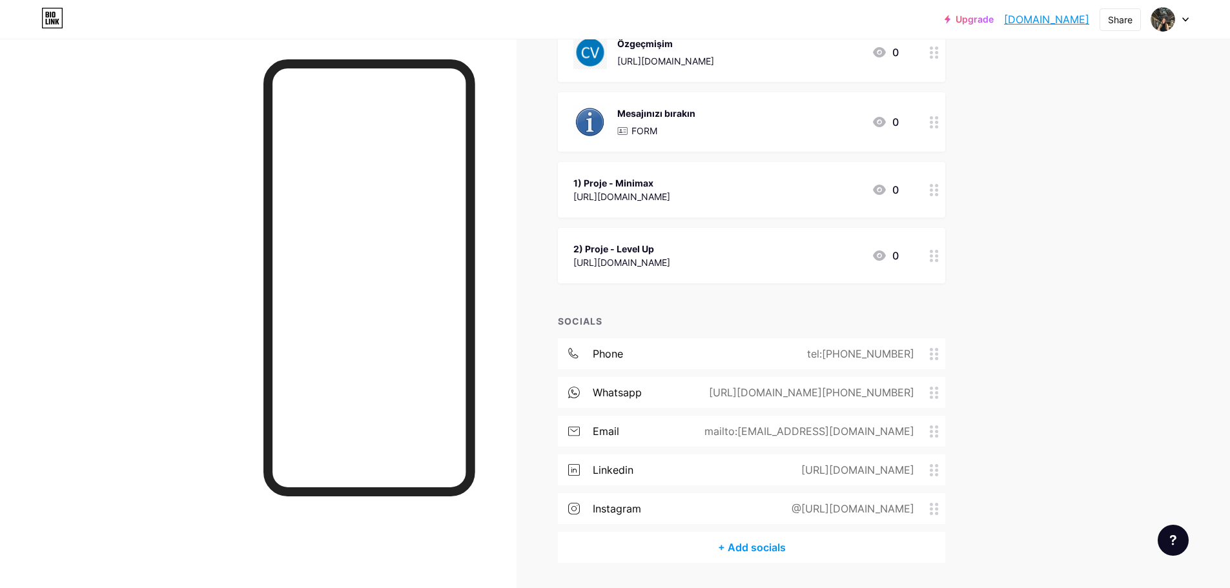
click at [620, 507] on div "instagram" at bounding box center [617, 508] width 48 height 15
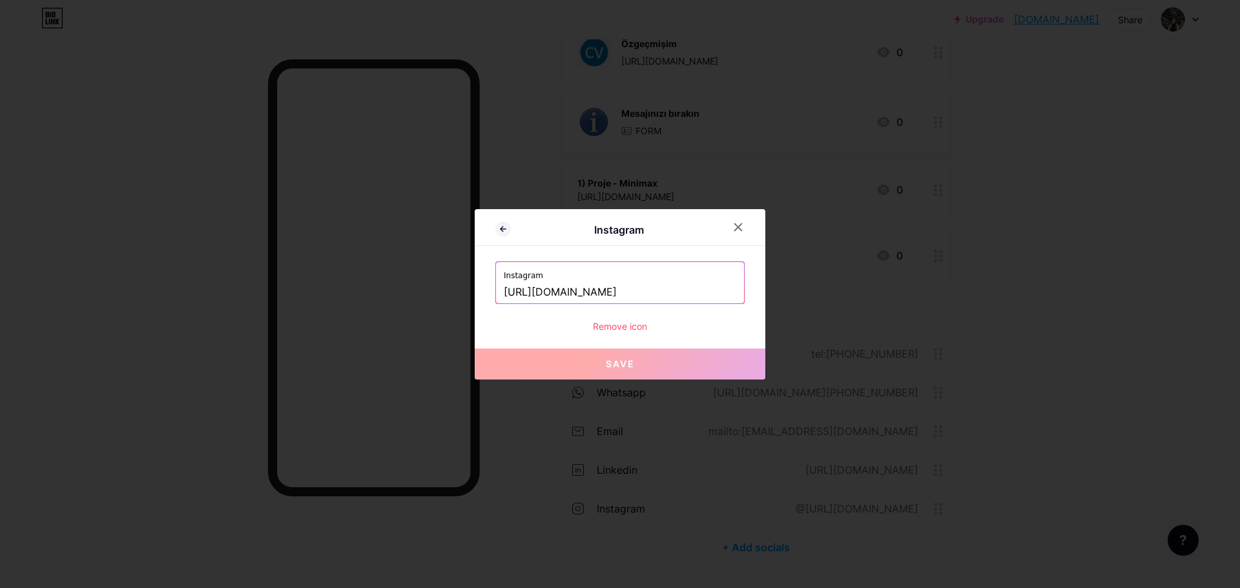
drag, startPoint x: 636, startPoint y: 291, endPoint x: 499, endPoint y: 290, distance: 136.9
click at [504, 290] on input "https://www.instagram.com/sila_alsac" at bounding box center [620, 292] width 232 height 22
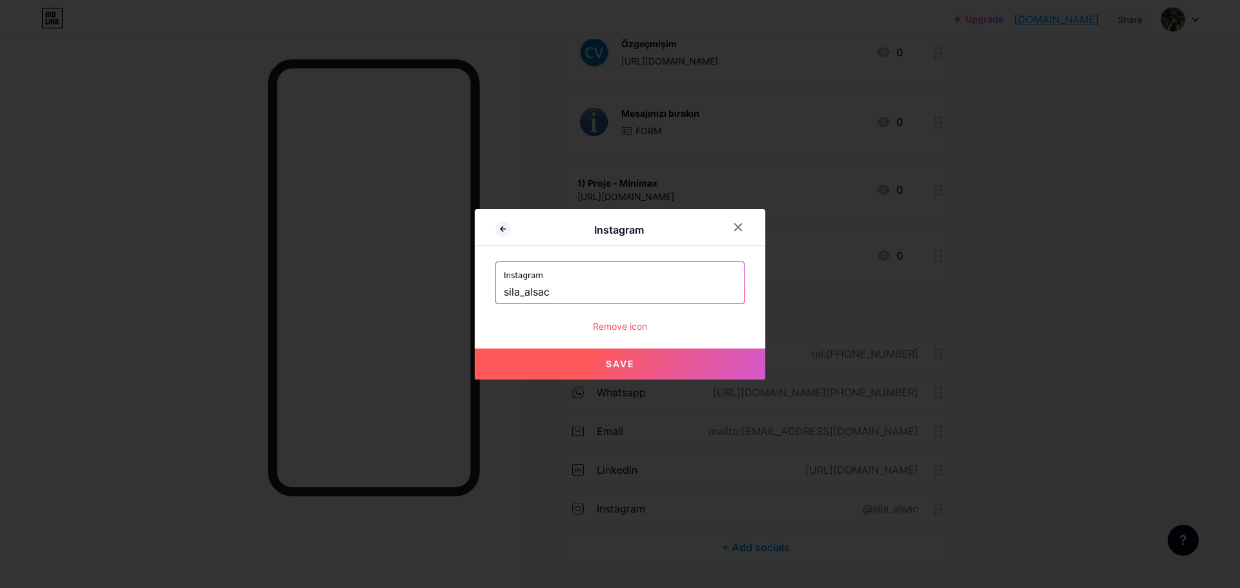
click at [602, 374] on button "Save" at bounding box center [620, 364] width 291 height 31
type input "https://instagram.com/sila_alsac"
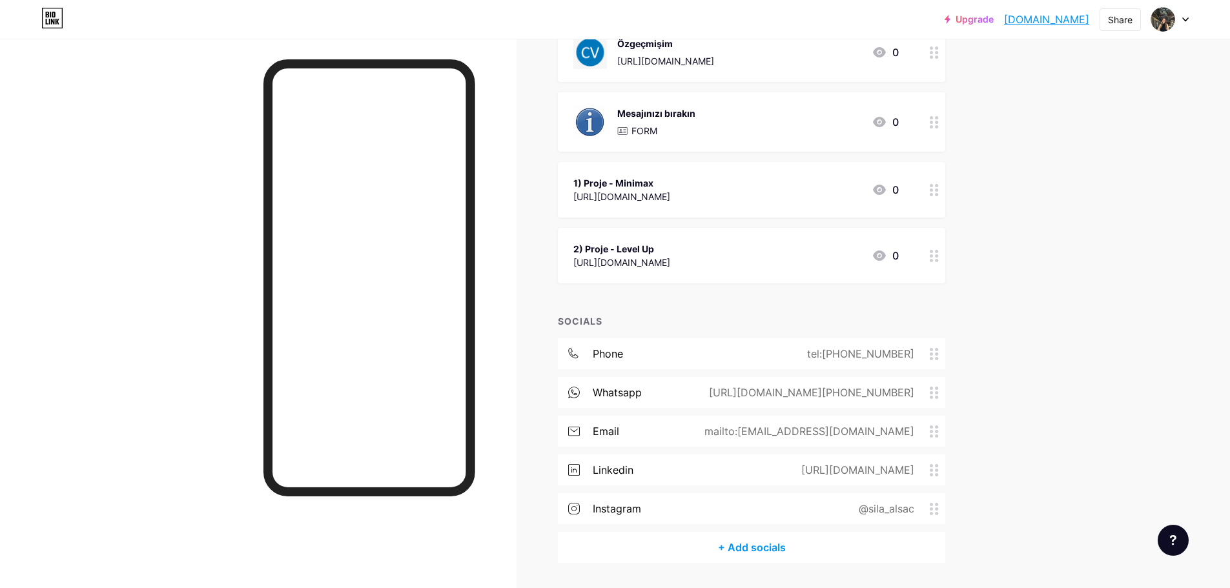
drag, startPoint x: 30, startPoint y: 197, endPoint x: 37, endPoint y: 185, distance: 14.5
click at [33, 192] on div at bounding box center [258, 333] width 517 height 588
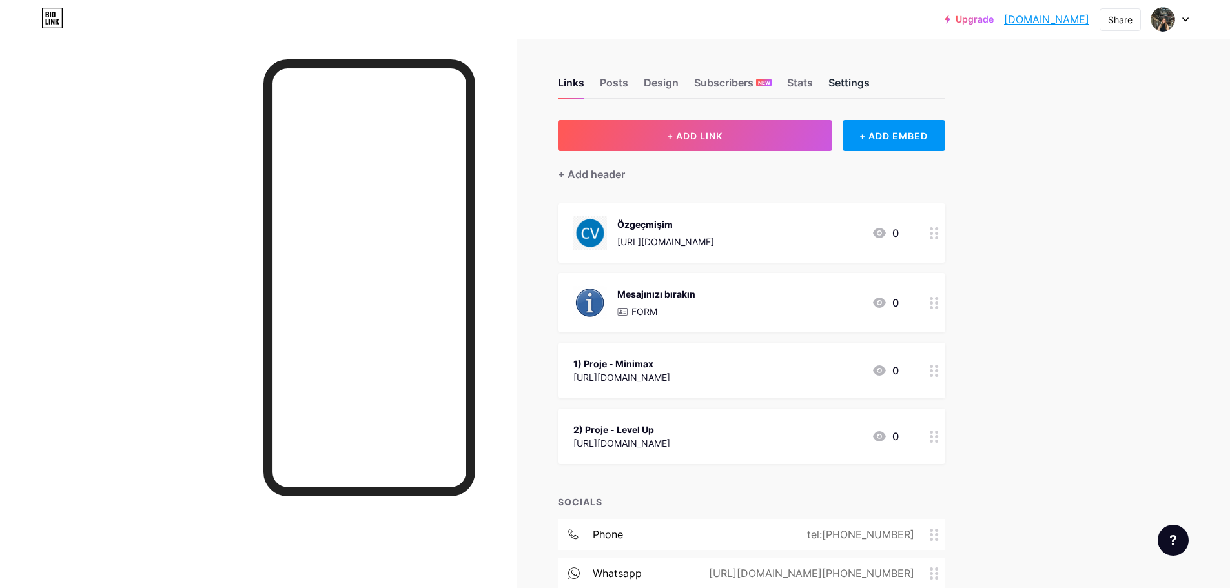
click at [857, 76] on div "Settings" at bounding box center [848, 86] width 41 height 23
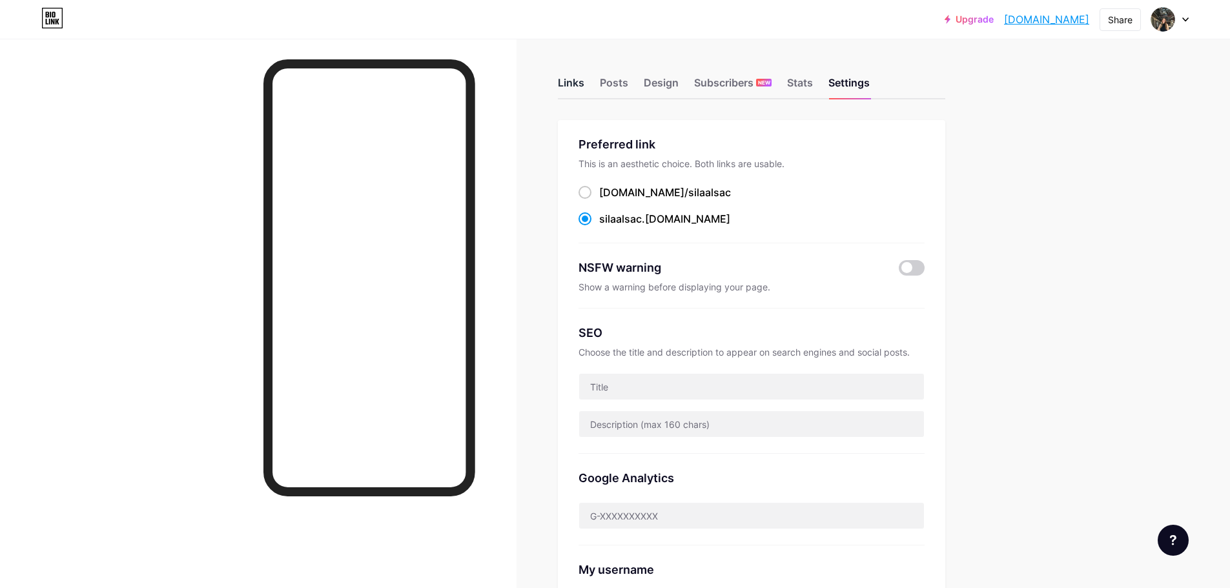
click at [582, 77] on div "Links" at bounding box center [571, 86] width 26 height 23
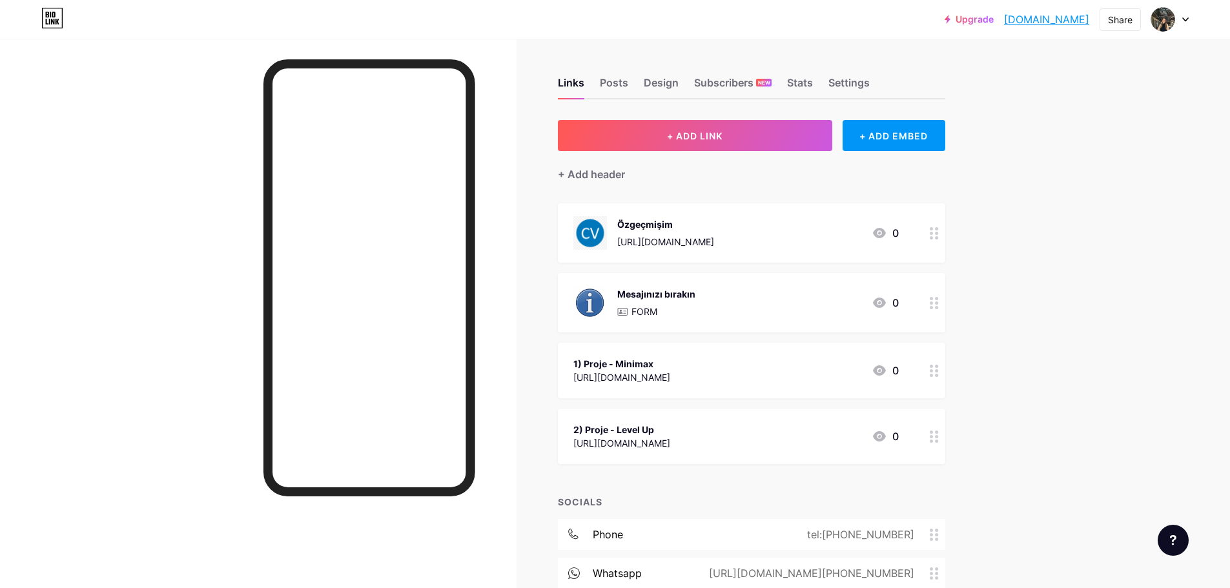
click at [633, 376] on div "https://heyzine.com/flip-book/67b32a8ce0.html#page/10" at bounding box center [621, 378] width 97 height 14
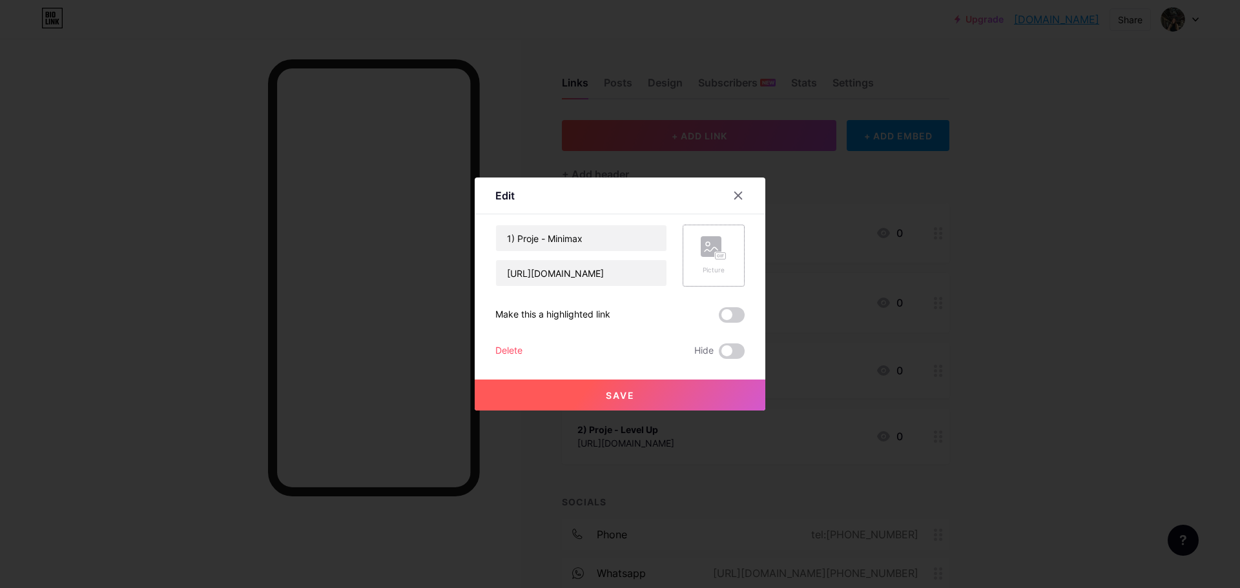
click at [732, 256] on div "Picture" at bounding box center [713, 256] width 62 height 62
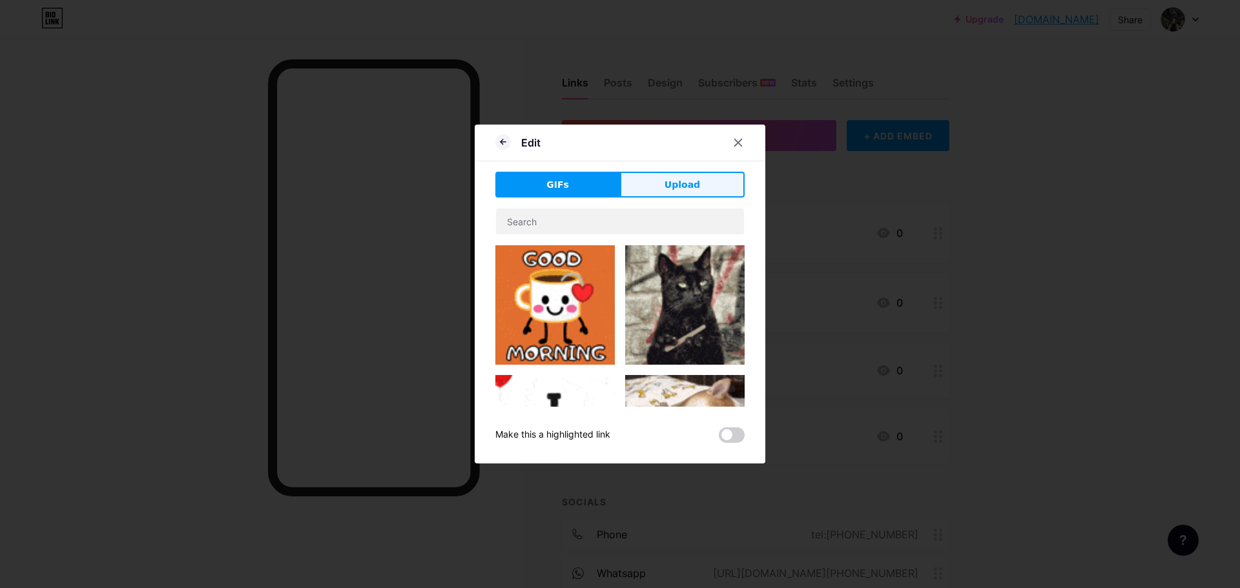
click at [680, 190] on span "Upload" at bounding box center [682, 185] width 36 height 14
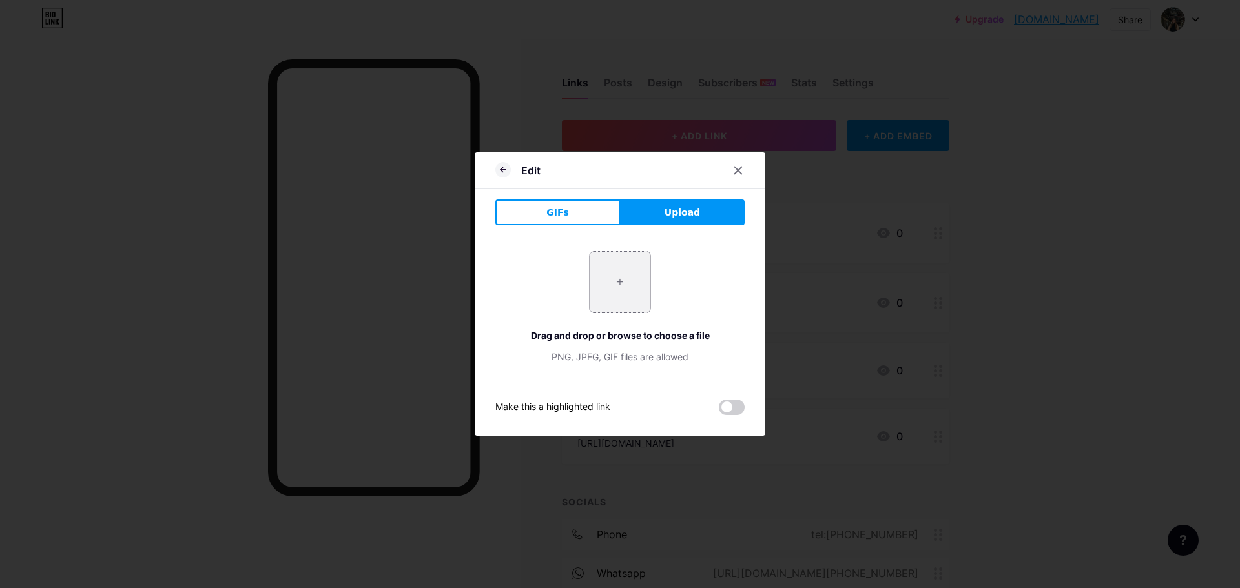
click at [634, 289] on input "file" at bounding box center [619, 282] width 61 height 61
type input "C:\fakepath\111.png"
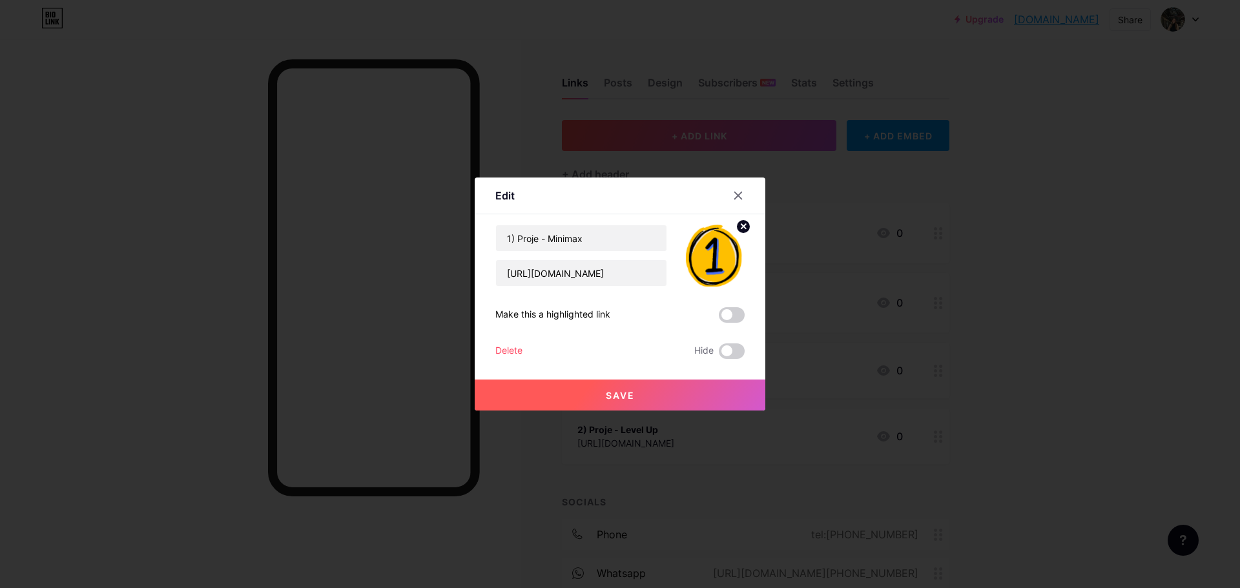
click at [653, 387] on button "Save" at bounding box center [620, 395] width 291 height 31
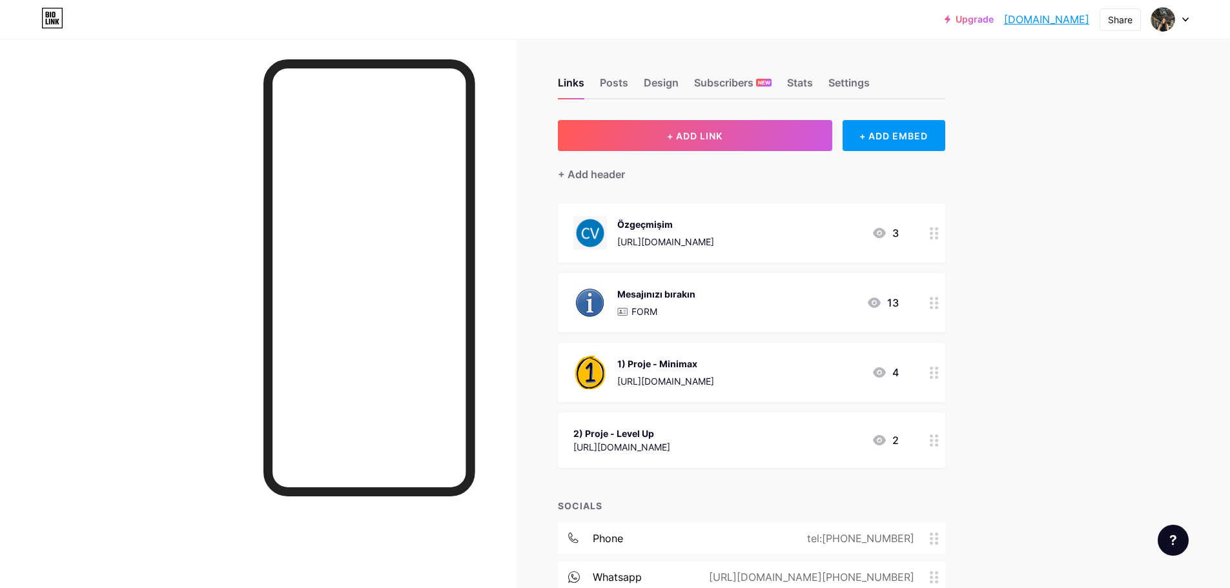
click at [625, 419] on div "2) Proje - Level Up https://www.yumpu.com/tr/document/read/69417373/level-up-sl…" at bounding box center [751, 441] width 387 height 56
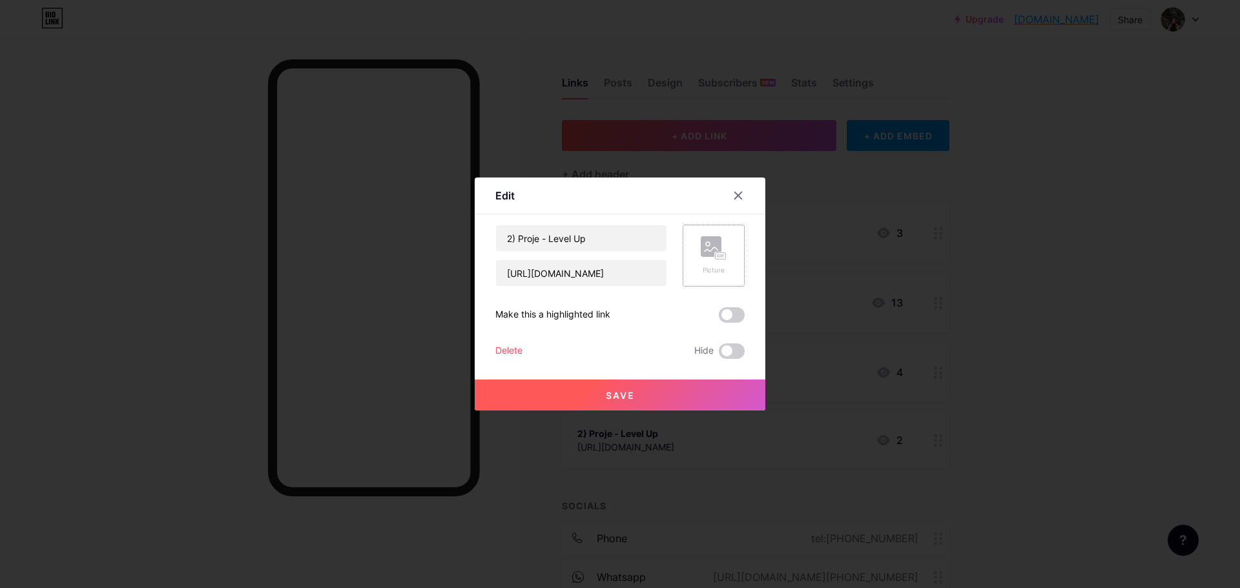
click at [677, 252] on div "Picture" at bounding box center [705, 256] width 77 height 62
click at [701, 252] on rect at bounding box center [711, 246] width 21 height 21
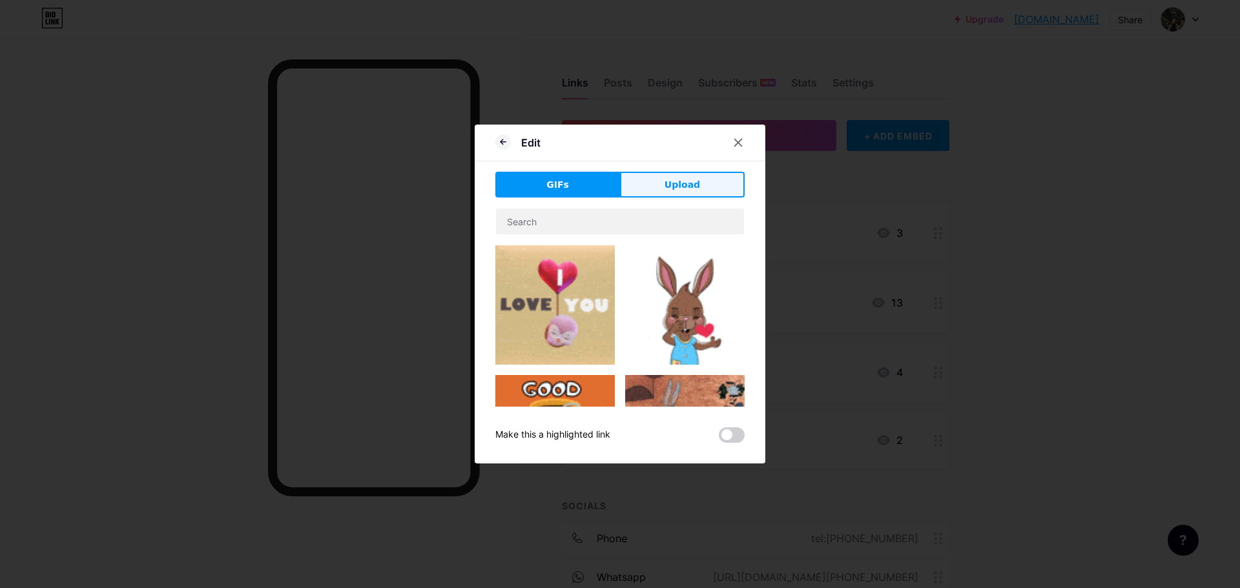
click at [686, 197] on button "Upload" at bounding box center [682, 185] width 125 height 26
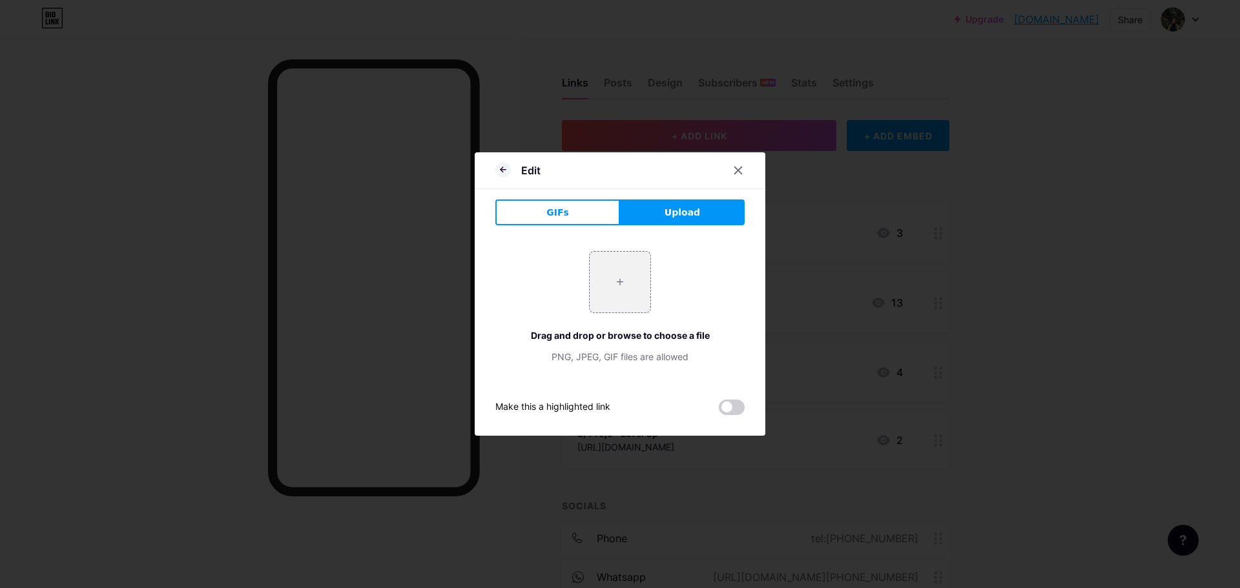
click at [674, 212] on span "Upload" at bounding box center [682, 213] width 36 height 14
click at [606, 274] on input "file" at bounding box center [619, 282] width 61 height 61
type input "C:\fakepath\2222.png"
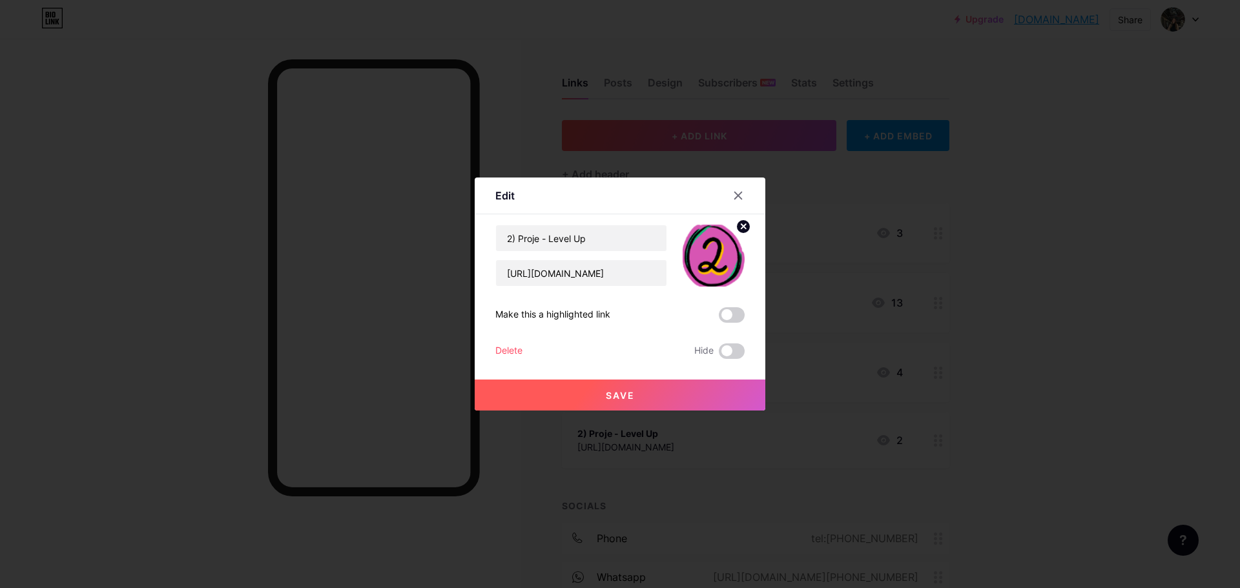
click at [736, 225] on circle at bounding box center [743, 227] width 14 height 14
click at [693, 244] on div "Picture" at bounding box center [713, 256] width 62 height 62
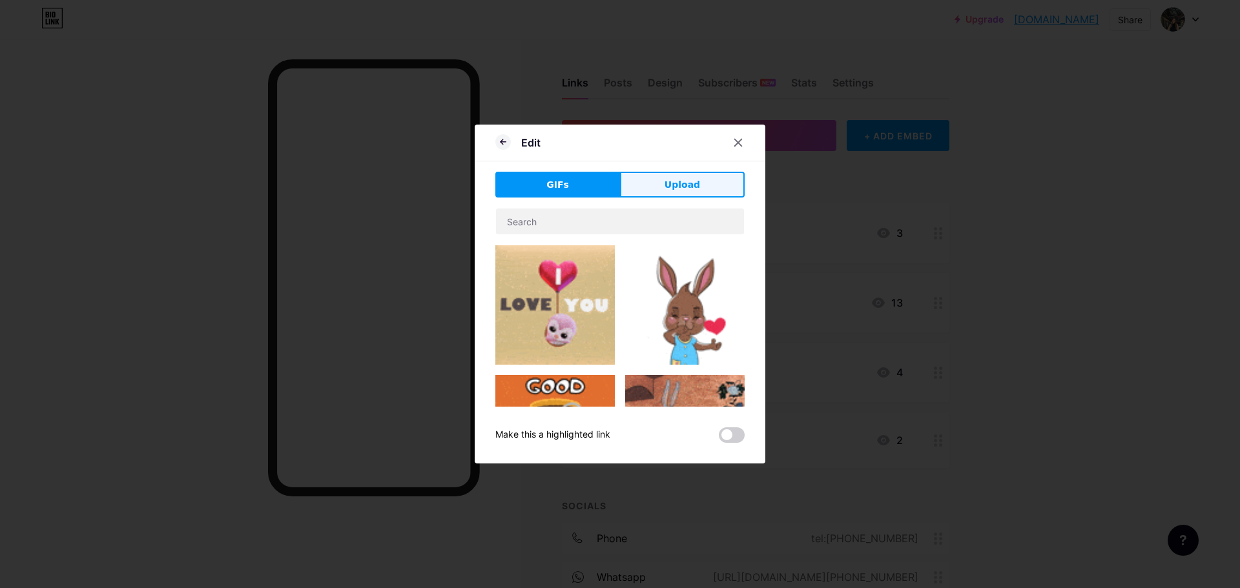
drag, startPoint x: 691, startPoint y: 179, endPoint x: 637, endPoint y: 230, distance: 74.9
click at [692, 179] on span "Upload" at bounding box center [682, 185] width 36 height 14
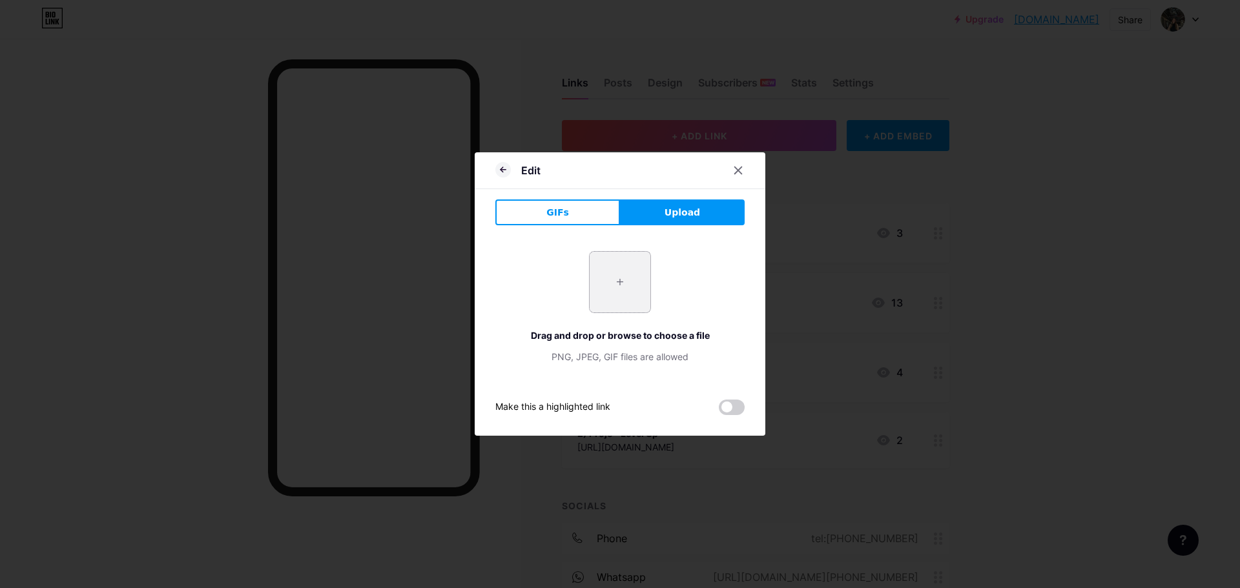
click at [635, 267] on input "file" at bounding box center [619, 282] width 61 height 61
type input "C:\fakepath\2222.png"
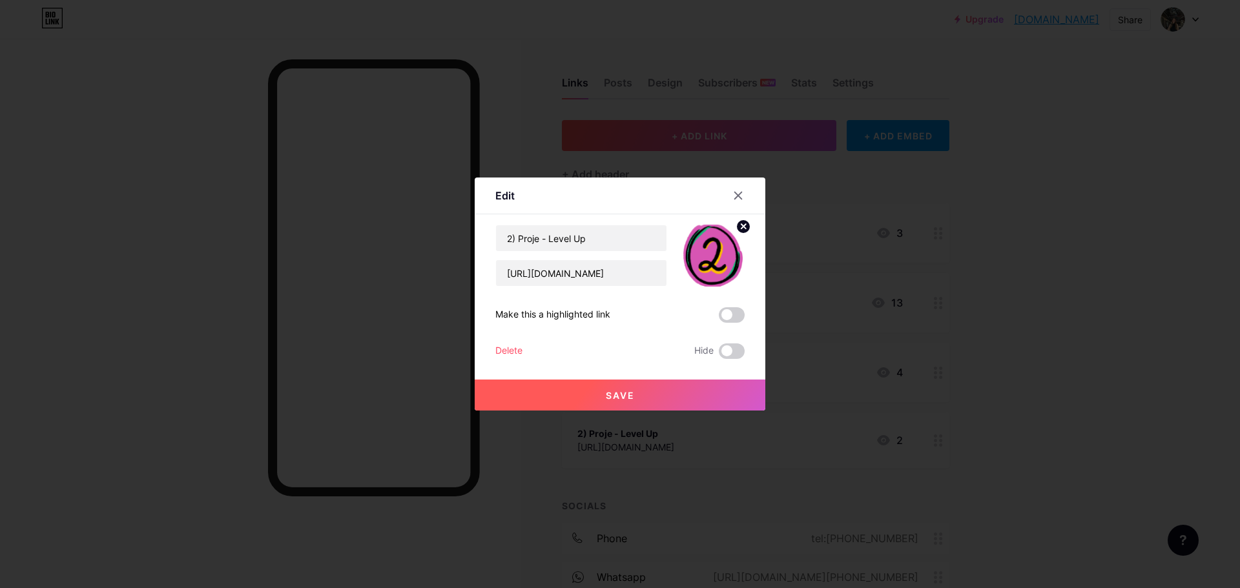
click at [617, 391] on span "Save" at bounding box center [620, 395] width 29 height 11
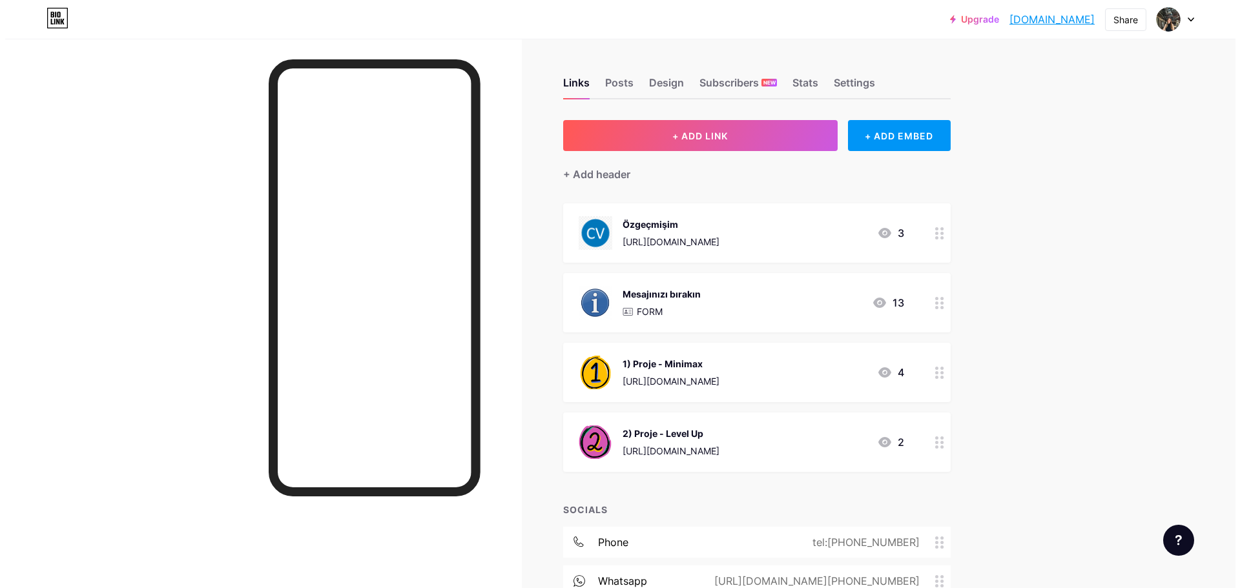
scroll to position [227, 0]
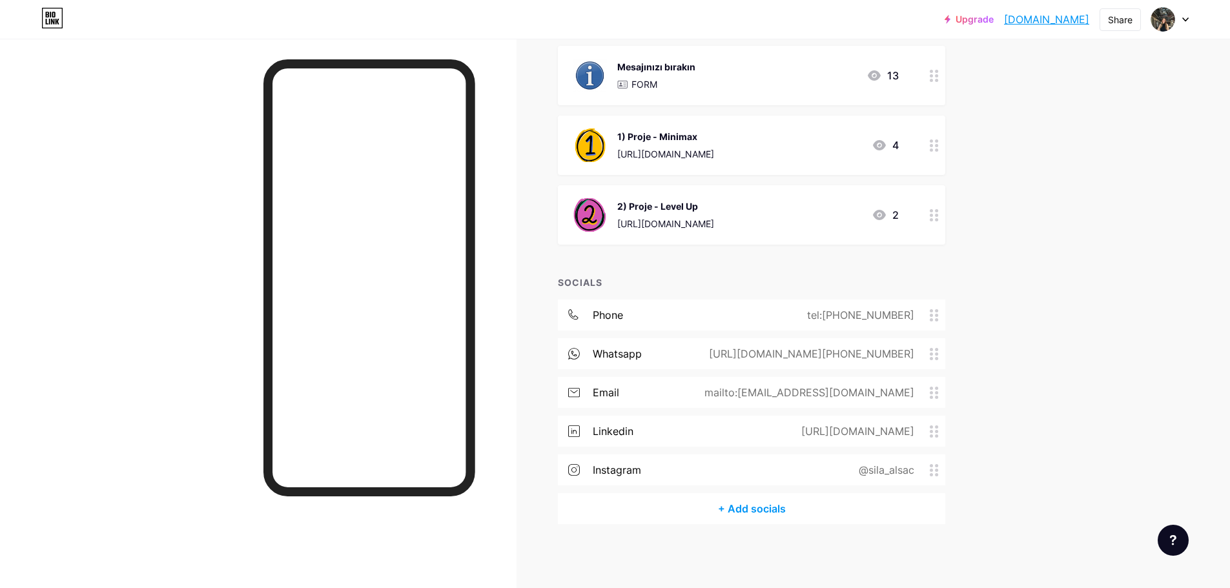
click at [638, 147] on div "https://heyzine.com/flip-book/67b32a8ce0.html#page/10" at bounding box center [665, 154] width 97 height 14
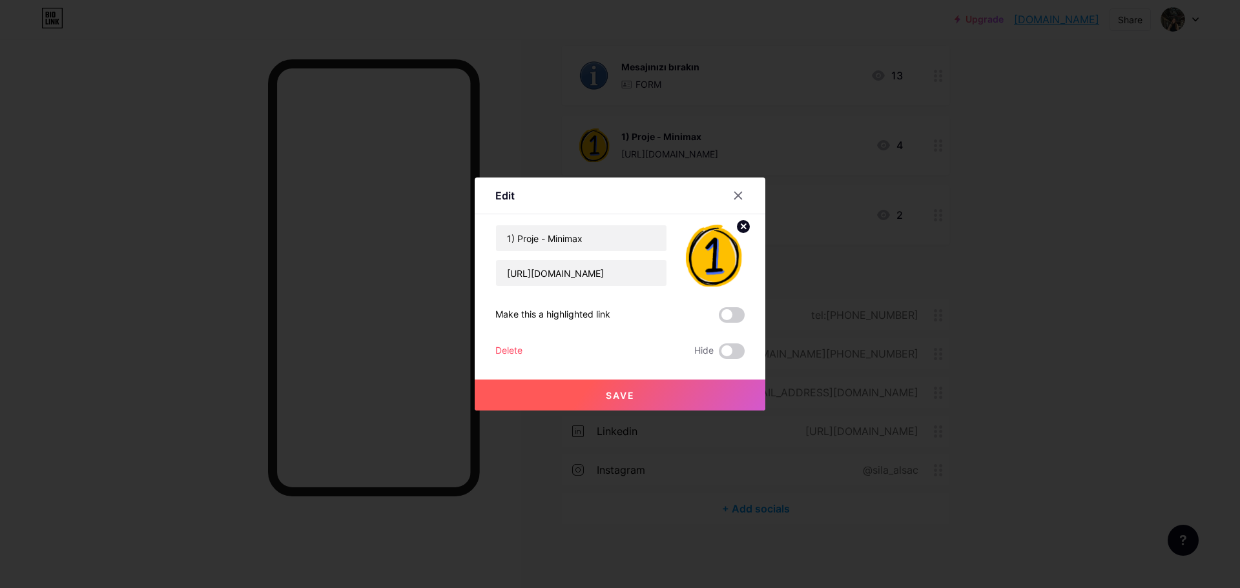
click at [724, 251] on img at bounding box center [713, 256] width 62 height 62
click at [752, 213] on div "Edit" at bounding box center [620, 199] width 291 height 30
click at [711, 225] on img at bounding box center [713, 256] width 62 height 62
click at [728, 225] on img at bounding box center [713, 256] width 62 height 62
click at [736, 225] on circle at bounding box center [743, 227] width 14 height 14
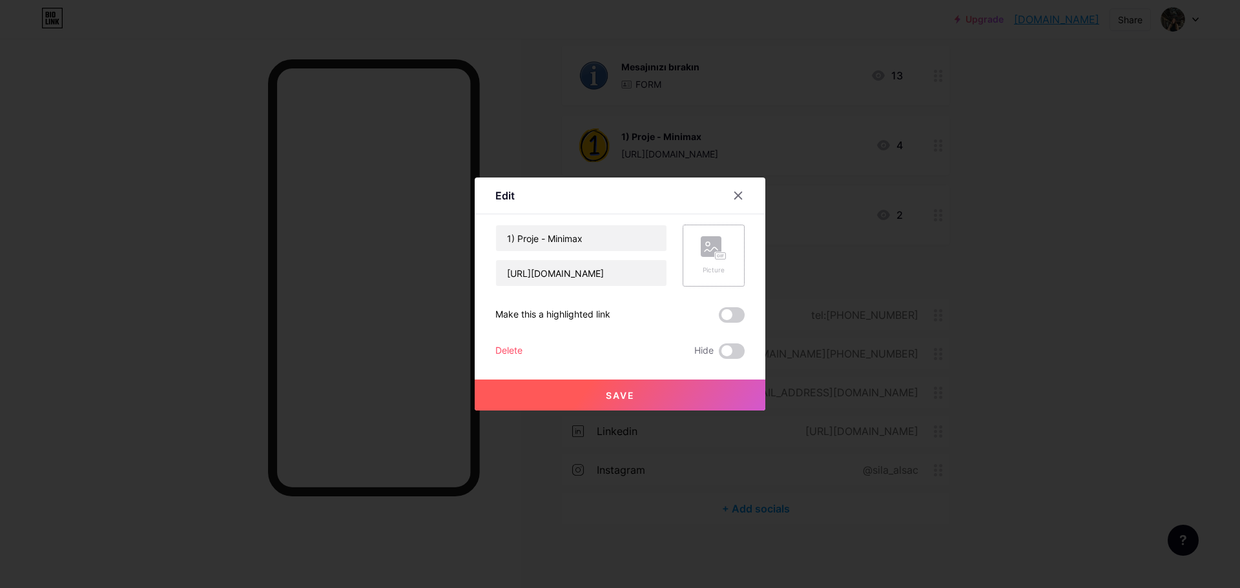
click at [710, 243] on rect at bounding box center [711, 246] width 21 height 21
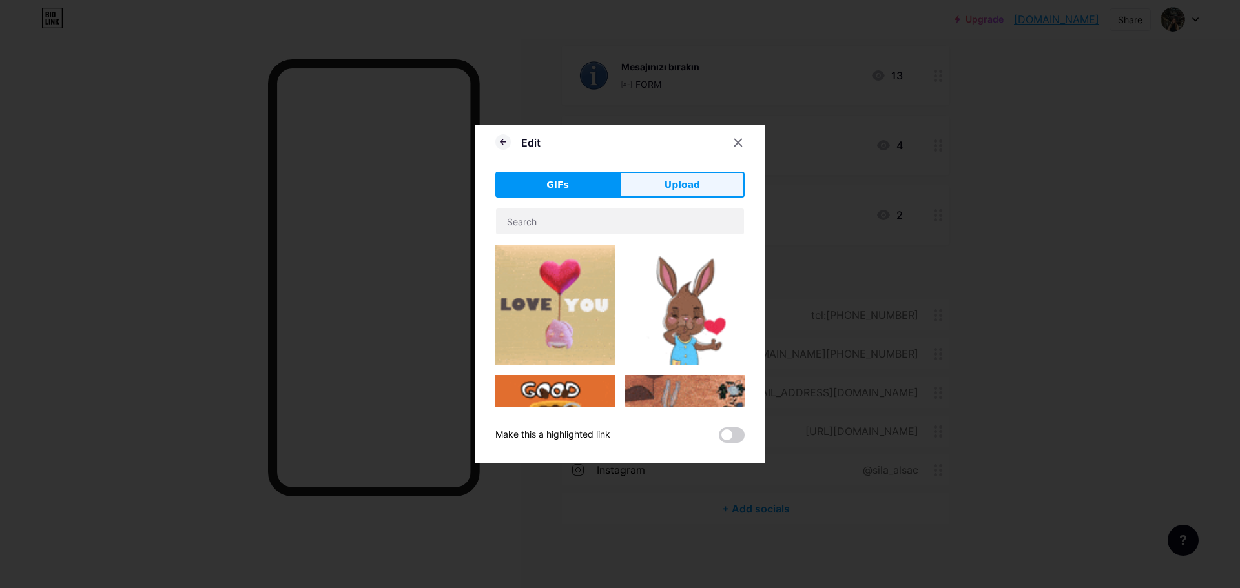
click at [681, 187] on span "Upload" at bounding box center [682, 185] width 36 height 14
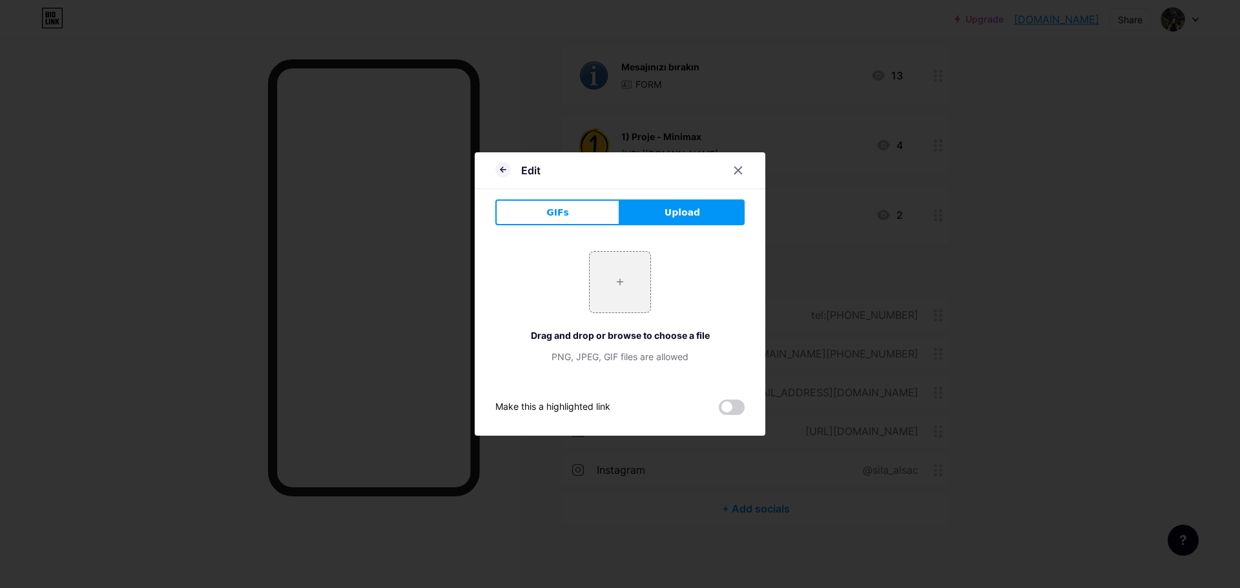
click at [682, 202] on button "Upload" at bounding box center [682, 212] width 125 height 26
click at [613, 283] on input "file" at bounding box center [619, 282] width 61 height 61
type input "C:\fakepath\llllllllllllllll.jpg"
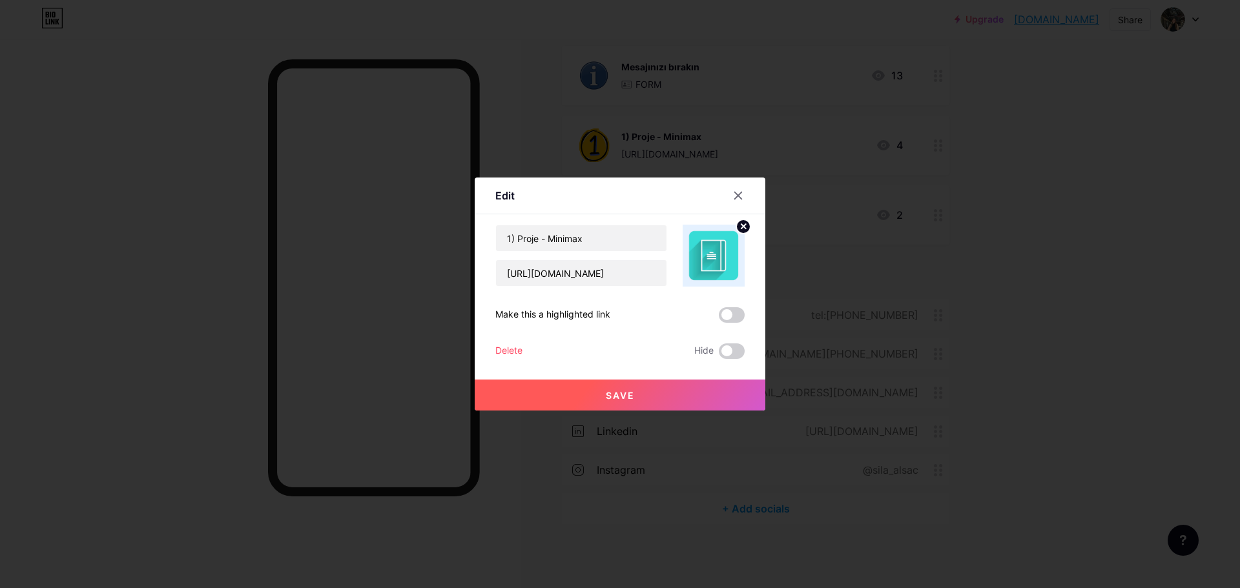
click at [617, 394] on span "Save" at bounding box center [620, 395] width 29 height 11
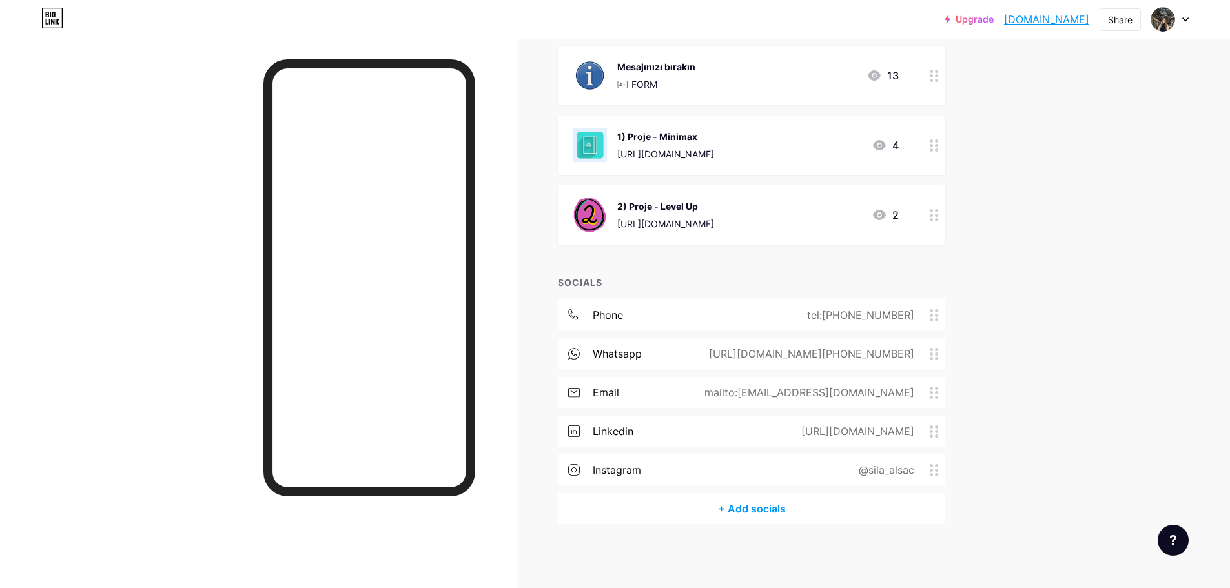
click at [648, 214] on div "2) Proje - Level Up https://www.yumpu.com/tr/document/read/69417373/level-up-sl…" at bounding box center [665, 215] width 97 height 34
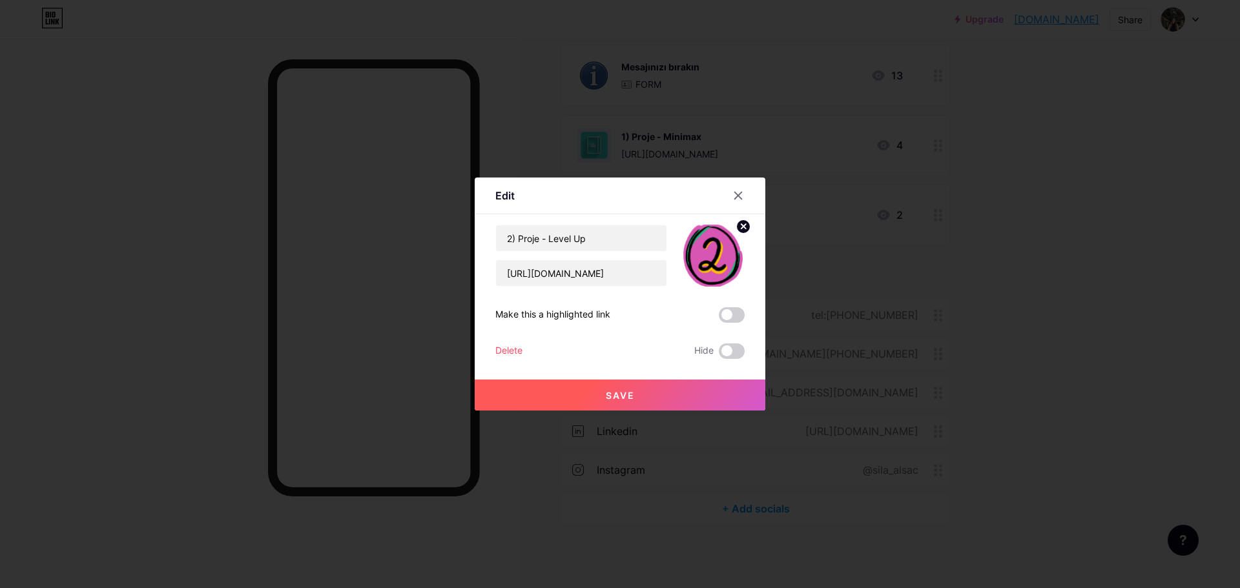
click at [736, 227] on circle at bounding box center [743, 227] width 14 height 14
click at [701, 247] on rect at bounding box center [711, 246] width 21 height 21
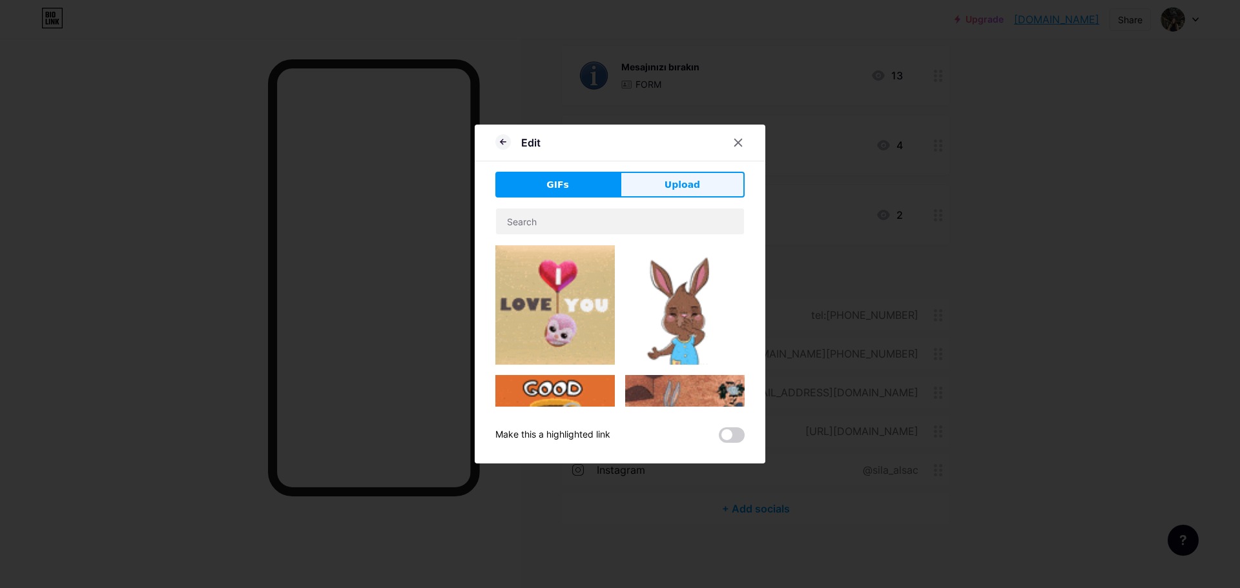
click at [684, 178] on span "Upload" at bounding box center [682, 185] width 36 height 14
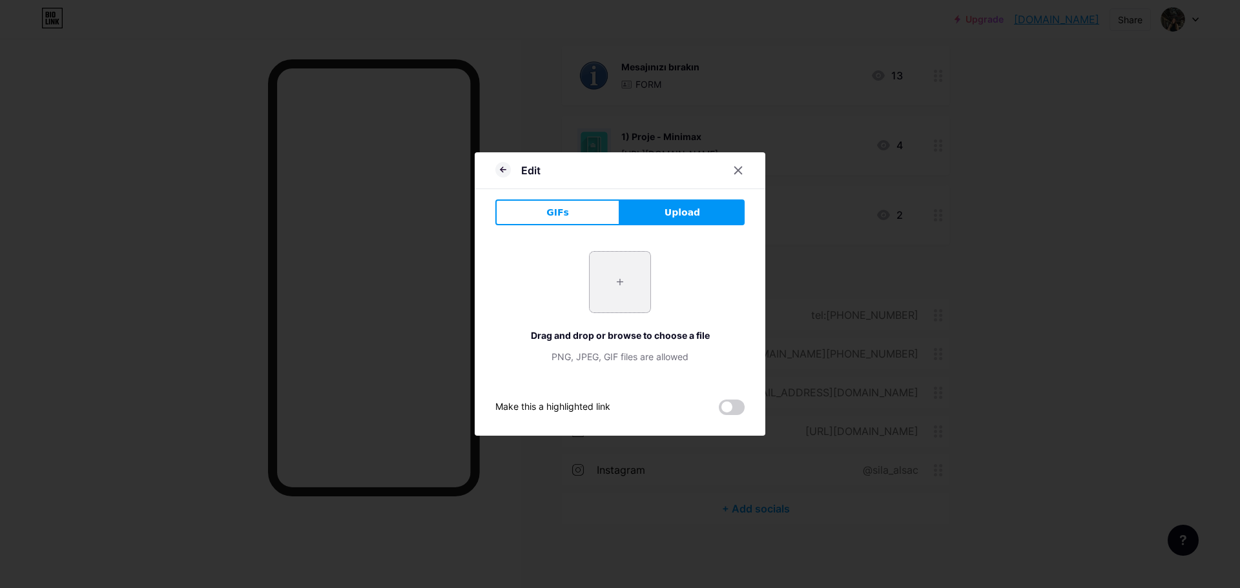
click at [624, 269] on input "file" at bounding box center [619, 282] width 61 height 61
type input "C:\fakepath\llllllllllllllll.jpg"
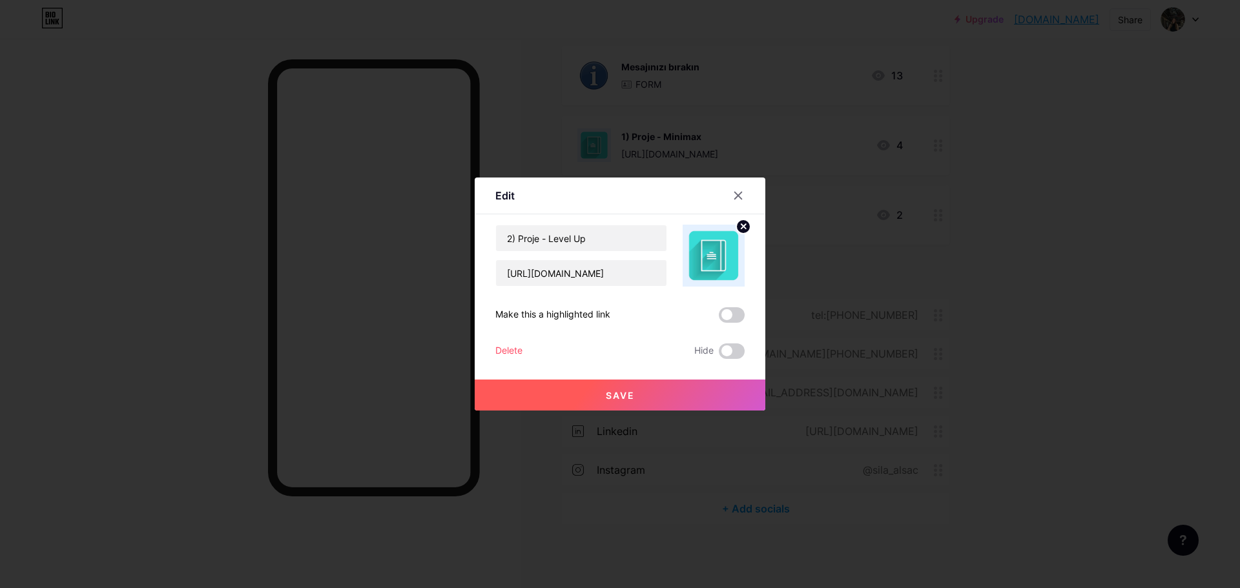
click at [639, 385] on button "Save" at bounding box center [620, 395] width 291 height 31
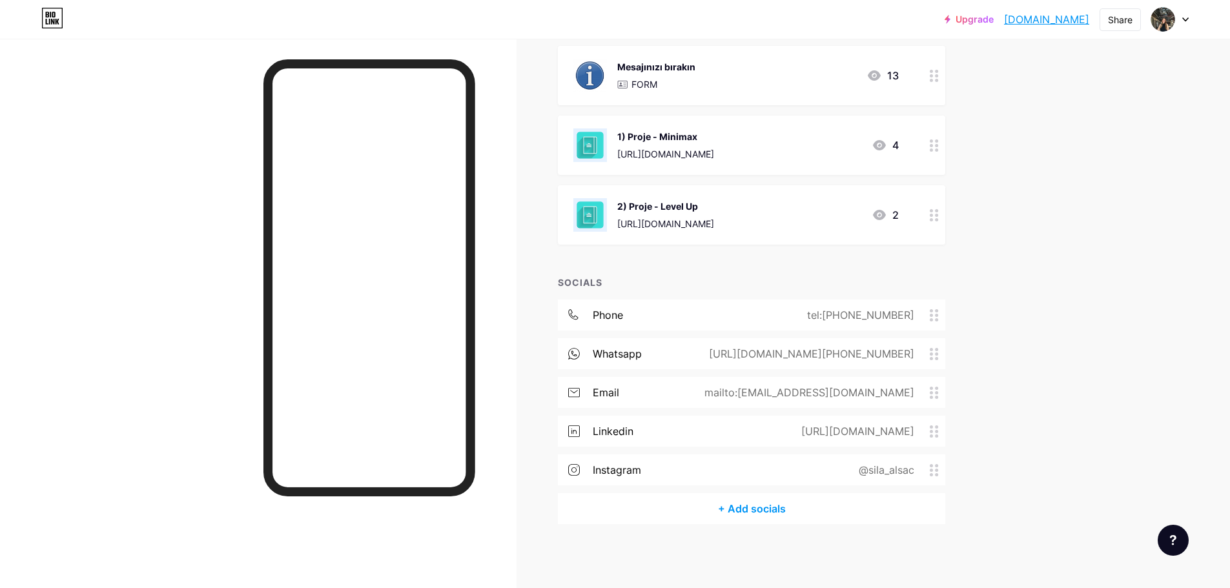
click at [674, 151] on div "https://heyzine.com/flip-book/67b32a8ce0.html#page/10" at bounding box center [665, 154] width 97 height 14
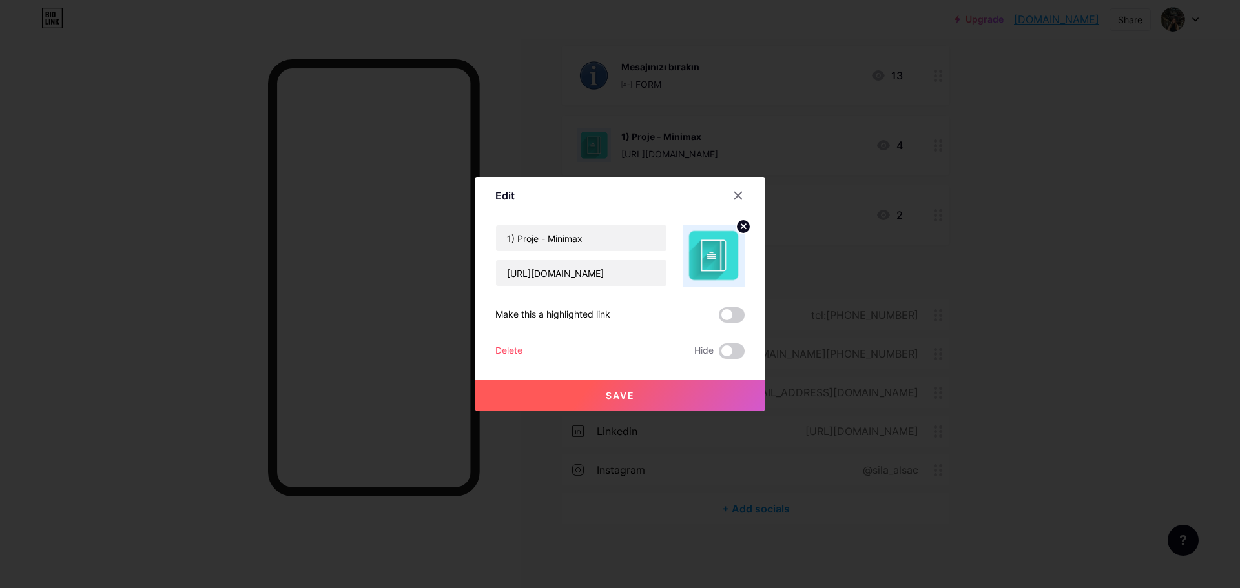
click at [731, 257] on img at bounding box center [713, 256] width 62 height 62
click at [736, 228] on circle at bounding box center [743, 227] width 14 height 14
click at [725, 259] on div "Picture" at bounding box center [713, 256] width 62 height 62
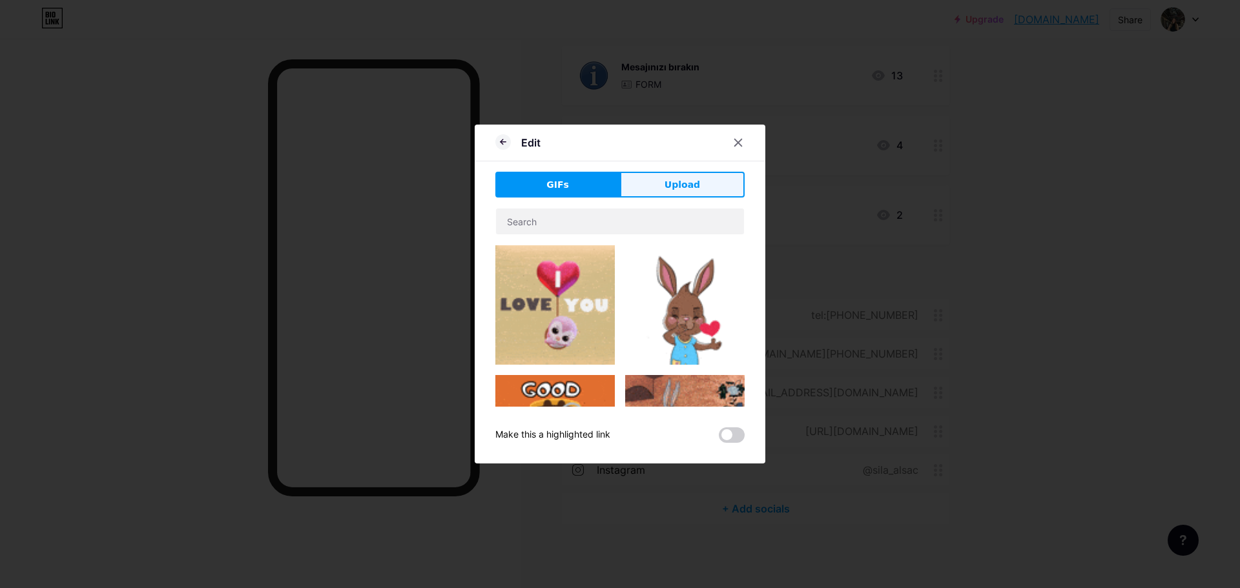
click at [665, 192] on button "Upload" at bounding box center [682, 185] width 125 height 26
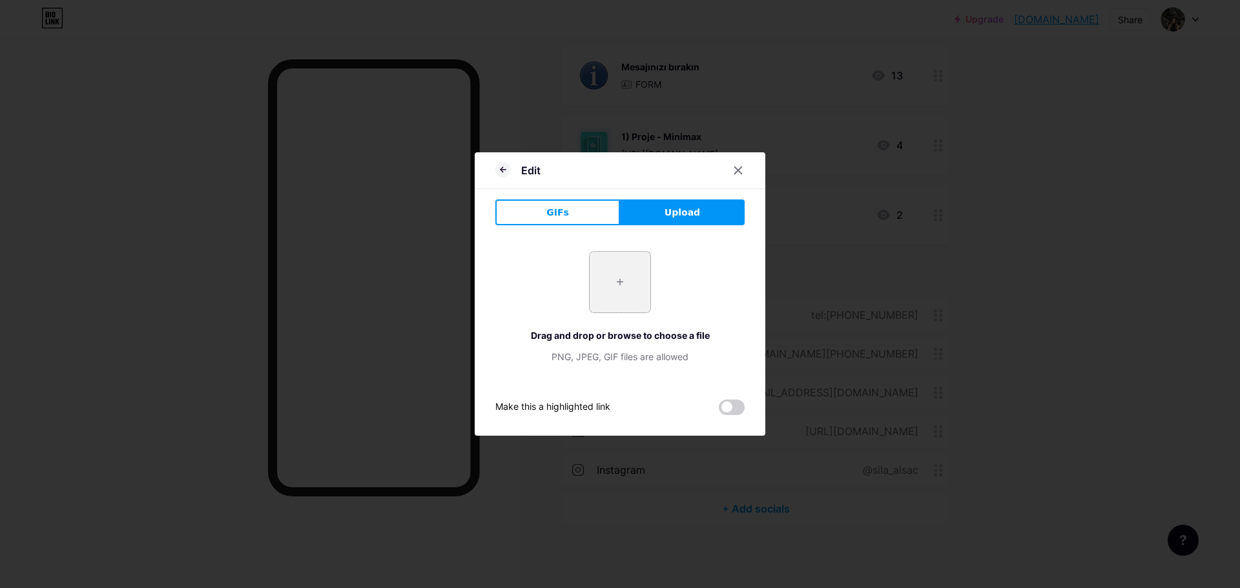
click at [619, 276] on input "file" at bounding box center [619, 282] width 61 height 61
type input "C:\fakepath\399-3992452_project-management-insights-and-data-and-insights-icon.…"
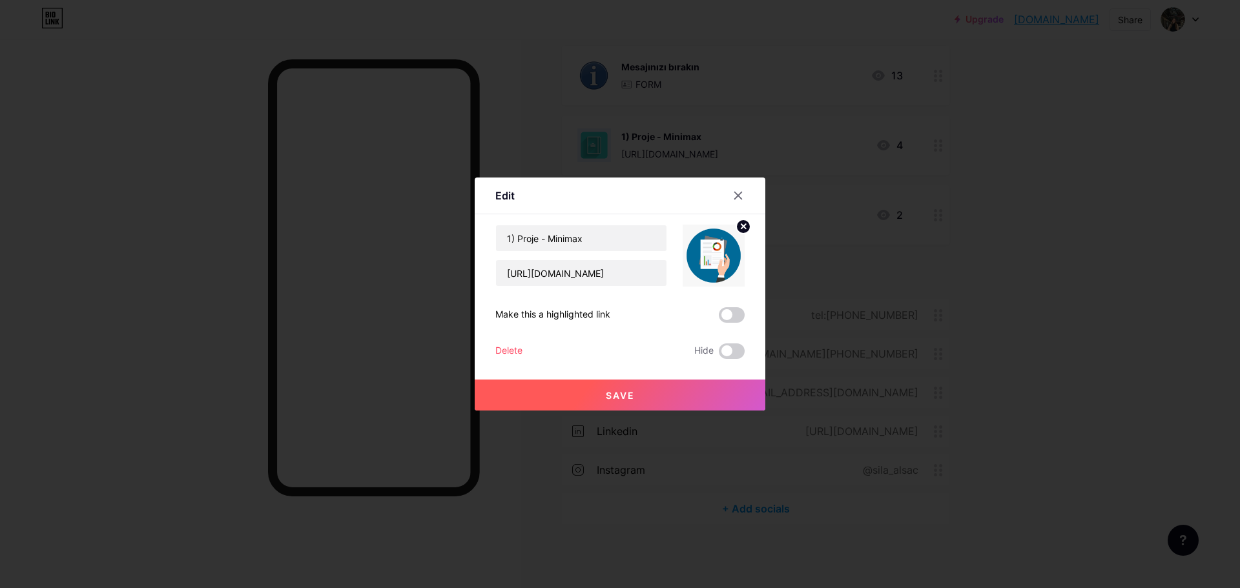
click at [742, 225] on circle at bounding box center [743, 227] width 14 height 14
click at [730, 238] on div "Picture" at bounding box center [713, 256] width 62 height 62
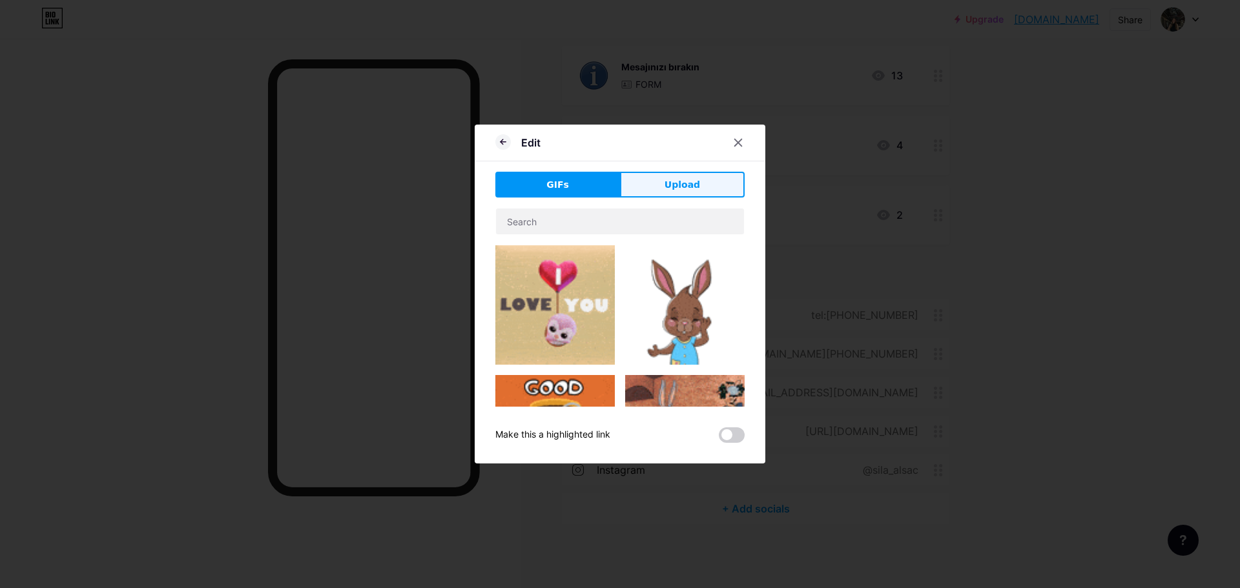
click at [702, 195] on button "Upload" at bounding box center [682, 185] width 125 height 26
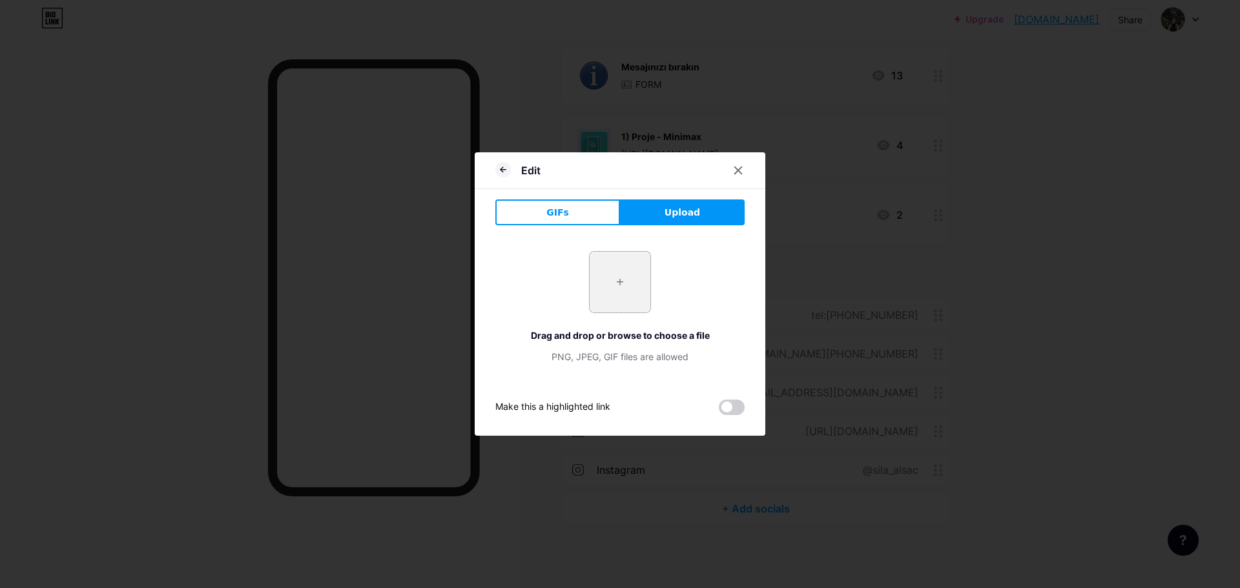
click at [601, 292] on input "file" at bounding box center [619, 282] width 61 height 61
type input "C:\fakepath\399-3992452_project-management-insights-and-data-and-insights-icon.…"
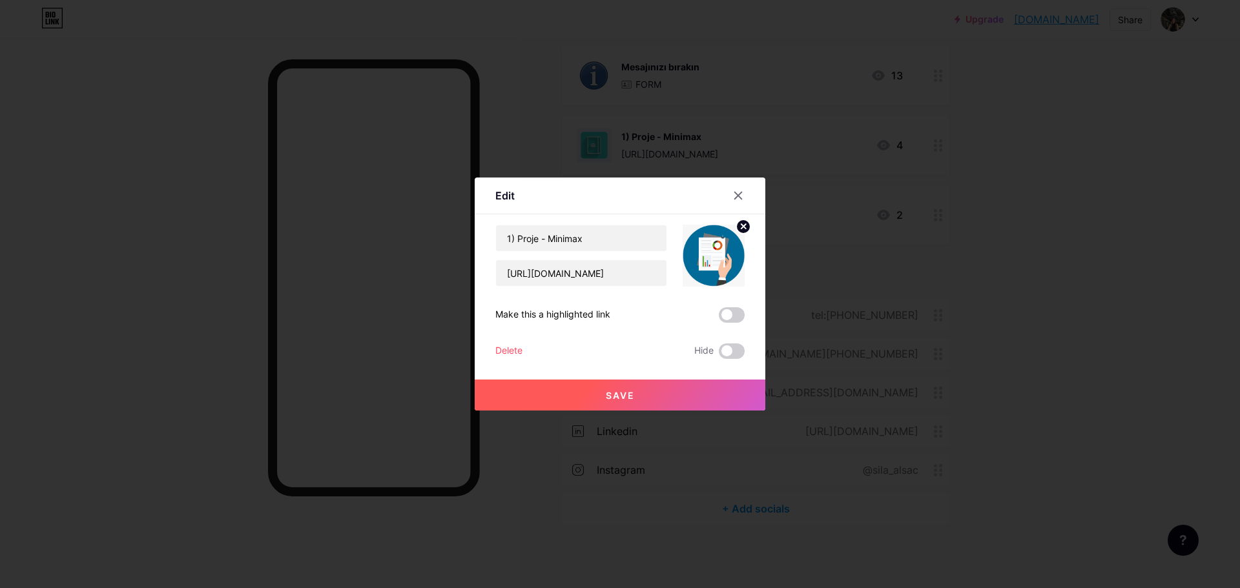
click at [706, 385] on button "Save" at bounding box center [620, 395] width 291 height 31
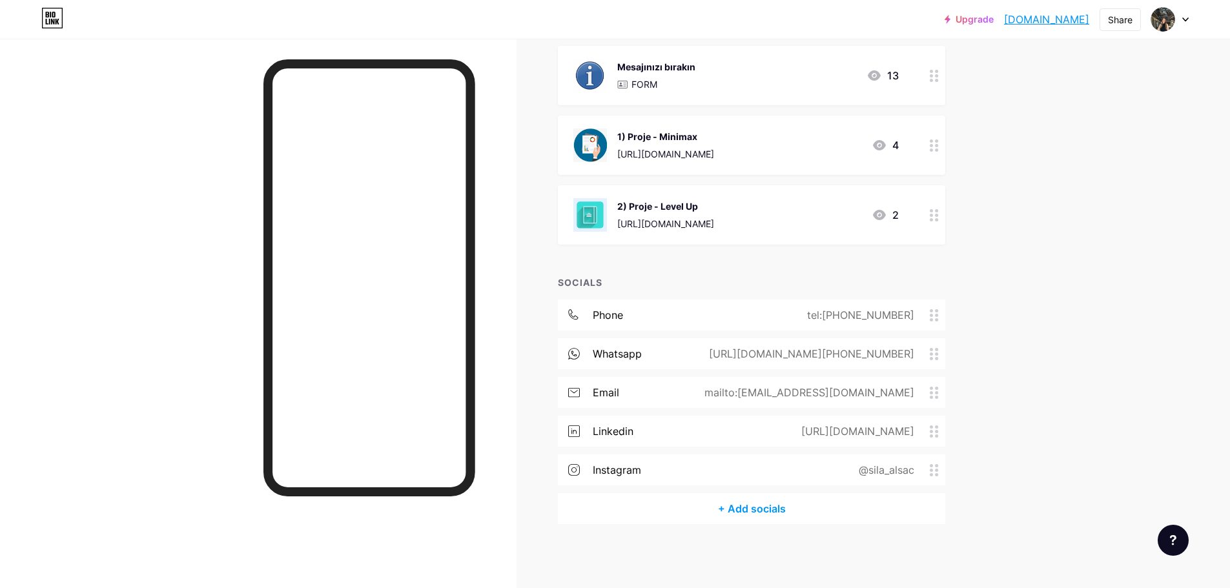
click at [623, 141] on div "1) Proje - Minimax" at bounding box center [665, 137] width 97 height 14
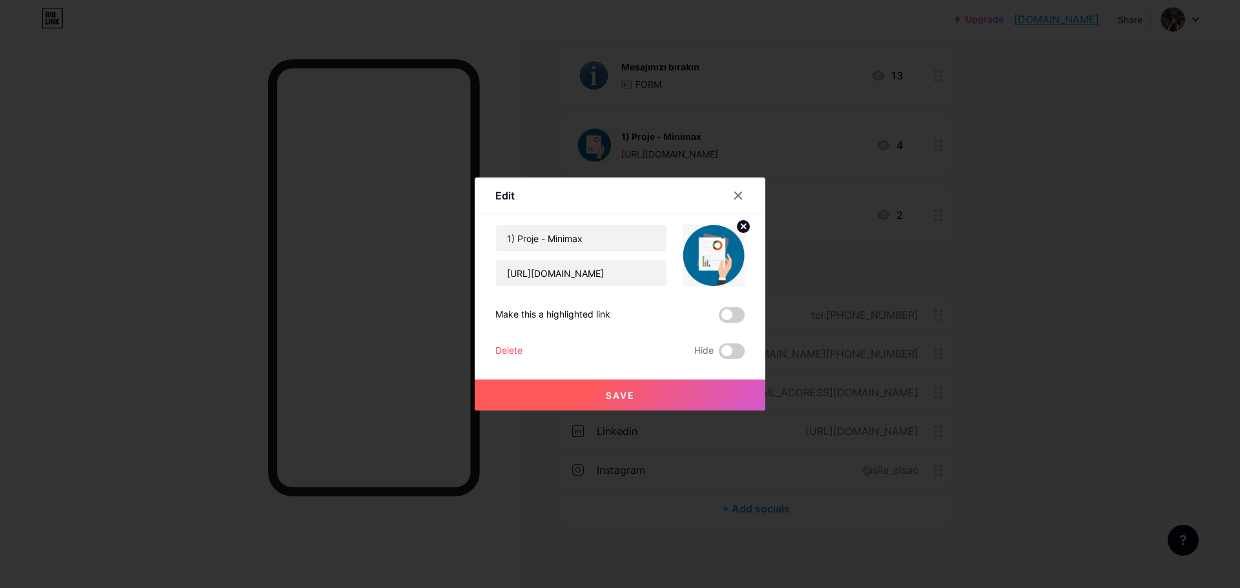
click at [736, 227] on circle at bounding box center [743, 227] width 14 height 14
click at [719, 256] on rect at bounding box center [720, 256] width 10 height 6
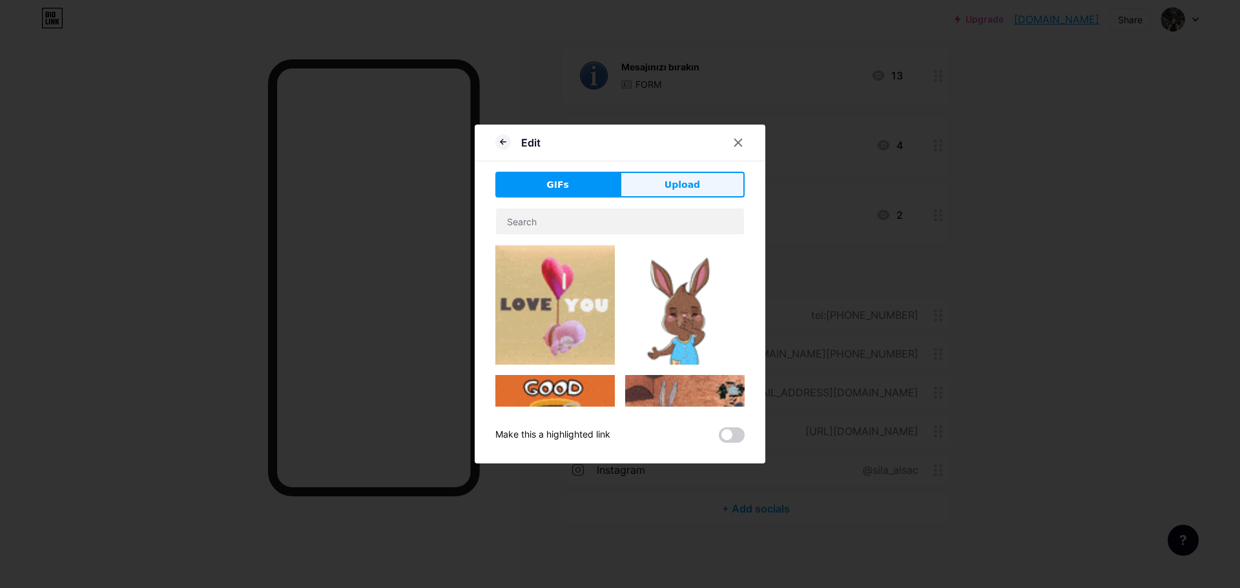
click at [676, 187] on span "Upload" at bounding box center [682, 185] width 36 height 14
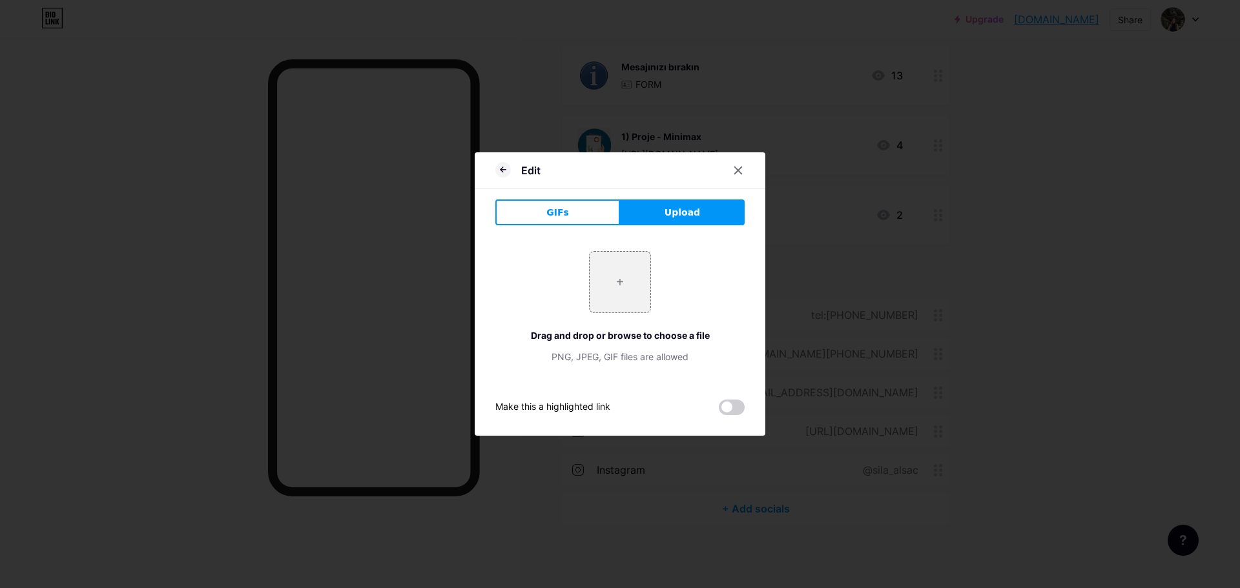
click at [659, 220] on button "Upload" at bounding box center [682, 212] width 125 height 26
click at [608, 275] on input "file" at bounding box center [619, 282] width 61 height 61
type input "C:\fakepath\399-3992452_project-management-insights-and-data-and-insights-icon.…"
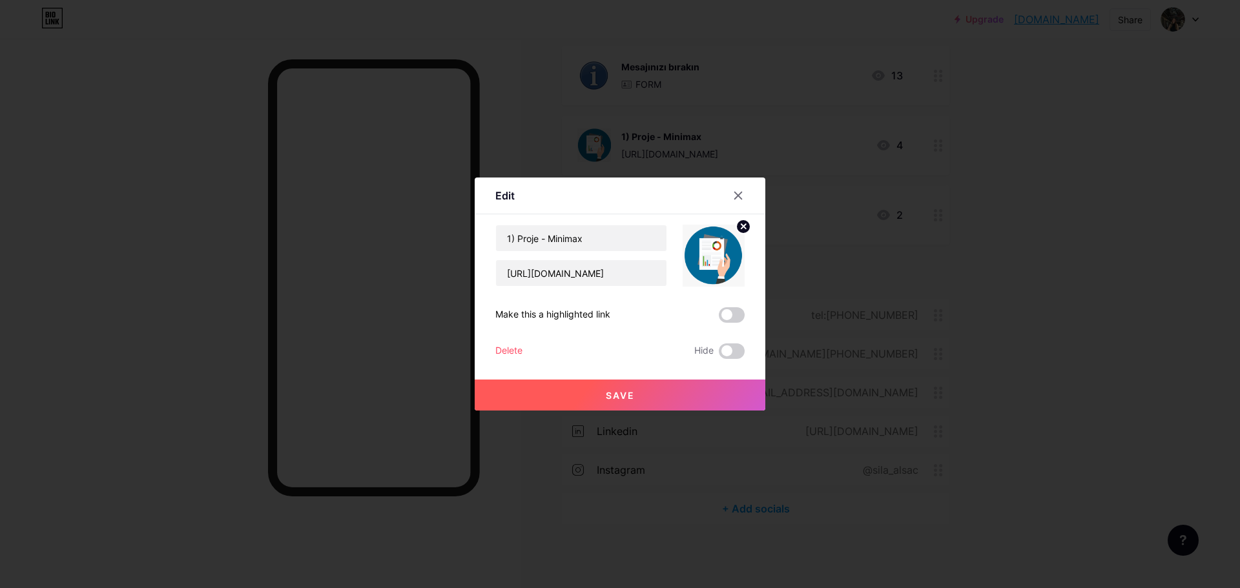
click at [623, 390] on span "Save" at bounding box center [620, 395] width 29 height 11
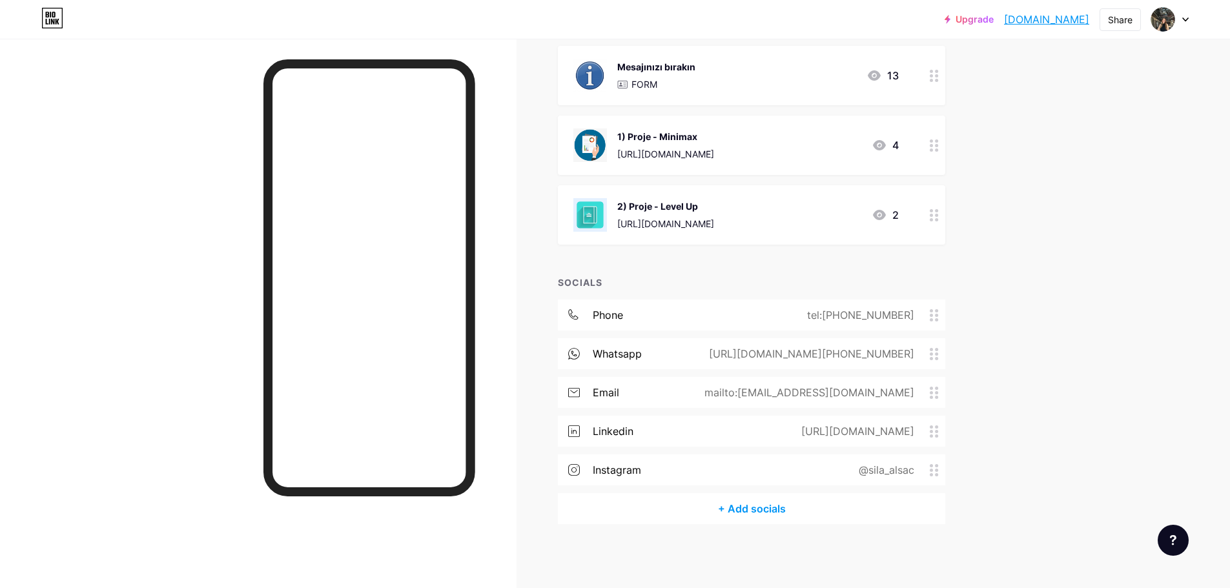
click at [624, 122] on div "1) Proje - Minimax https://heyzine.com/flip-book/67b32a8ce0.html#page/10 4" at bounding box center [751, 145] width 387 height 59
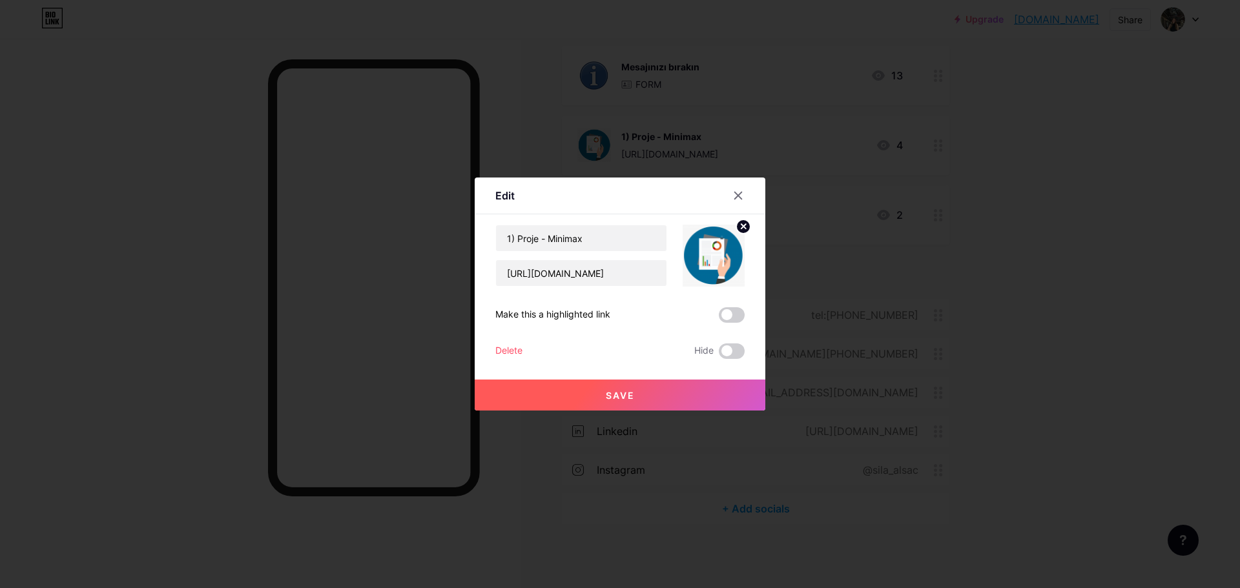
click at [741, 225] on icon at bounding box center [743, 226] width 5 height 5
click at [720, 251] on icon at bounding box center [714, 248] width 26 height 24
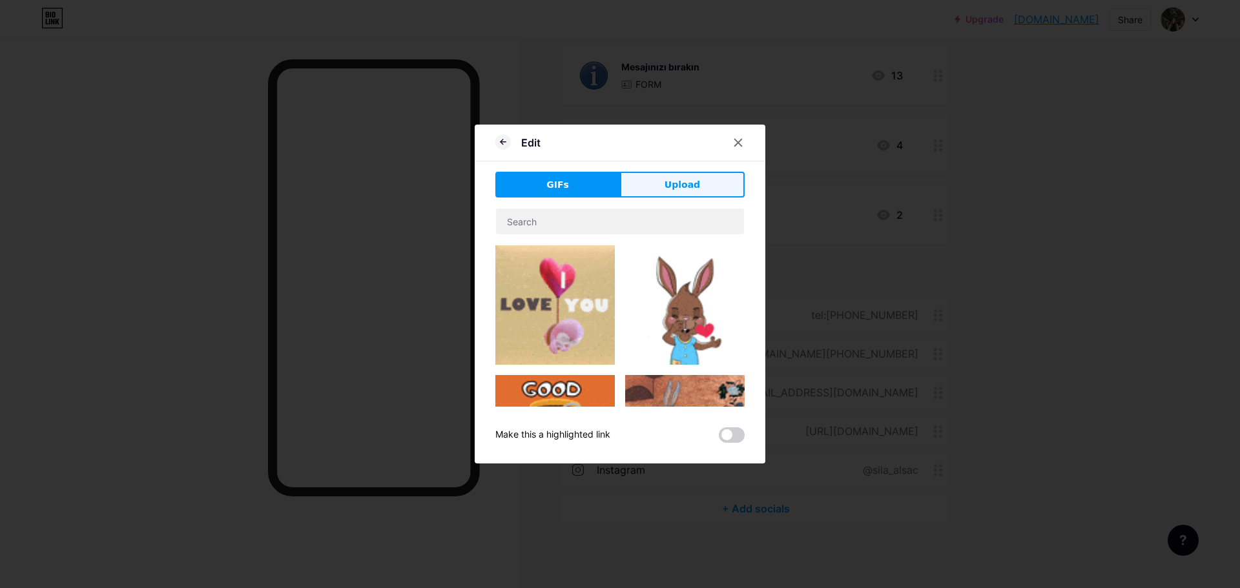
click at [671, 185] on span "Upload" at bounding box center [682, 185] width 36 height 14
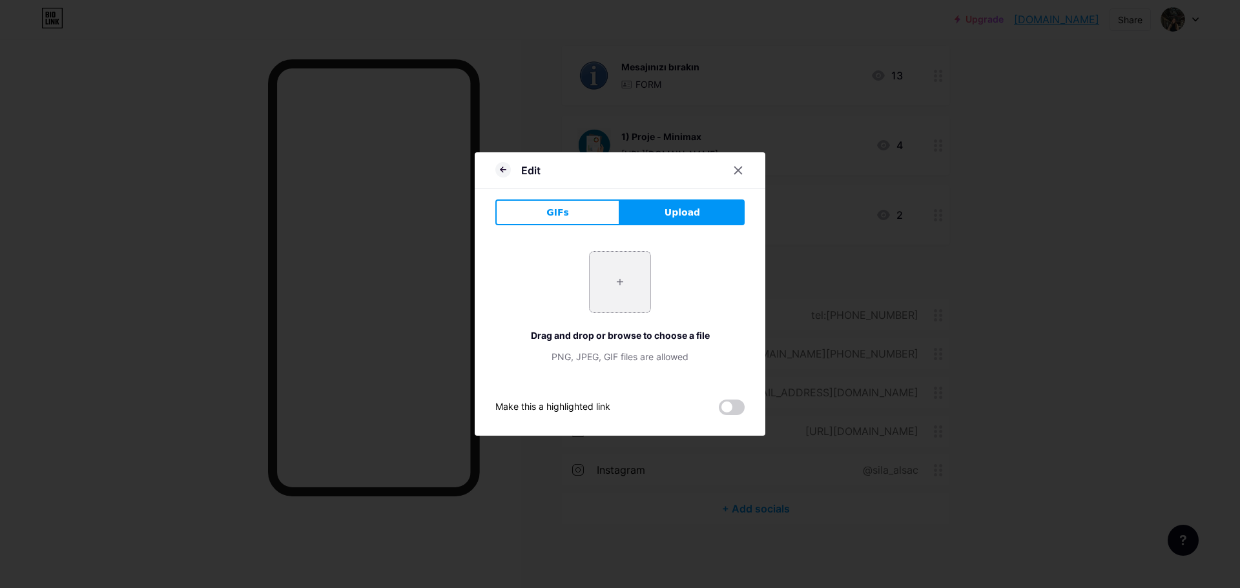
click at [610, 272] on input "file" at bounding box center [619, 282] width 61 height 61
type input "C:\fakepath\399-3992452_project-management-insights-and-data-and-insights-icon.…"
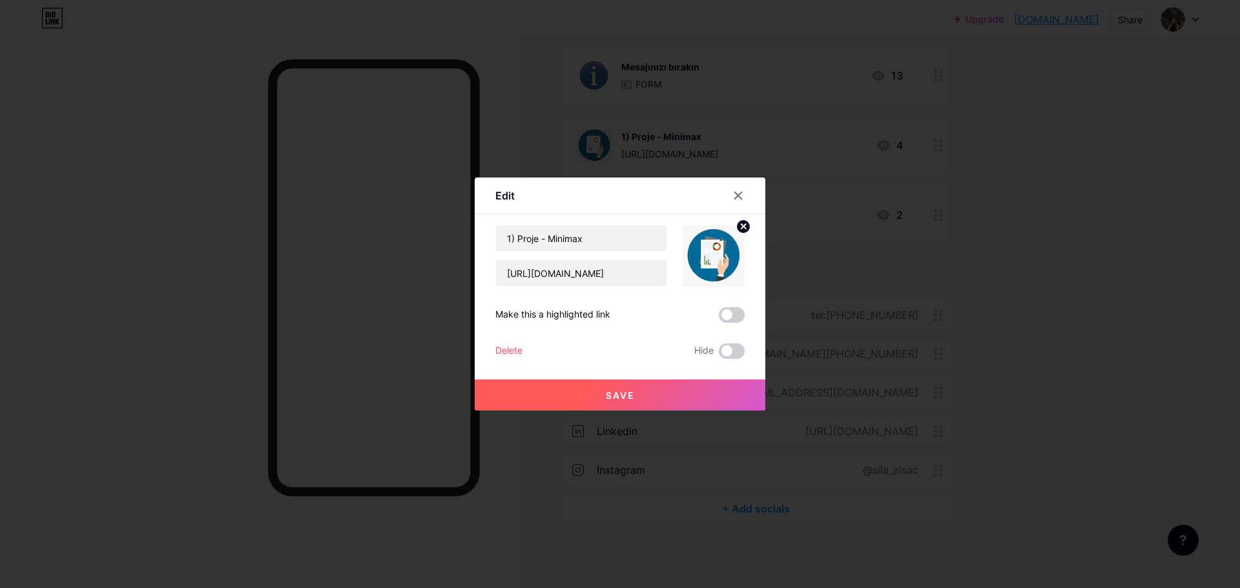
click at [585, 388] on button "Save" at bounding box center [620, 395] width 291 height 31
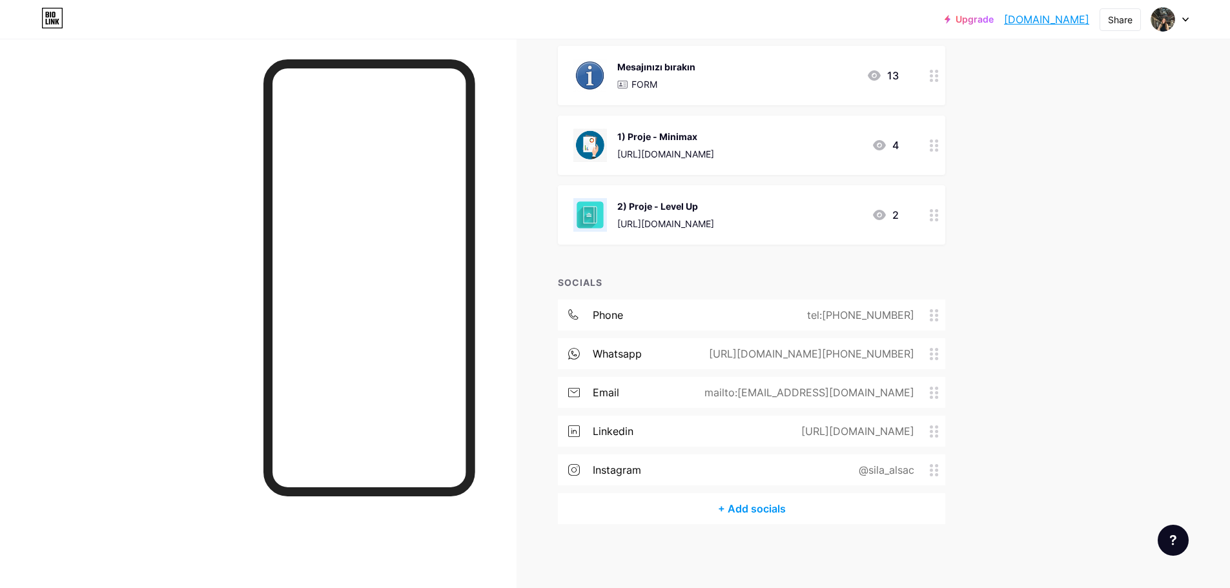
click at [622, 225] on div "https://www.yumpu.com/tr/document/read/69417373/level-up-sla-alsac-batuhan-aydo…" at bounding box center [665, 224] width 97 height 14
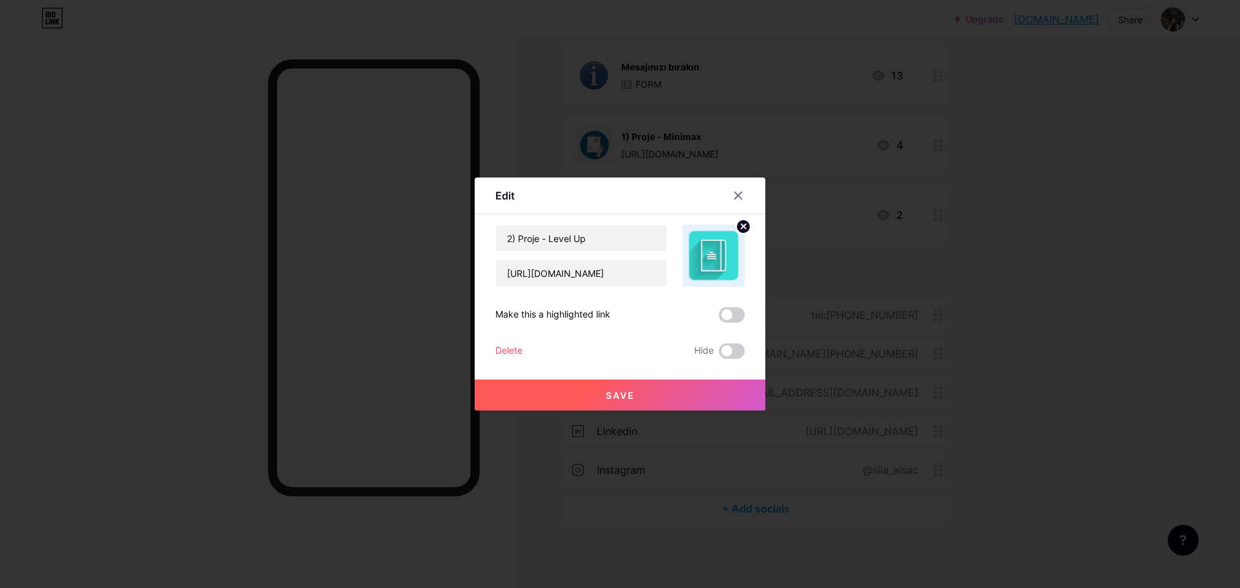
click at [737, 227] on circle at bounding box center [743, 227] width 14 height 14
click at [701, 256] on rect at bounding box center [711, 246] width 21 height 21
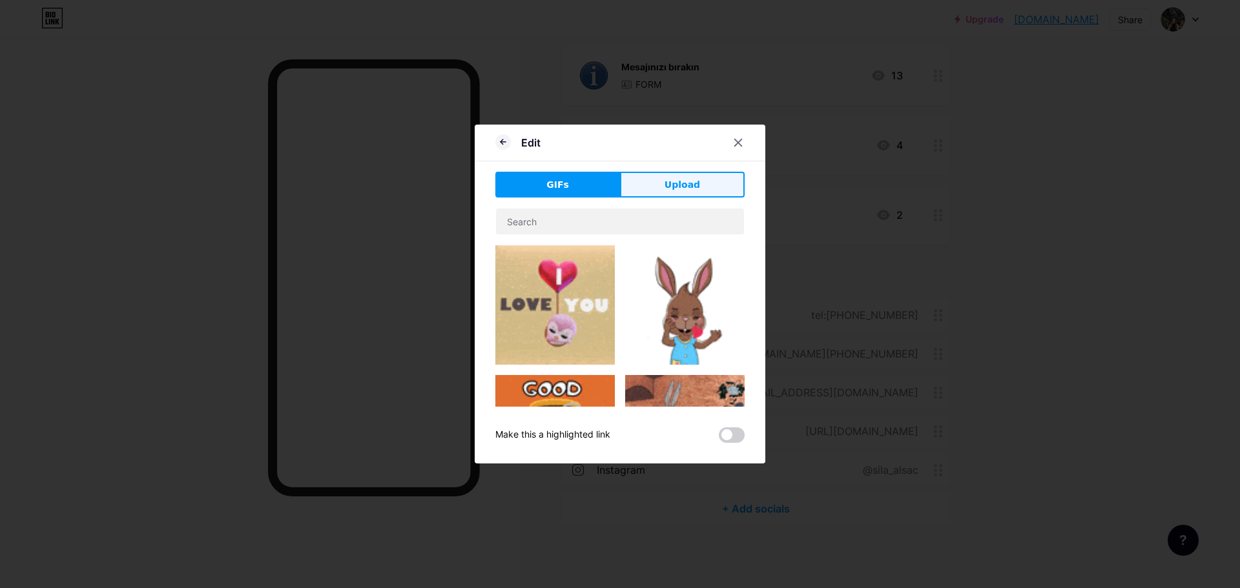
drag, startPoint x: 657, startPoint y: 174, endPoint x: 662, endPoint y: 207, distance: 33.4
click at [657, 176] on button "Upload" at bounding box center [682, 185] width 125 height 26
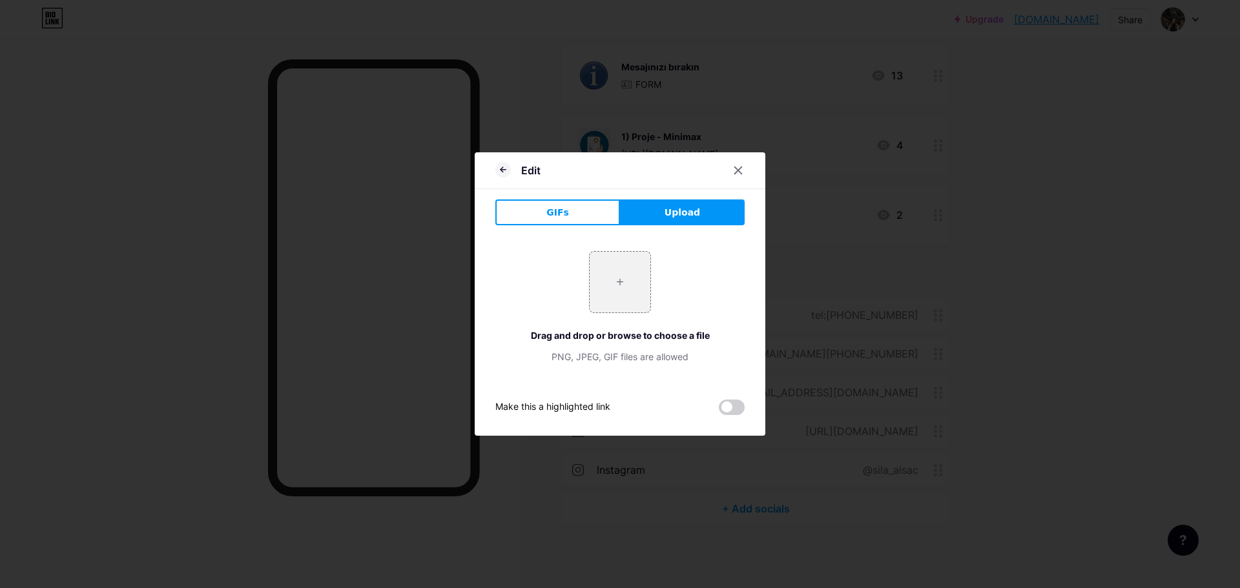
click at [667, 222] on button "Upload" at bounding box center [682, 212] width 125 height 26
click at [615, 276] on input "file" at bounding box center [619, 282] width 61 height 61
type input "C:\fakepath\399-3992452_project-management-insights-and-data-and-insights-icon.…"
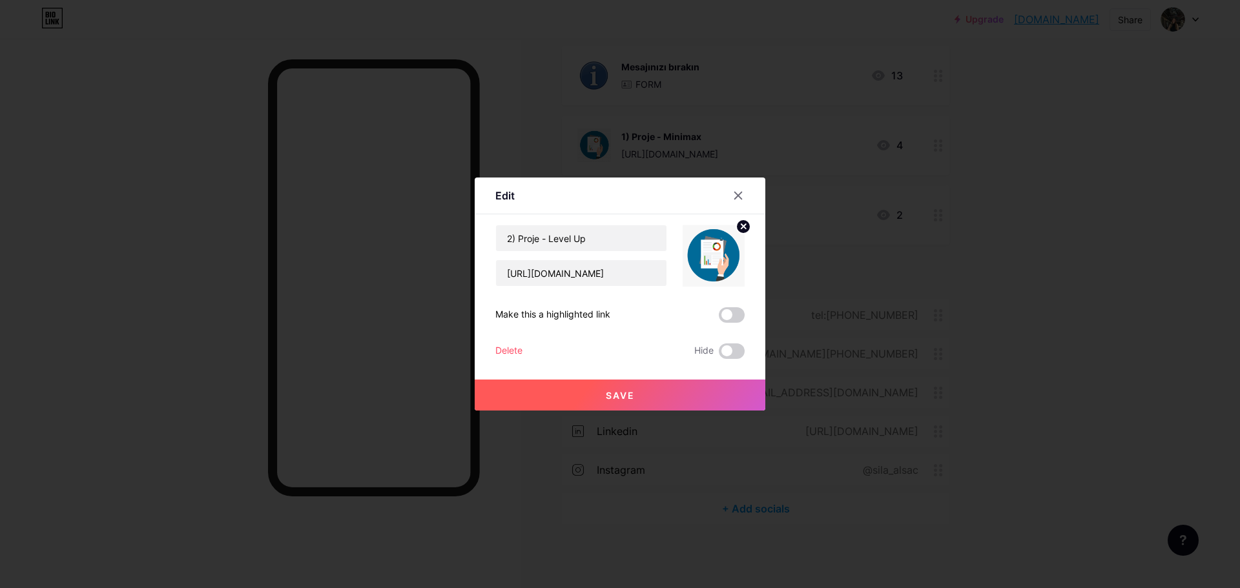
click at [564, 394] on button "Save" at bounding box center [620, 395] width 291 height 31
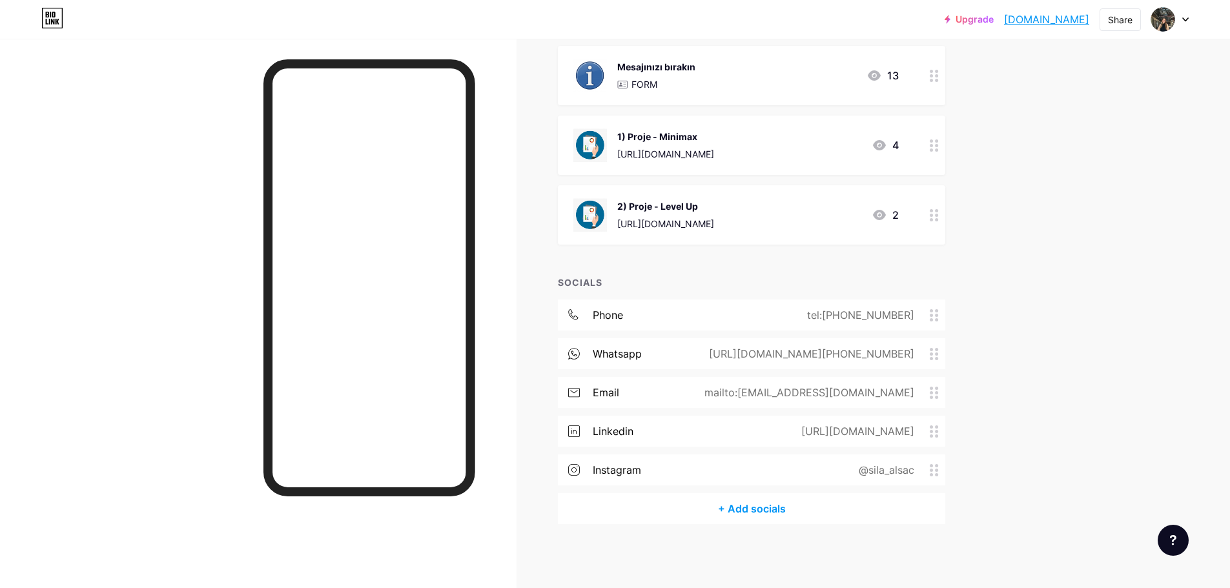
click at [709, 149] on div "https://heyzine.com/flip-book/67b32a8ce0.html#page/10" at bounding box center [665, 154] width 97 height 14
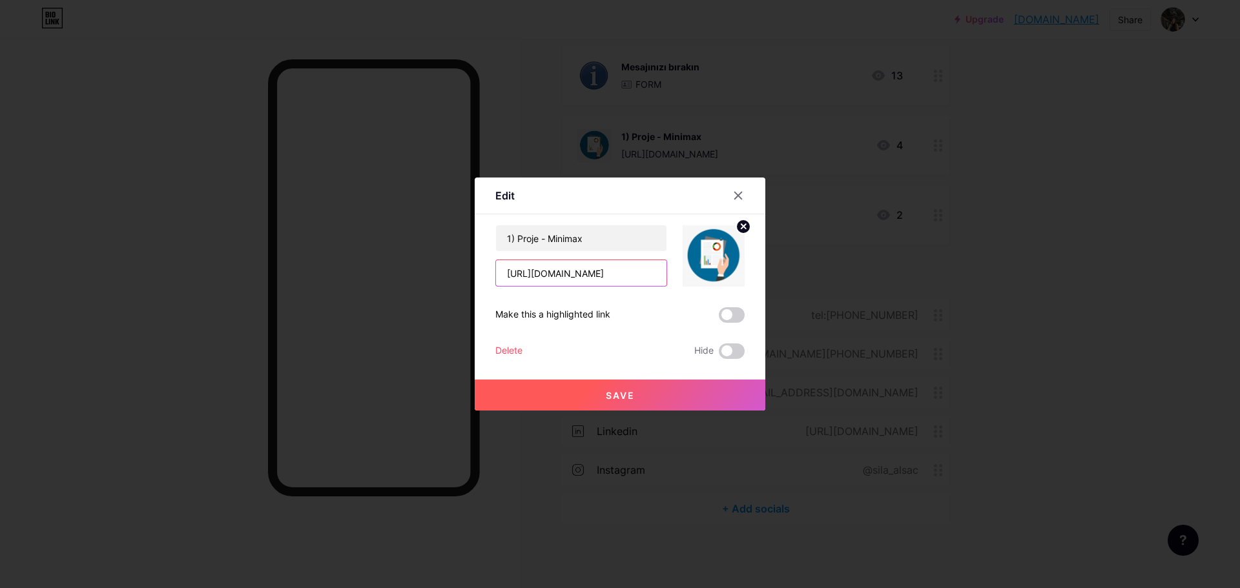
scroll to position [0, 97]
drag, startPoint x: 659, startPoint y: 270, endPoint x: 700, endPoint y: 272, distance: 41.4
click at [700, 272] on div "1) Proje - Minimax https://heyzine.com/flip-book/67b32a8ce0.html#page/10" at bounding box center [619, 256] width 249 height 62
click at [633, 271] on input "https://heyzine.com/flip-book/67b32a8ce0.html#page/10" at bounding box center [581, 273] width 170 height 26
click at [646, 273] on input "https://heyzine.com/flip-book/67b32a8ce0.html#page/10" at bounding box center [581, 273] width 170 height 26
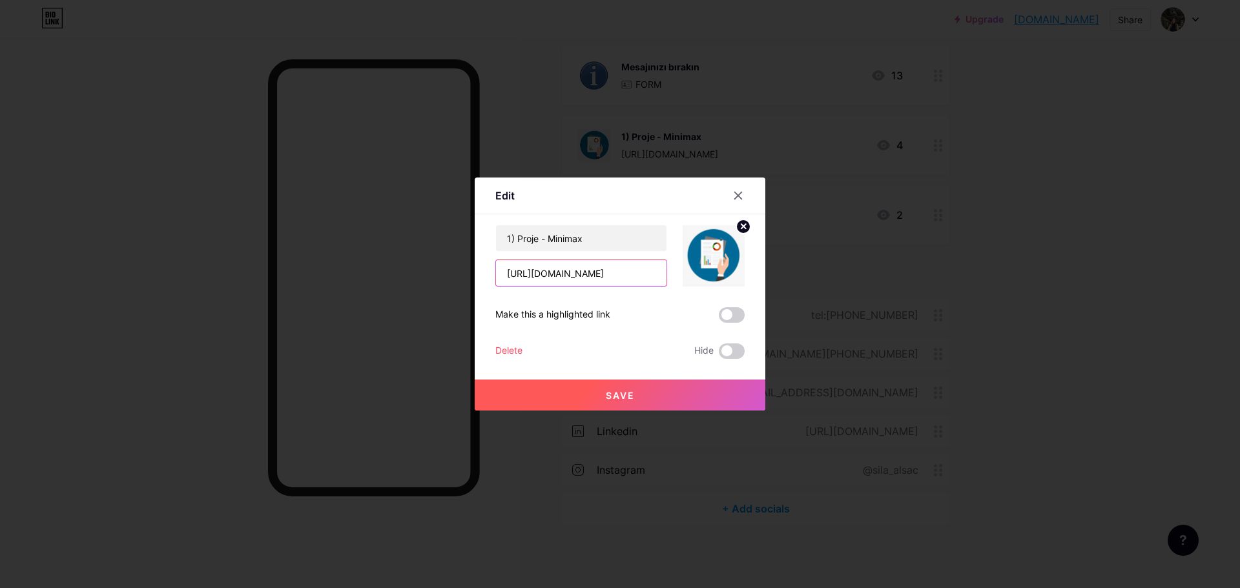
paste input "text"
type input "https://heyzine.com/flip-book/67b32a8ce0.html#page/1"
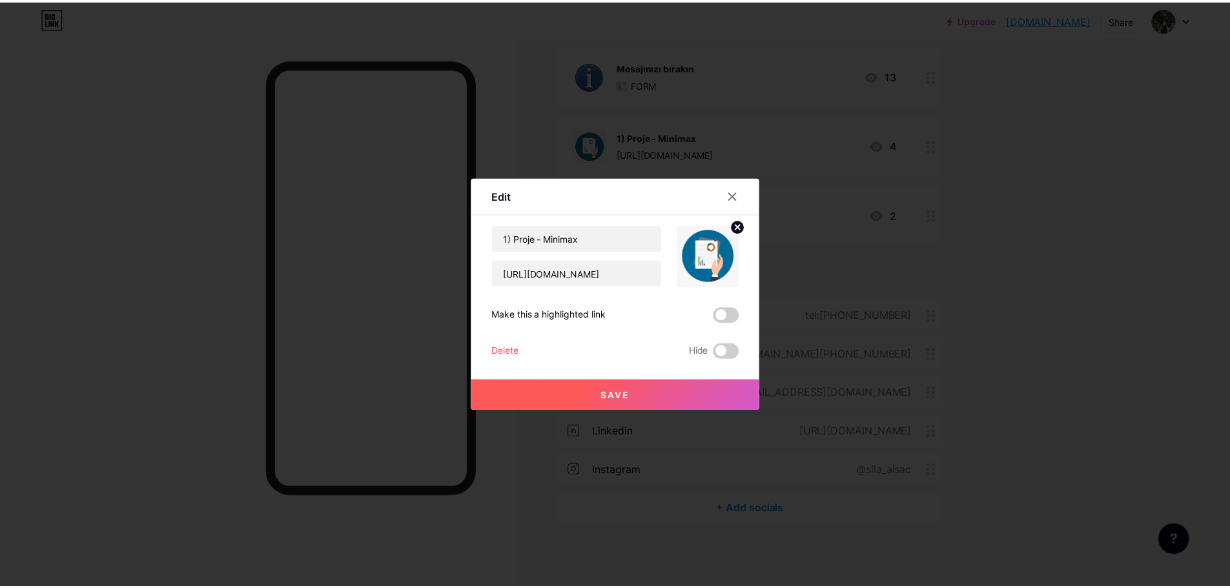
scroll to position [0, 0]
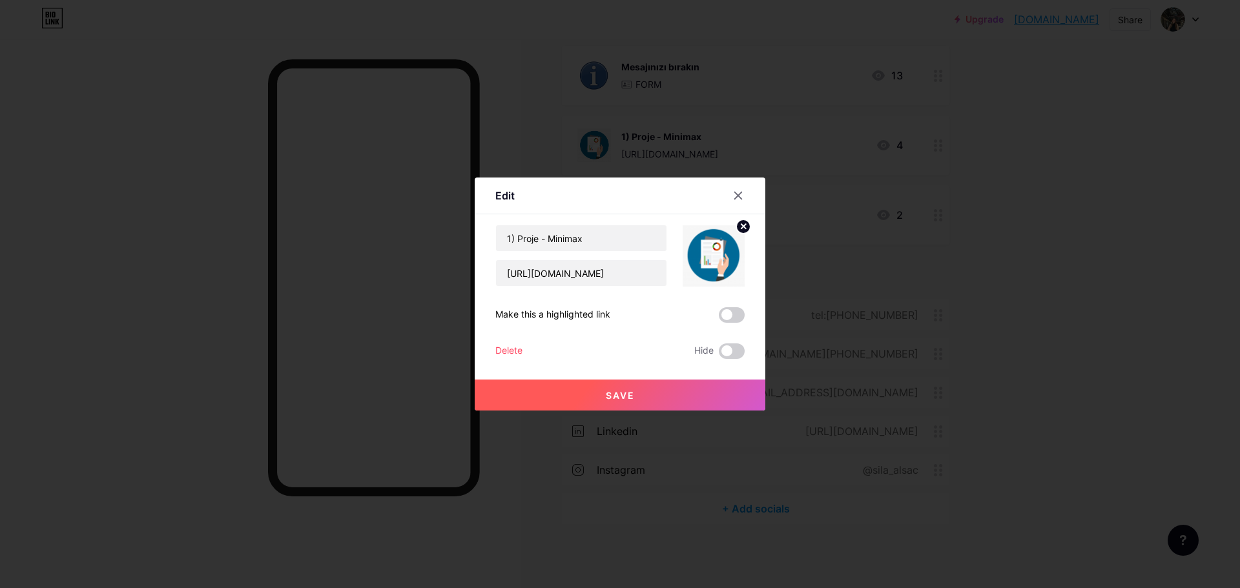
click at [593, 398] on button "Save" at bounding box center [620, 395] width 291 height 31
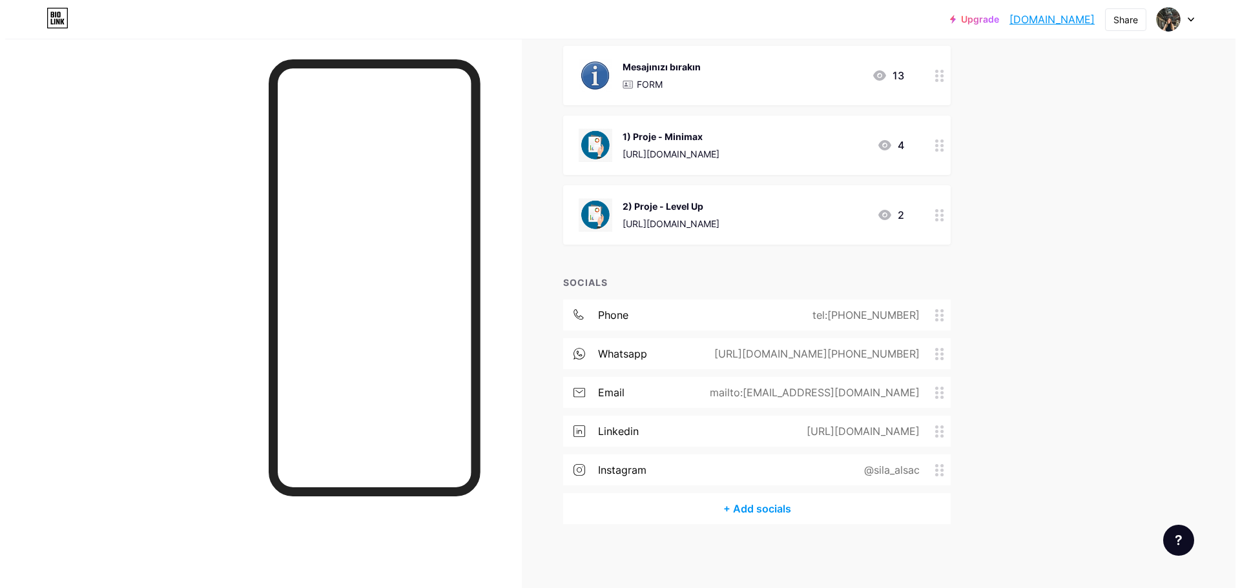
scroll to position [34, 0]
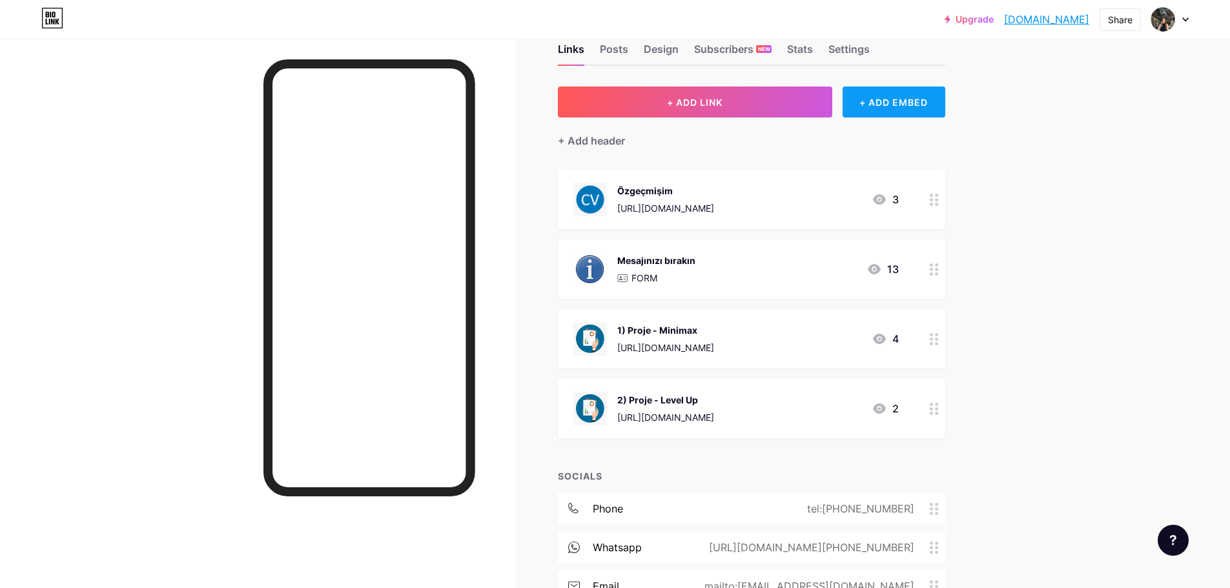
click at [925, 114] on div "+ ADD EMBED" at bounding box center [894, 102] width 103 height 31
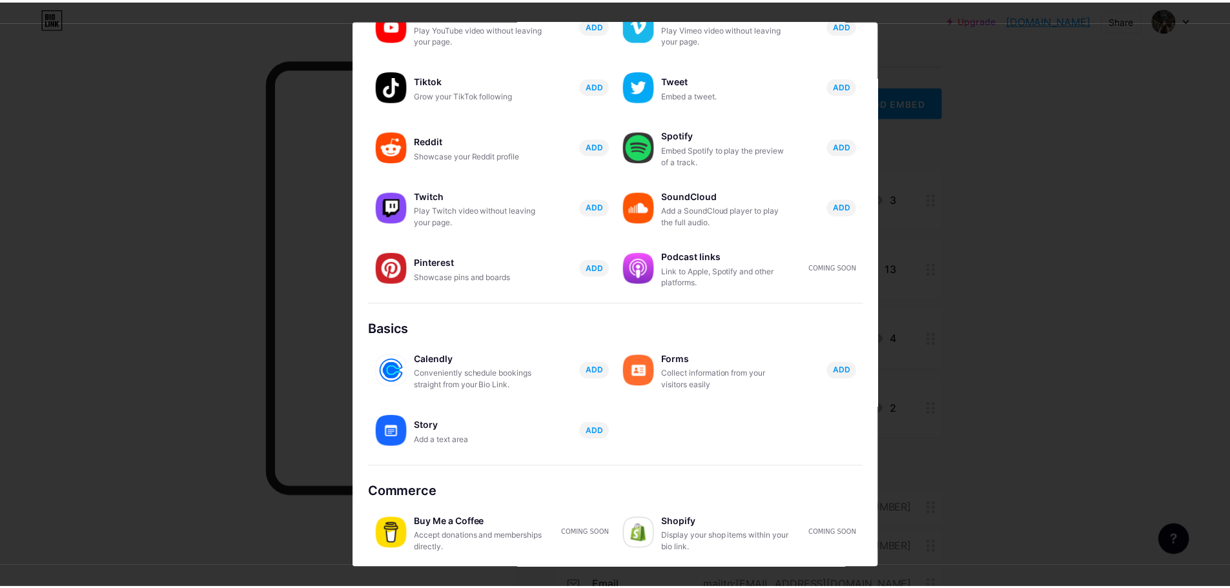
scroll to position [0, 0]
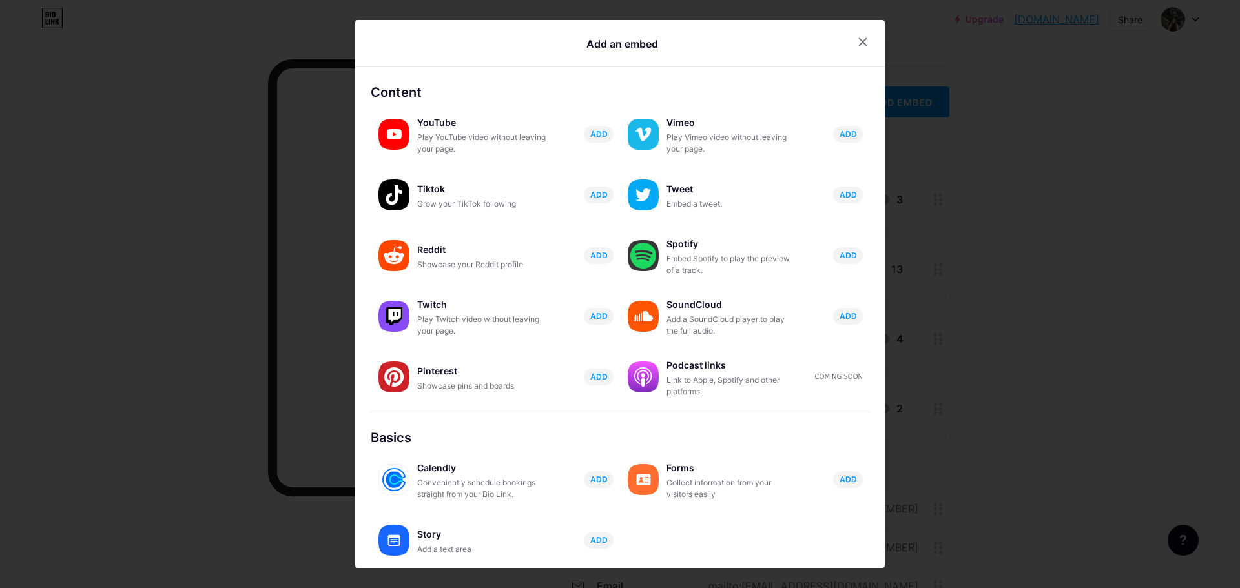
click at [180, 109] on div at bounding box center [620, 294] width 1240 height 588
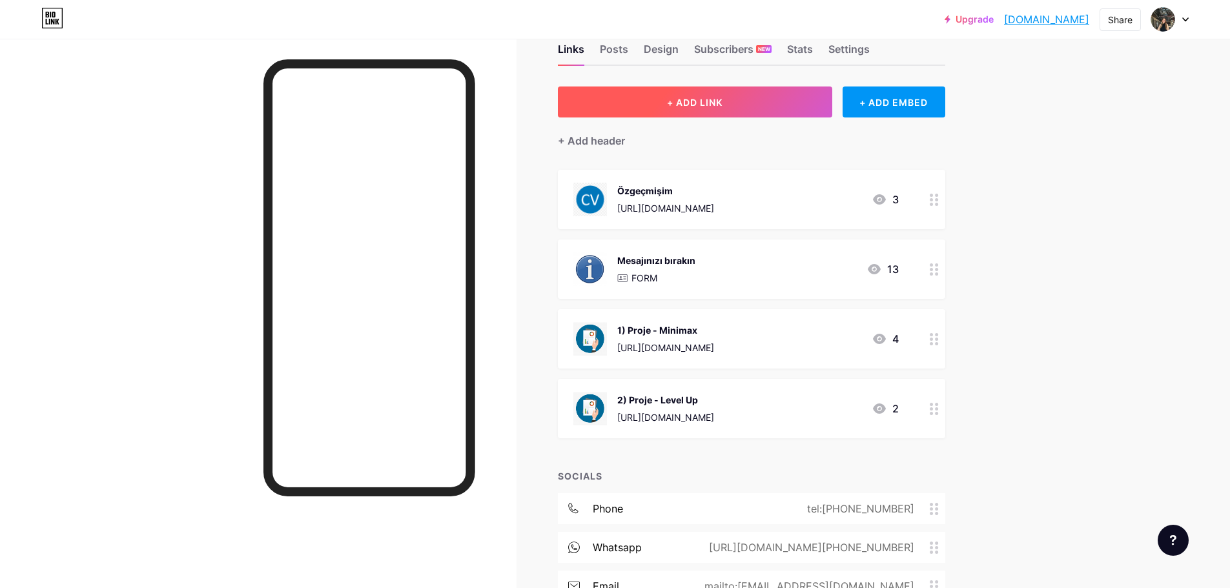
click at [657, 92] on button "+ ADD LINK" at bounding box center [695, 102] width 274 height 31
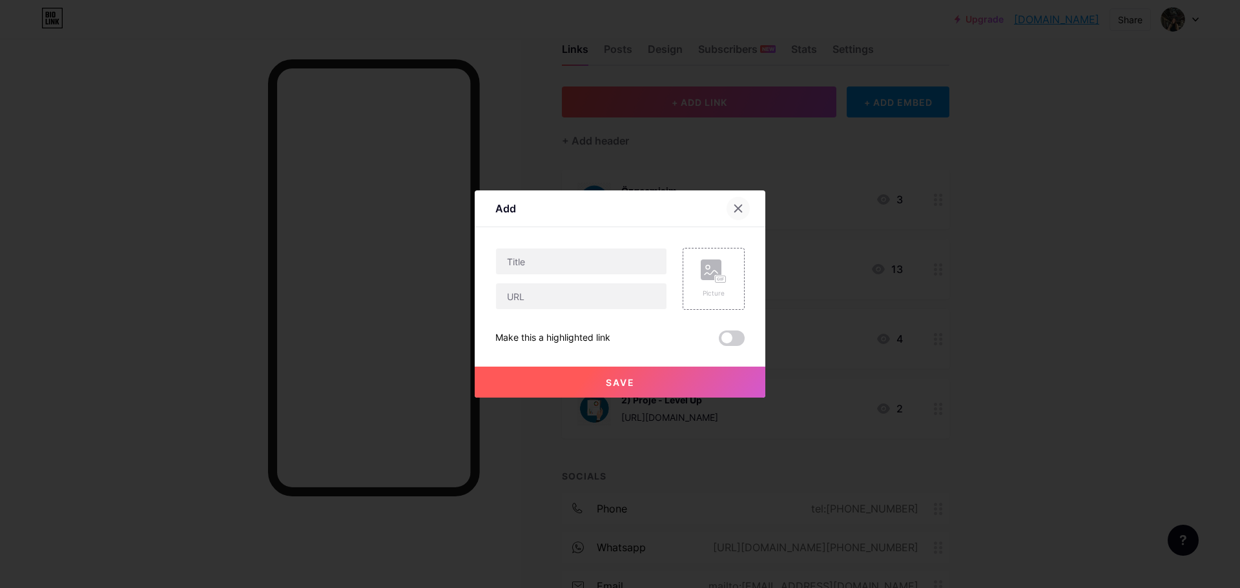
click at [726, 209] on div at bounding box center [737, 208] width 23 height 23
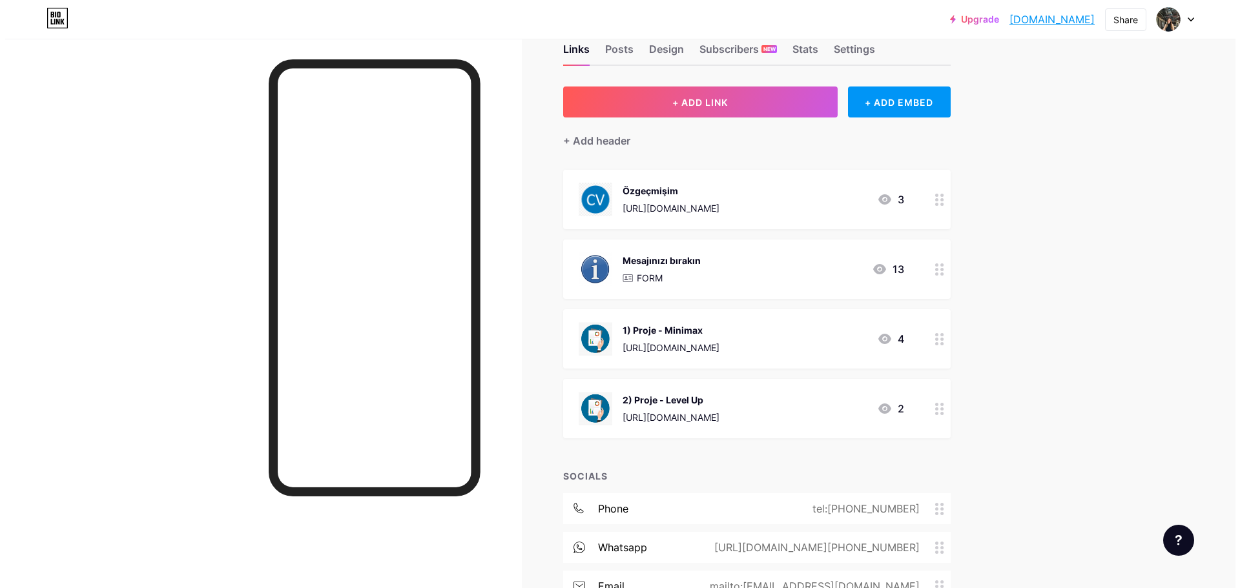
scroll to position [227, 0]
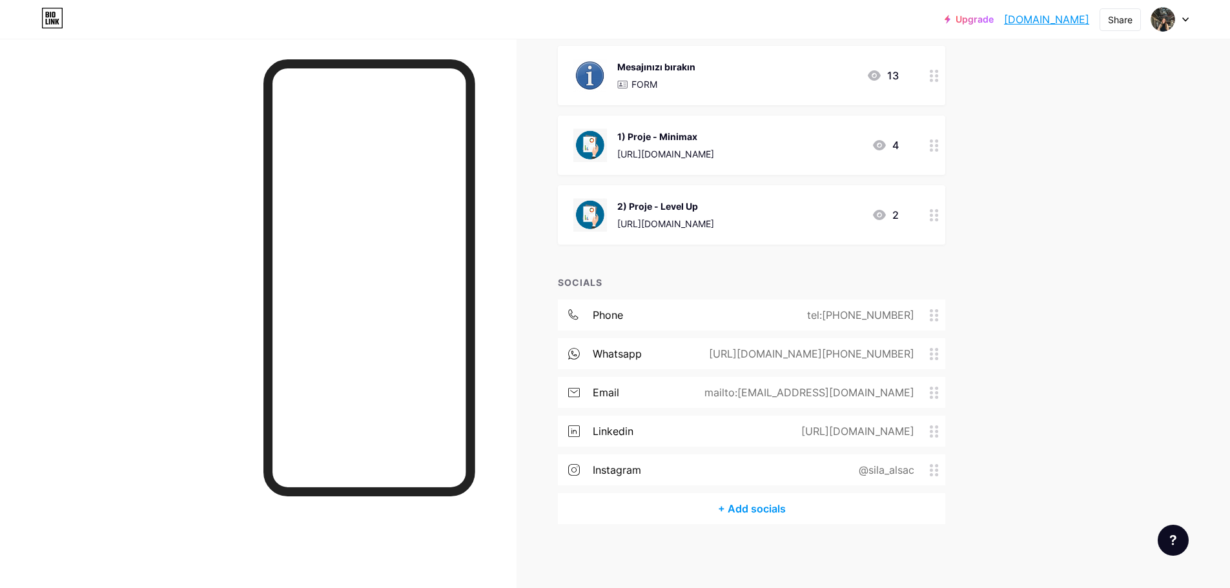
click at [813, 501] on div "+ Add socials" at bounding box center [751, 508] width 387 height 31
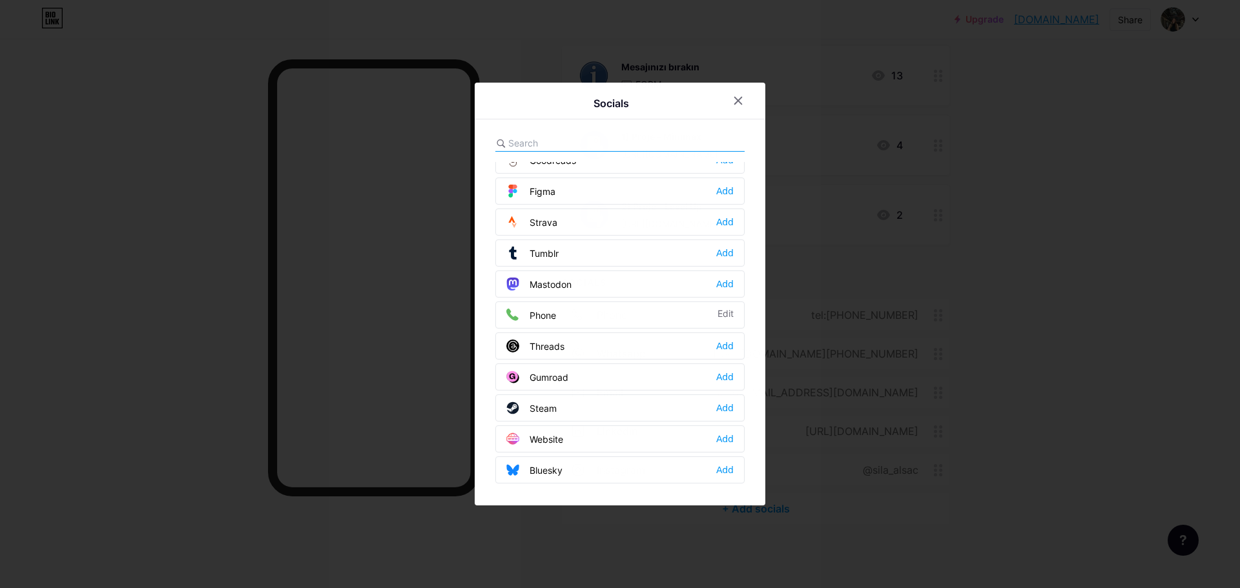
scroll to position [1165, 0]
click at [531, 439] on div "Website" at bounding box center [534, 436] width 57 height 13
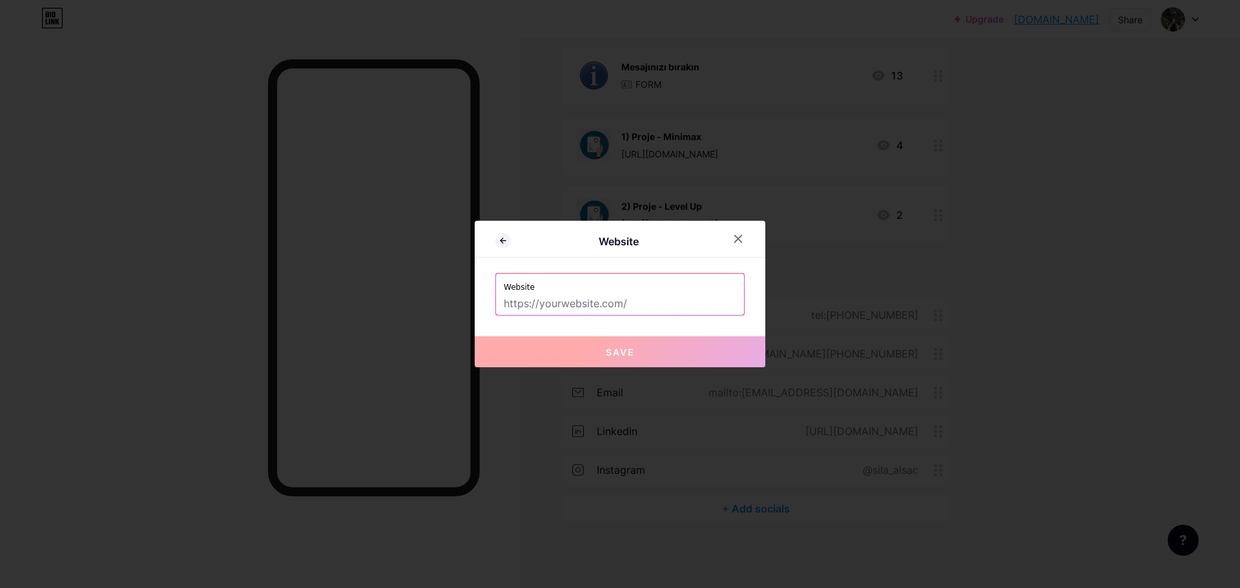
click at [511, 302] on input "text" at bounding box center [620, 304] width 232 height 22
paste input "https://drive.google.com/file/d/1DMDg7i5jlHE8_YBiUE2n3nCwNYf5biU0/view"
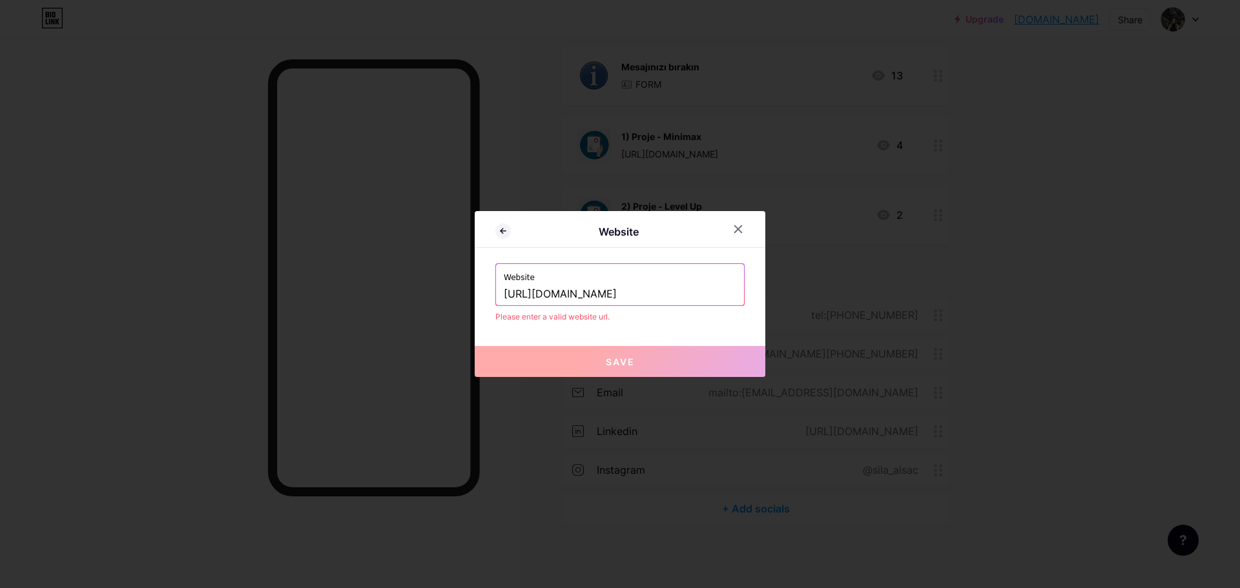
drag, startPoint x: 715, startPoint y: 292, endPoint x: 830, endPoint y: 323, distance: 118.9
click at [824, 320] on div "Website Website https://drive.google.com/file/d/1DMDg7i5jlHE8_YBiUE2n3nCwNYf5bi…" at bounding box center [620, 294] width 1240 height 588
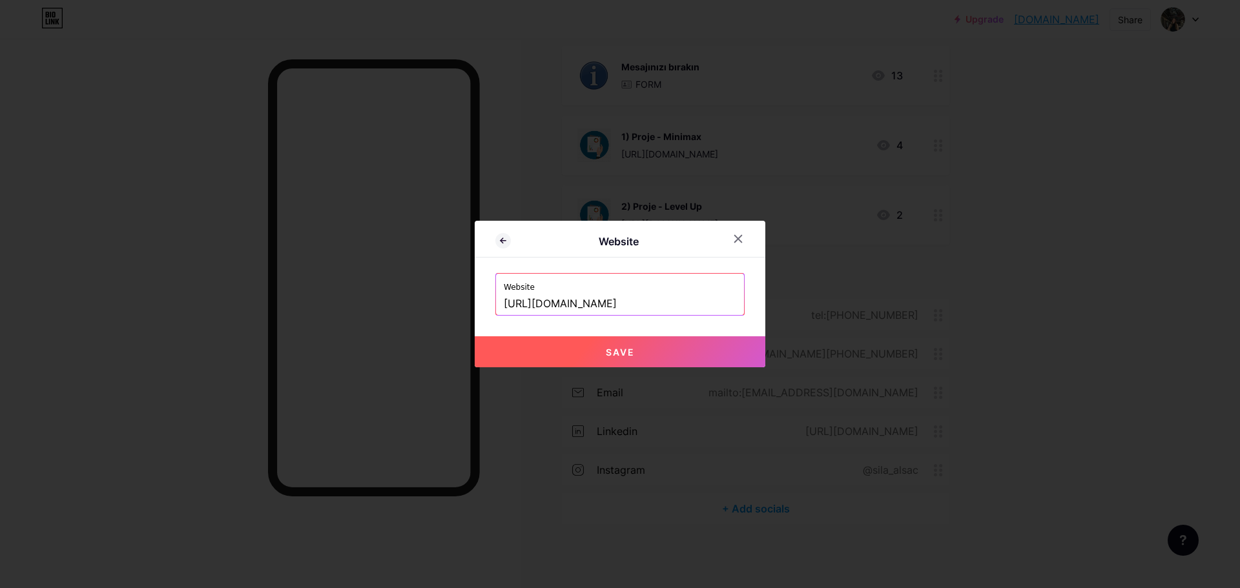
paste input "e/d/1DMDg7i5jlHE8_YBiUE2n3nCwNYf5biU0/view"
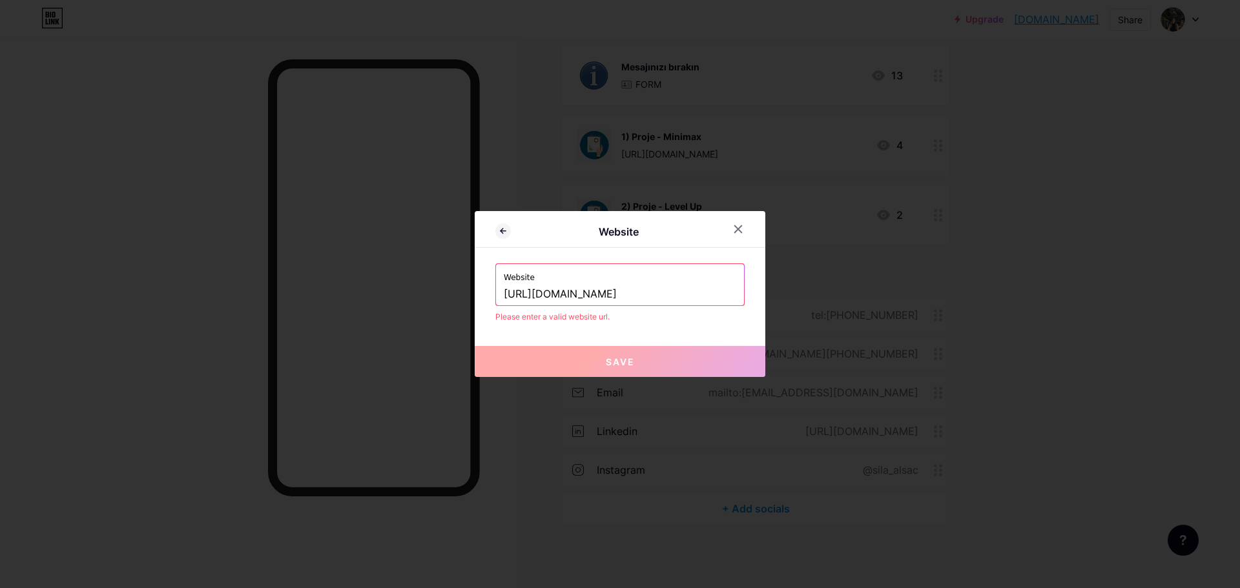
scroll to position [0, 143]
click at [600, 353] on button "Save" at bounding box center [620, 361] width 291 height 31
drag, startPoint x: 535, startPoint y: 296, endPoint x: 252, endPoint y: 285, distance: 283.0
click at [250, 288] on div "Website Website https://drive.google.com/file/d/1DMDg7i5jlHE8_YBiUE2n3nCwNYf5bi…" at bounding box center [620, 294] width 1240 height 588
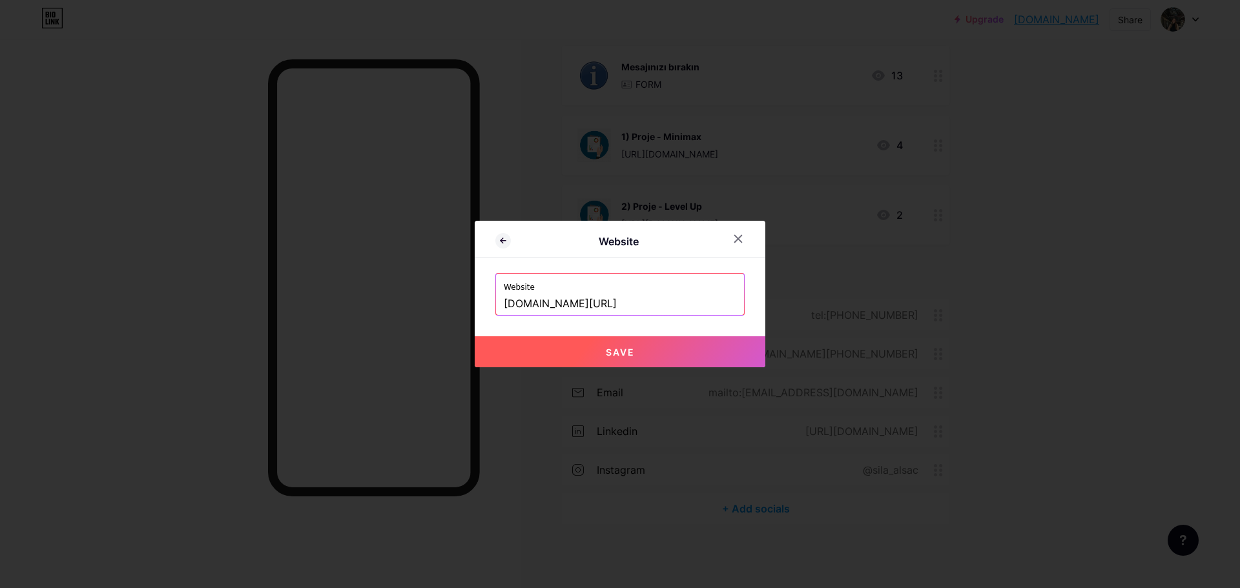
scroll to position [0, 23]
type input "www.drive.google.com/file/d/sdsdsd323232323v23"
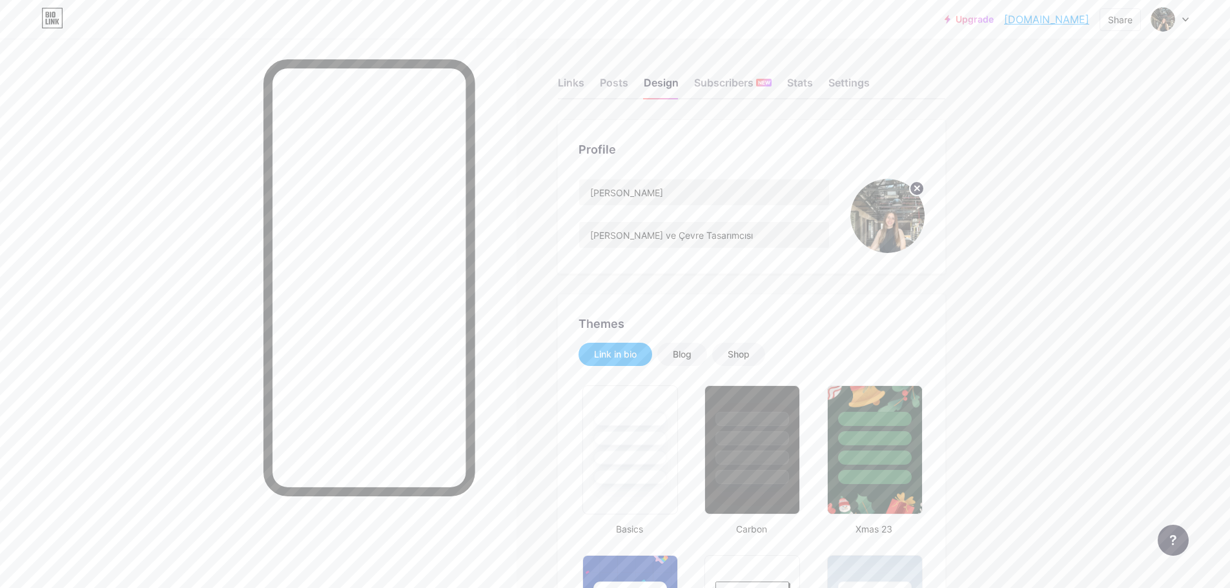
click at [1034, 20] on link "[DOMAIN_NAME]" at bounding box center [1046, 19] width 85 height 15
